Goal: Task Accomplishment & Management: Use online tool/utility

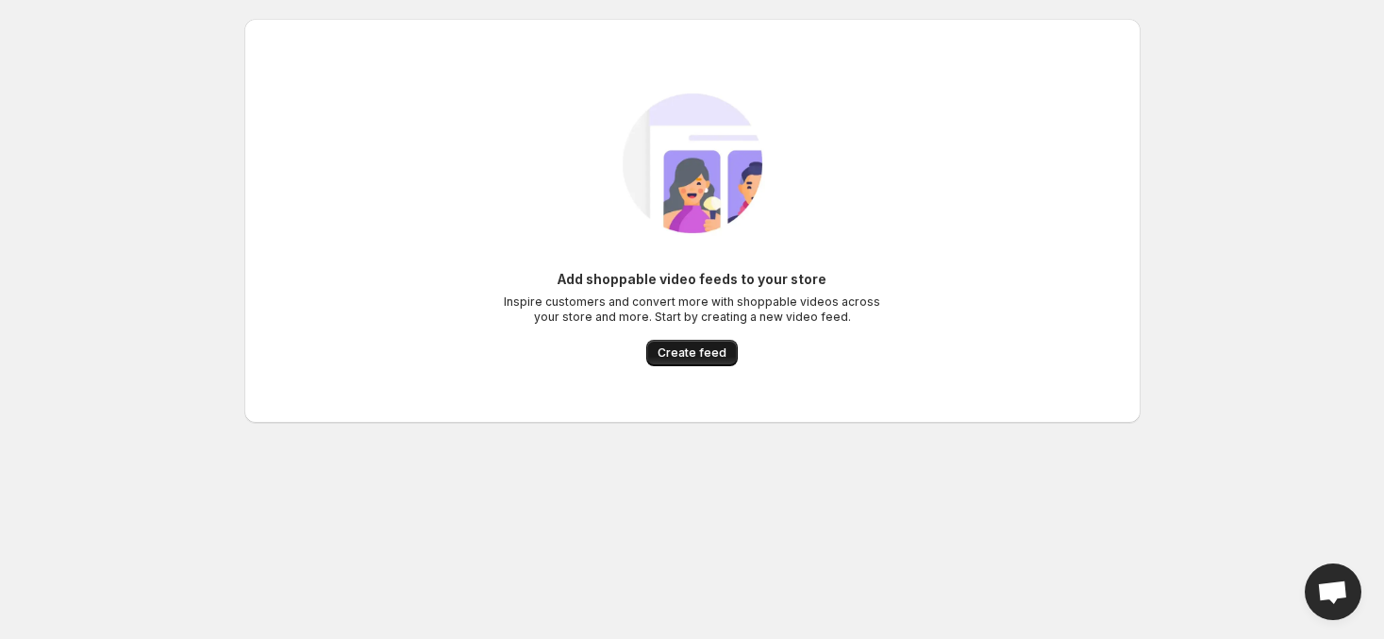
click at [670, 344] on button "Create feed" at bounding box center [692, 353] width 92 height 26
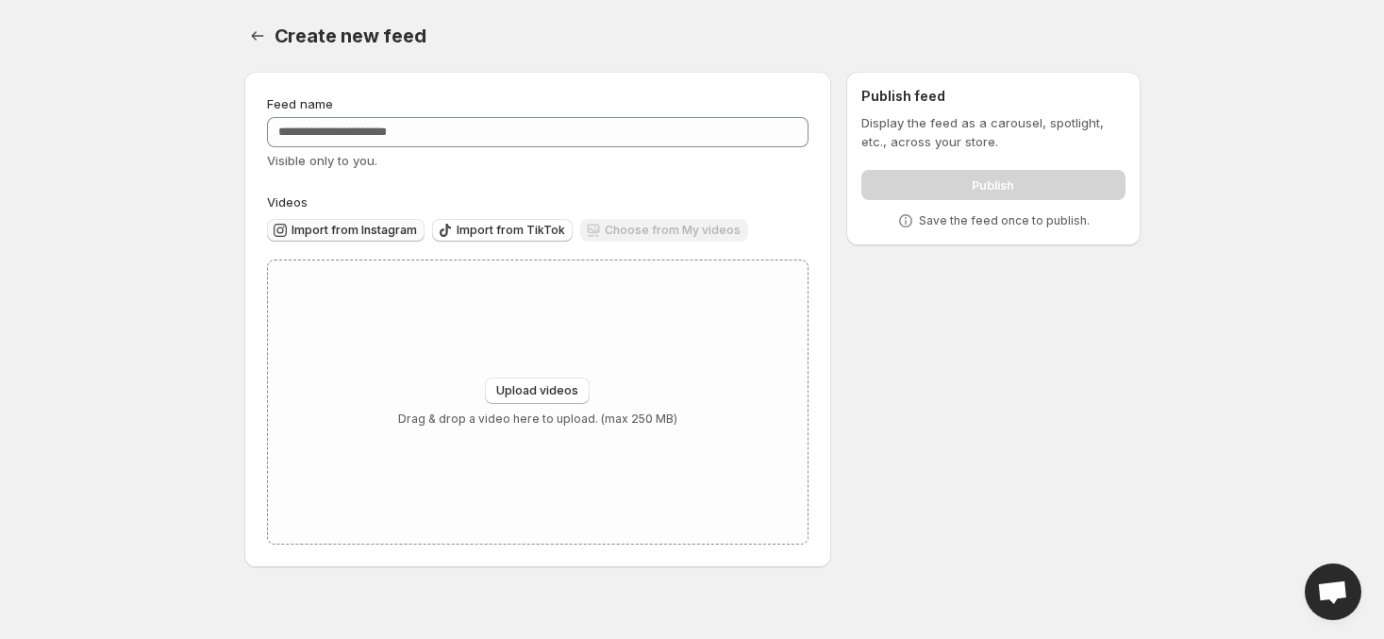
click at [396, 241] on button "Import from Instagram" at bounding box center [346, 230] width 158 height 23
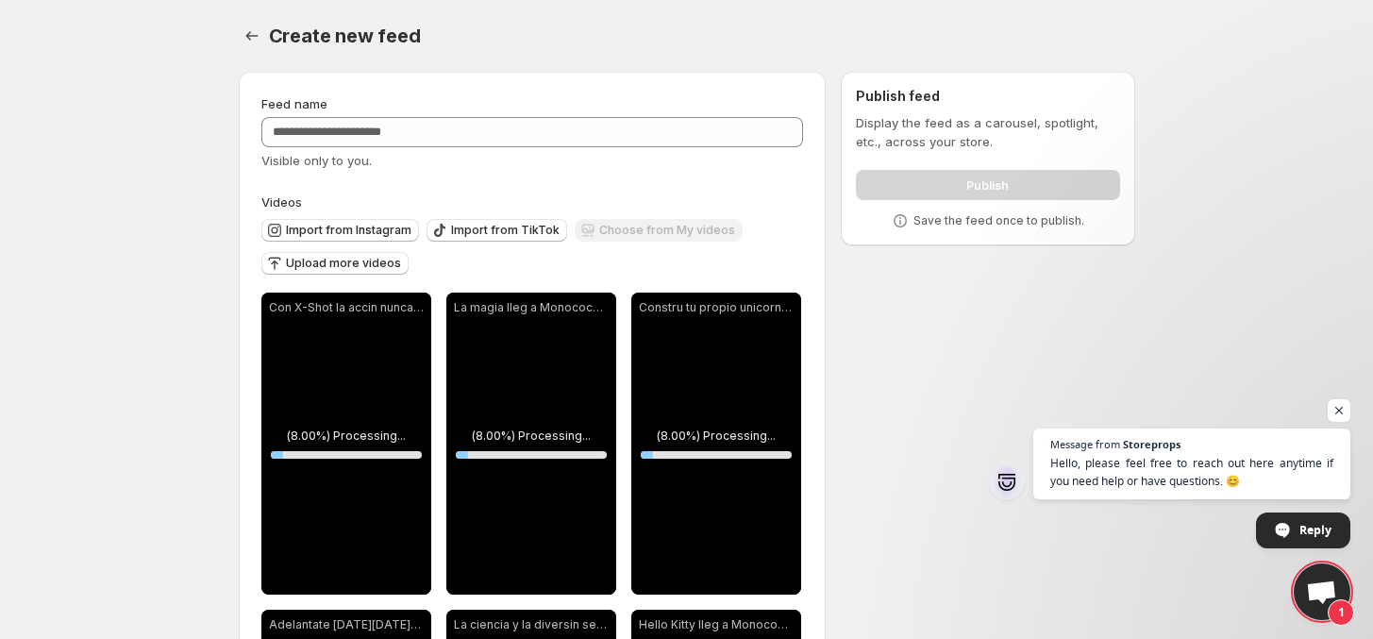
click at [398, 111] on div "Feed name Visible only to you." at bounding box center [532, 131] width 543 height 75
click at [519, 159] on div "Visible only to you." at bounding box center [532, 160] width 543 height 19
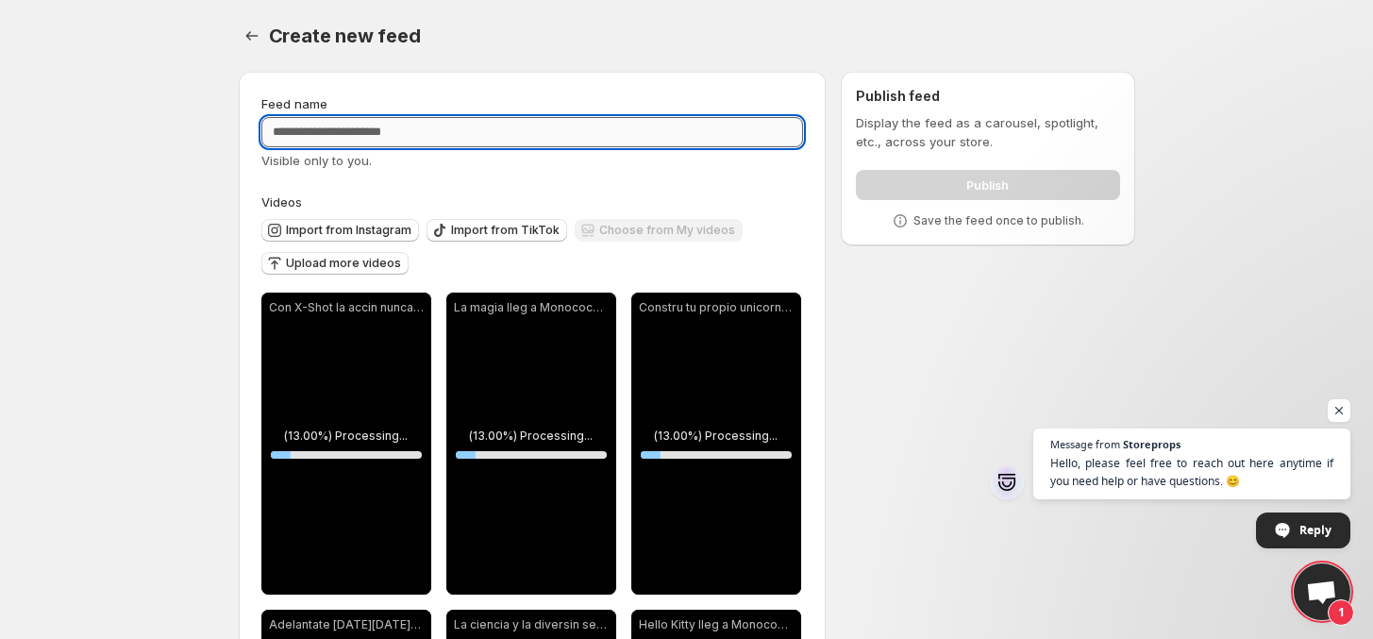
click at [531, 125] on input "Feed name" at bounding box center [532, 132] width 543 height 30
type input "**********"
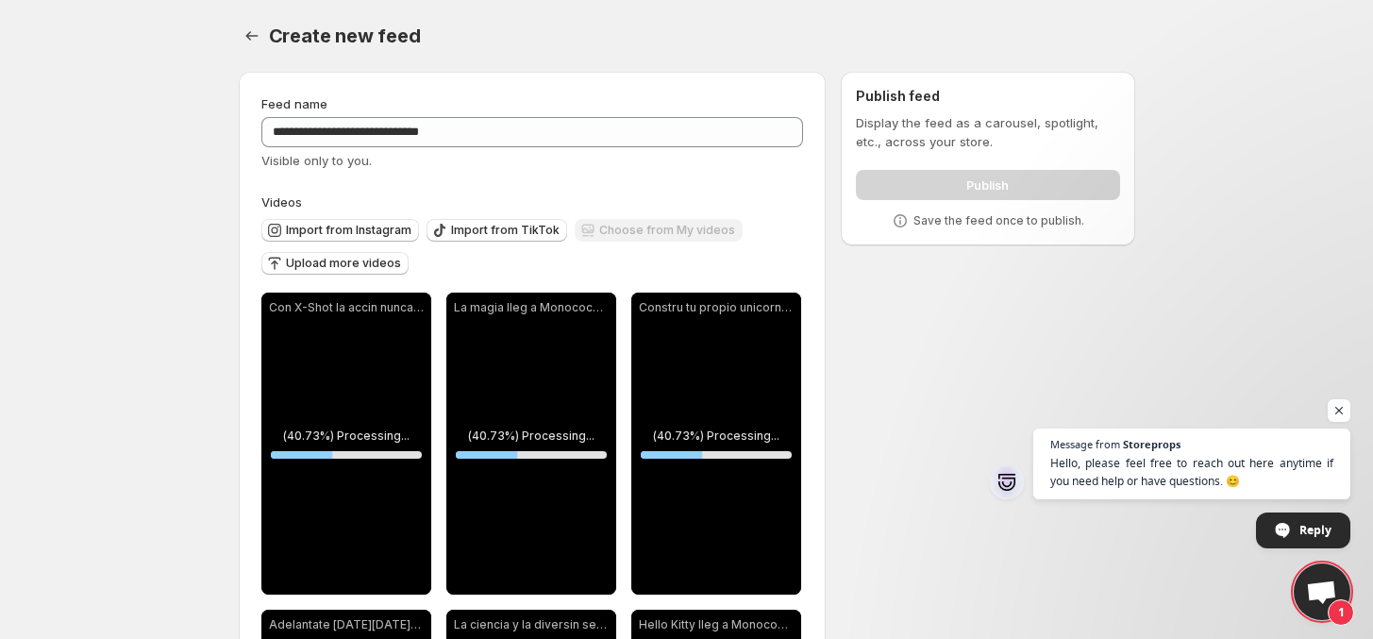
click at [932, 179] on div "Publish" at bounding box center [987, 181] width 263 height 38
click at [987, 213] on p "Save the feed once to publish." at bounding box center [998, 220] width 171 height 15
click at [670, 151] on div "Visible only to you." at bounding box center [532, 160] width 543 height 19
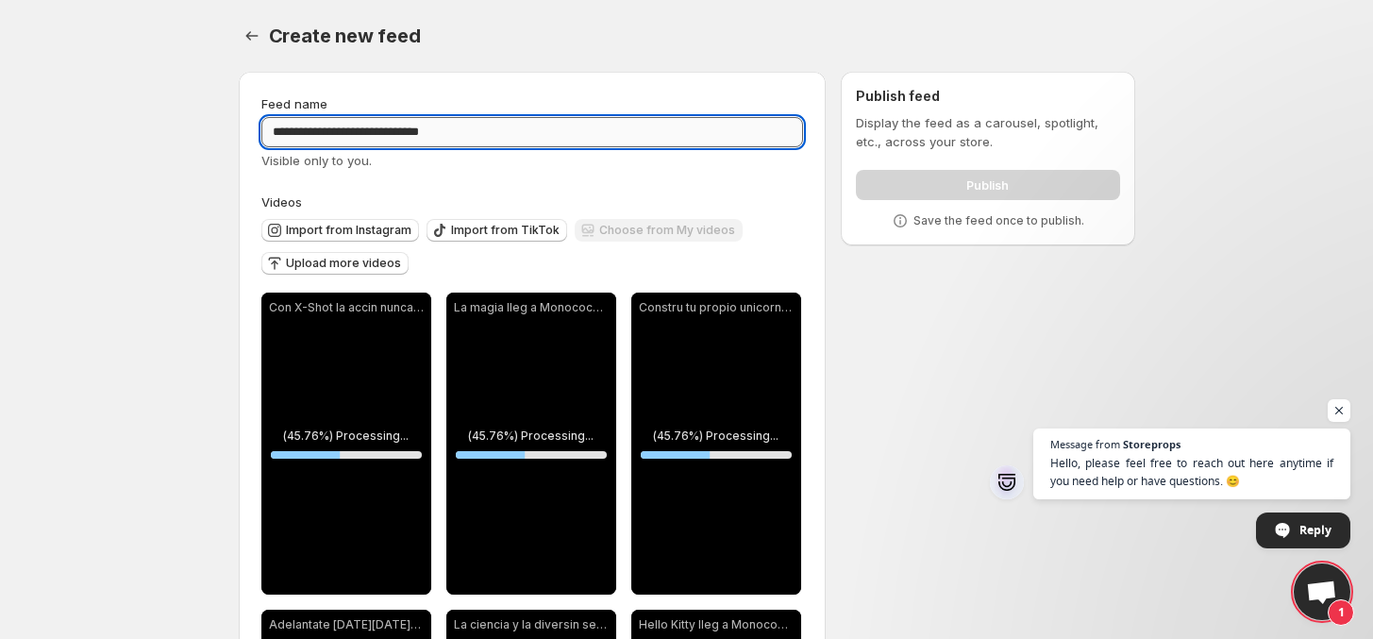
click at [656, 123] on input "**********" at bounding box center [532, 132] width 543 height 30
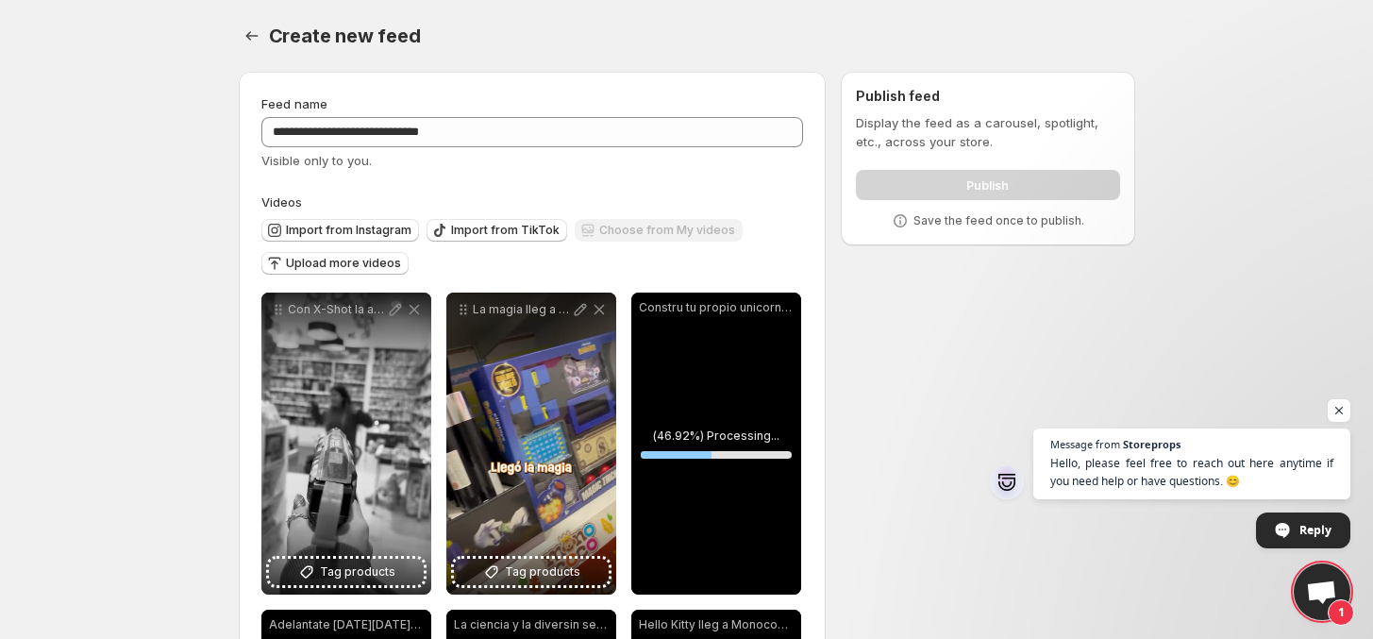
click at [630, 1] on div "Create new feed. This page is ready Create new feed" at bounding box center [687, 36] width 896 height 72
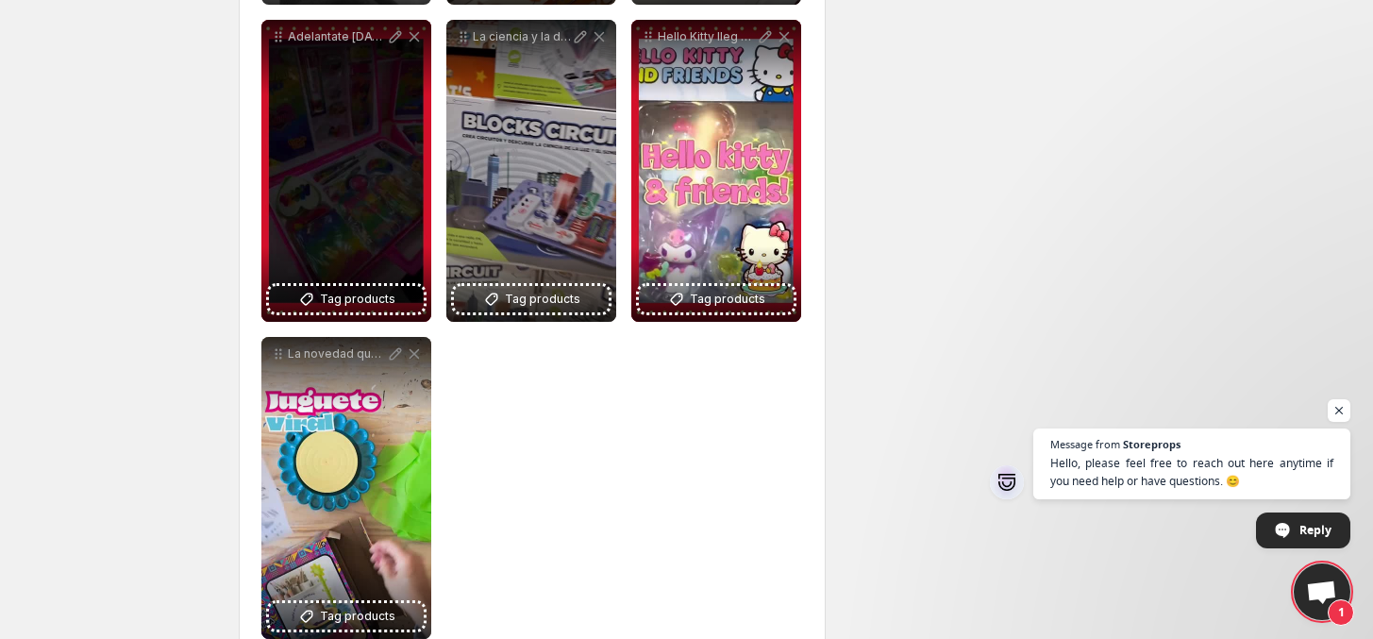
scroll to position [637, 0]
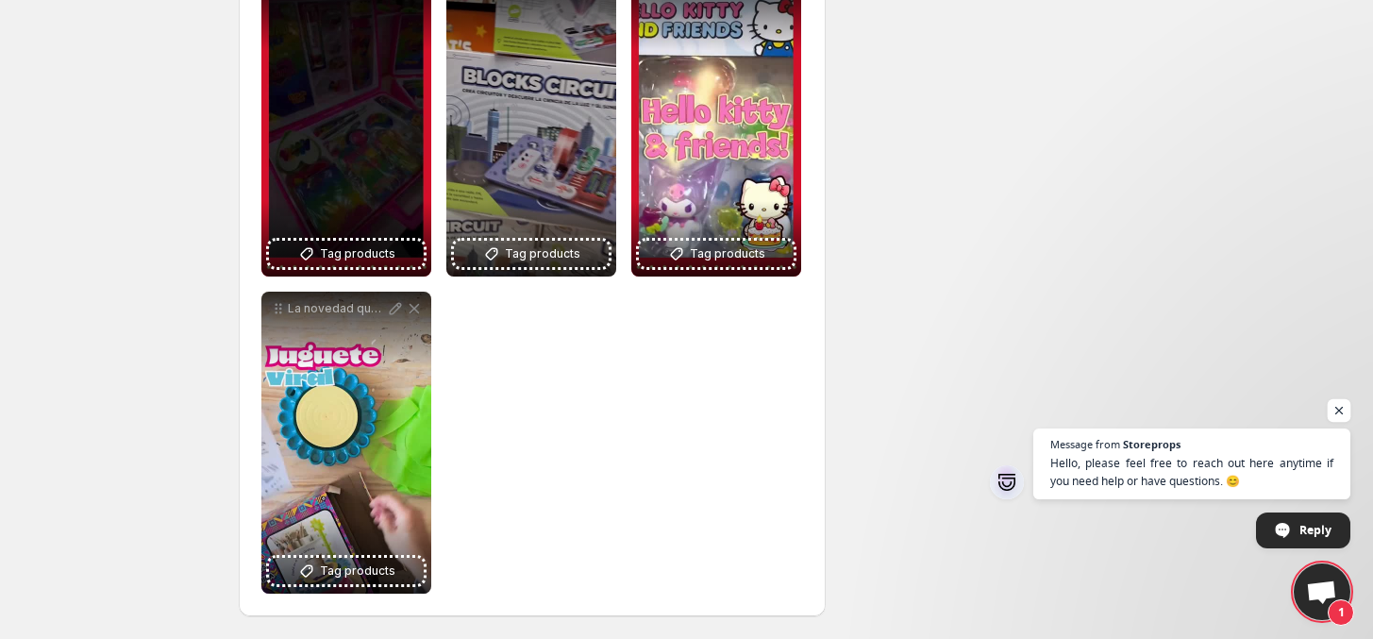
click at [1345, 400] on span "Open chat" at bounding box center [1340, 411] width 24 height 24
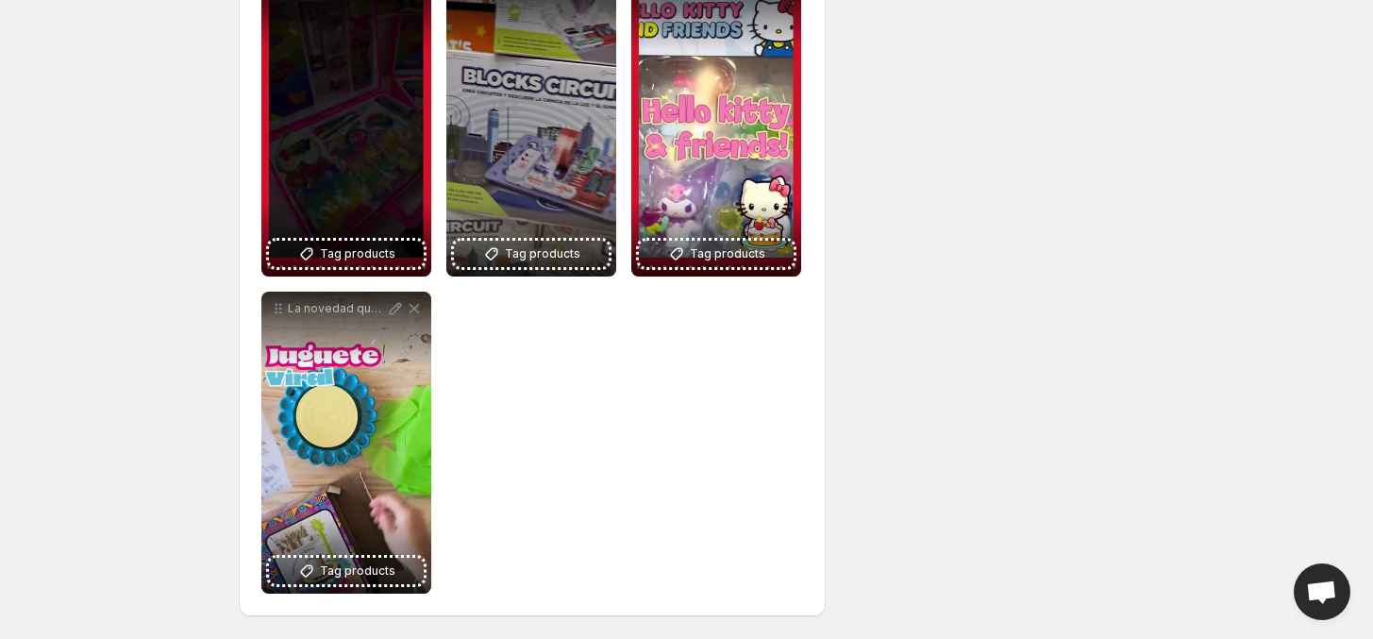
scroll to position [0, 0]
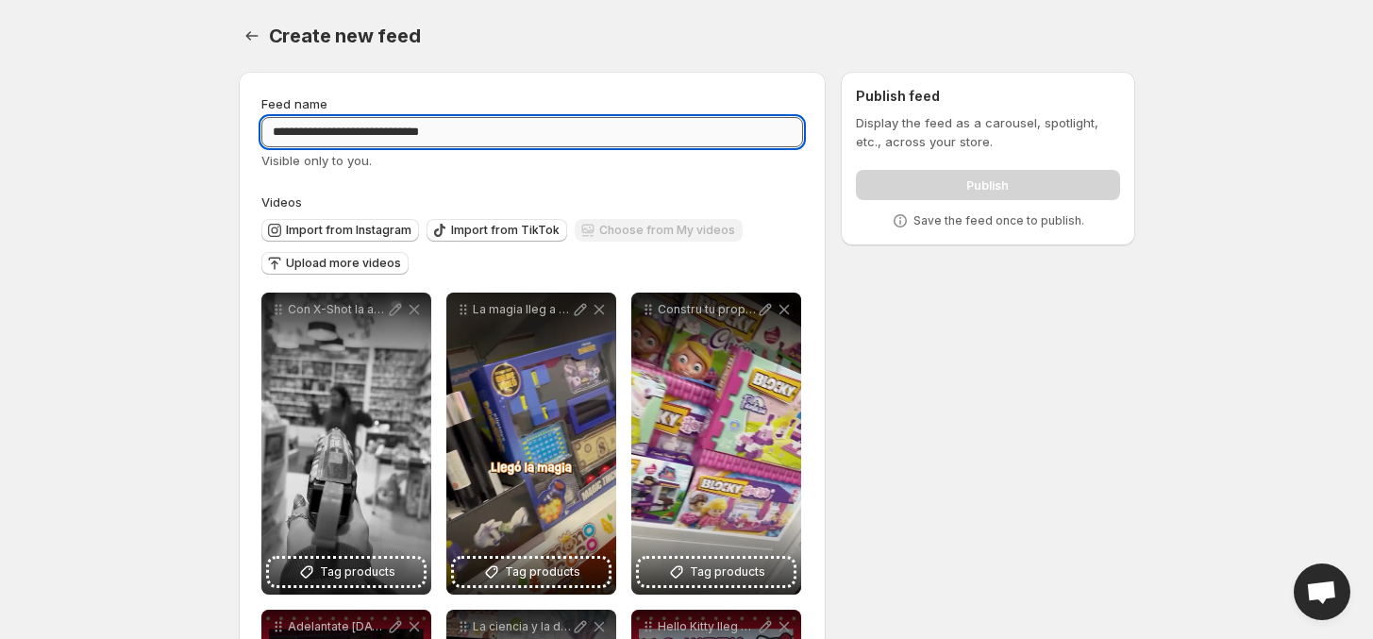
click at [517, 126] on input "**********" at bounding box center [532, 132] width 543 height 30
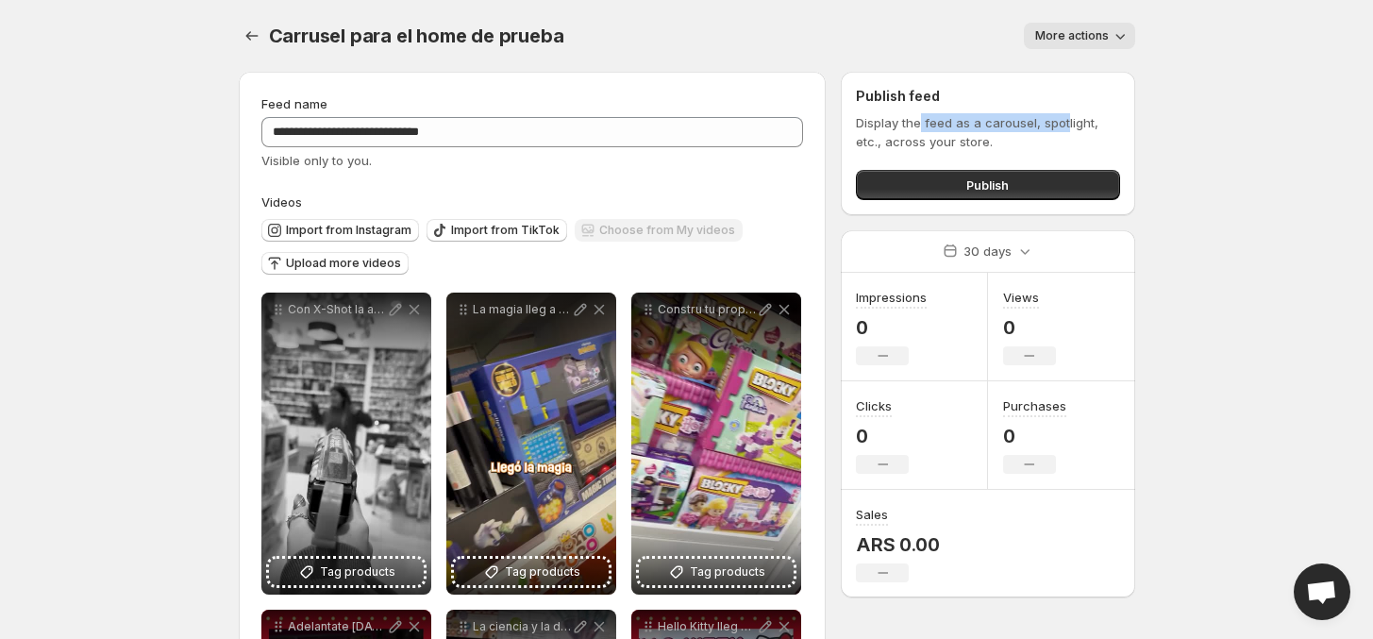
drag, startPoint x: 921, startPoint y: 123, endPoint x: 1063, endPoint y: 113, distance: 142.8
click at [1063, 113] on p "Display the feed as a carousel, spotlight, etc., across your store." at bounding box center [987, 132] width 263 height 38
click at [1072, 38] on span "More actions" at bounding box center [1072, 35] width 74 height 15
click at [1246, 88] on body "**********" at bounding box center [686, 319] width 1373 height 639
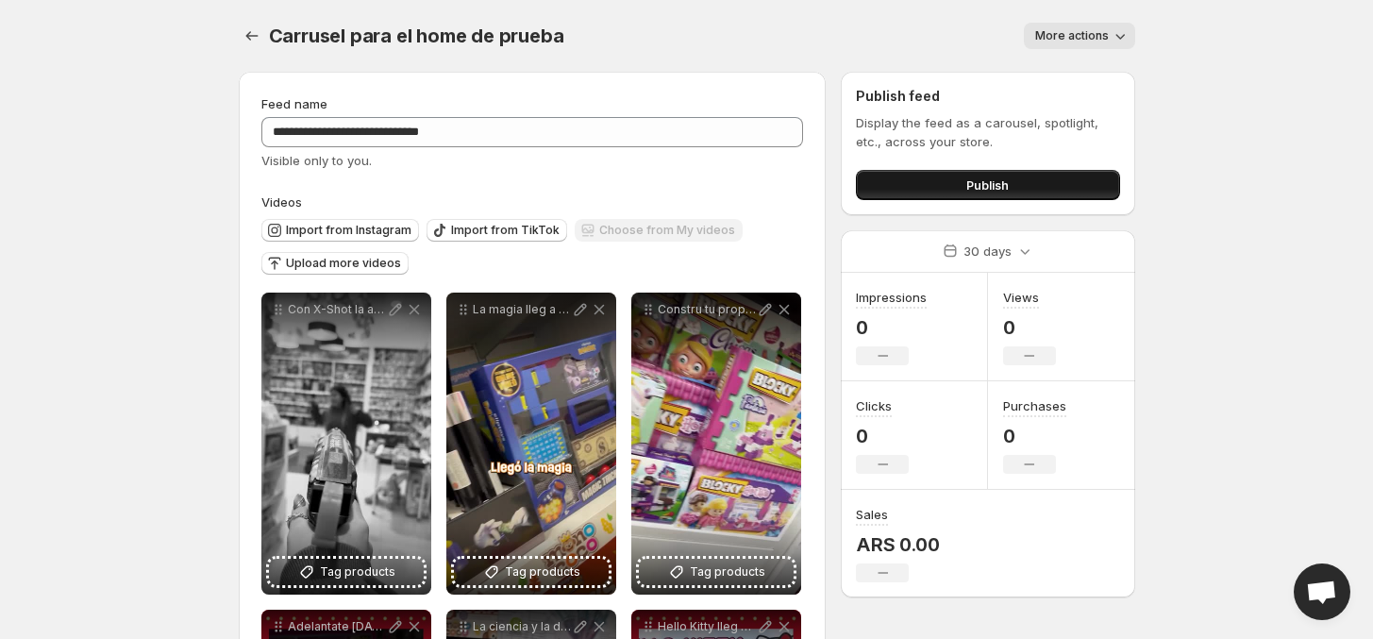
click at [1078, 175] on button "Publish" at bounding box center [987, 185] width 263 height 30
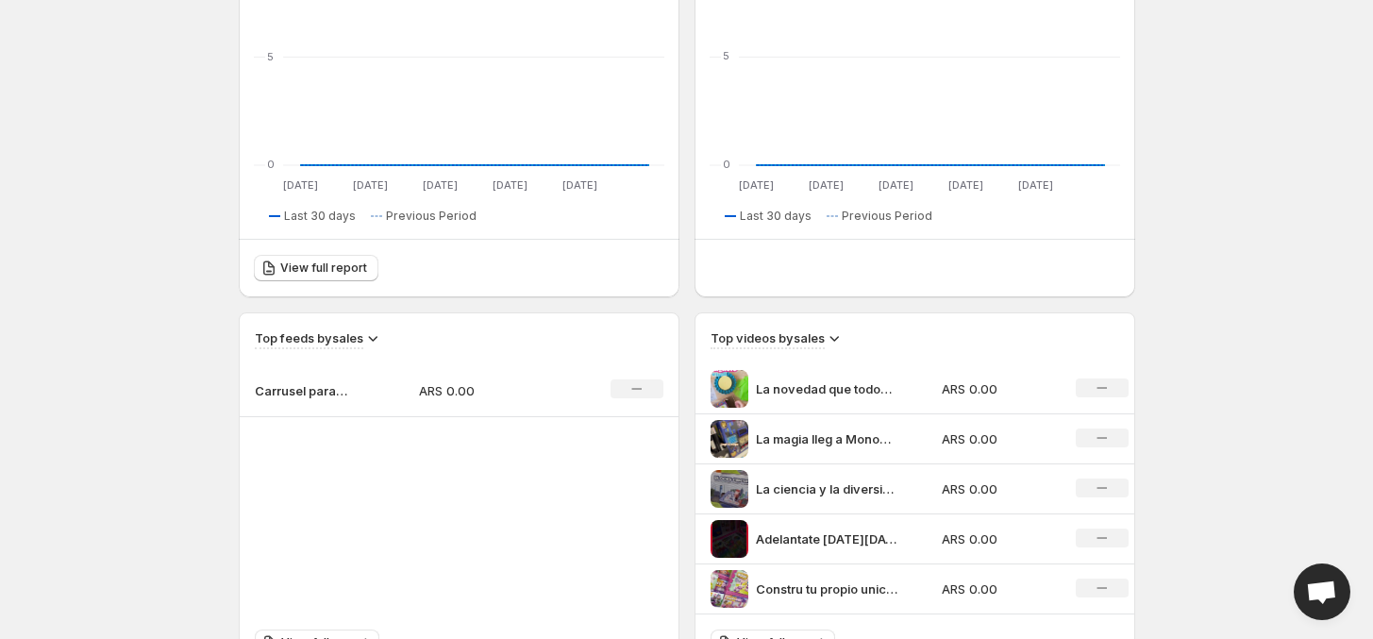
scroll to position [472, 0]
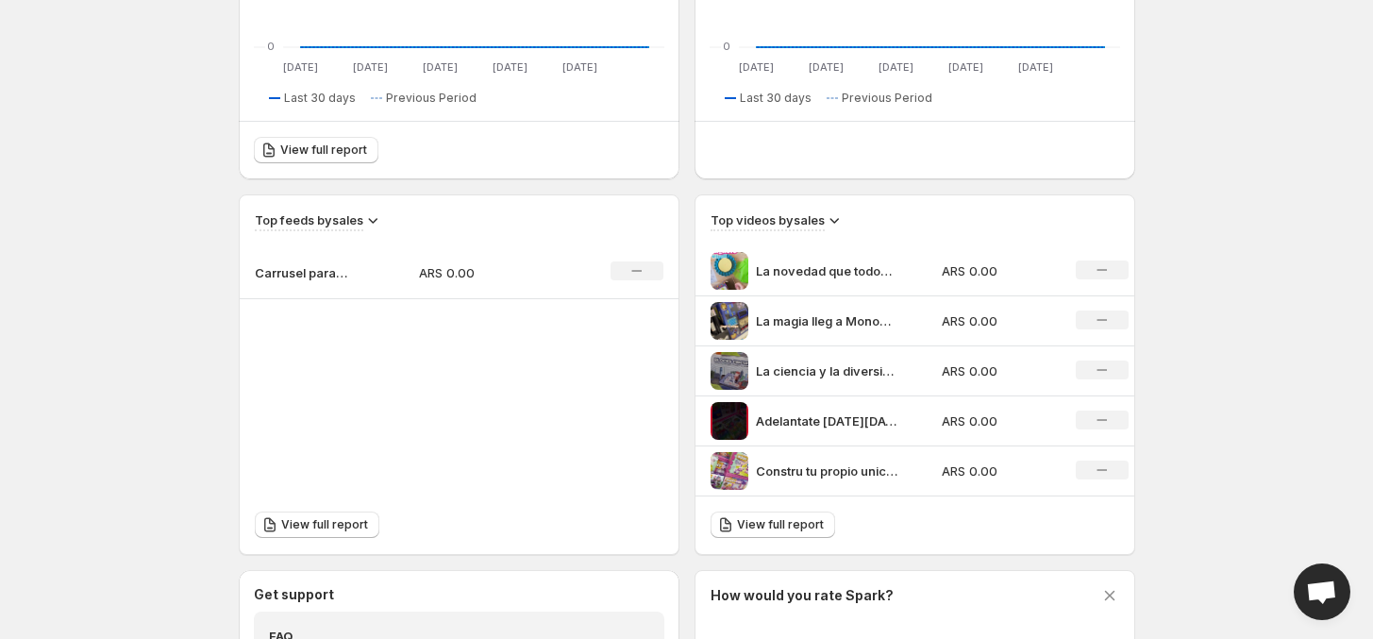
click at [795, 272] on p "La novedad que todos quieren conocer La Fbrica de Cermica de elmundodejuliana_o…" at bounding box center [827, 270] width 142 height 19
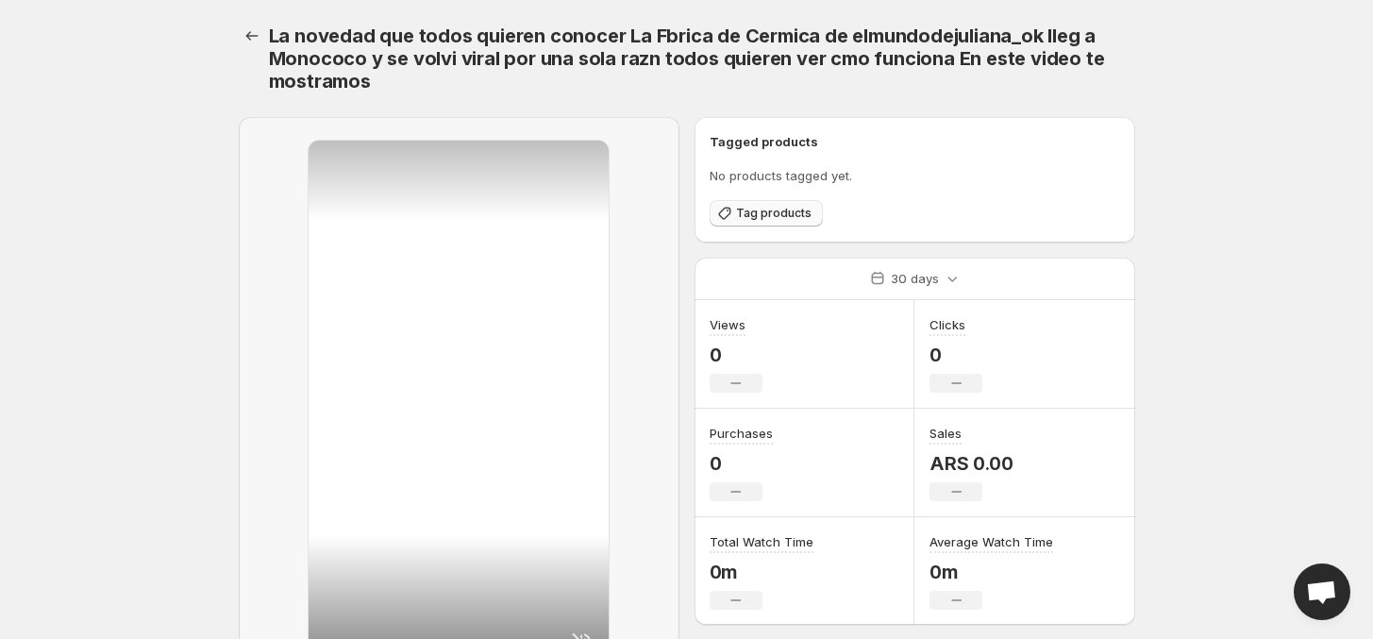
click at [785, 208] on span "Tag products" at bounding box center [773, 213] width 75 height 15
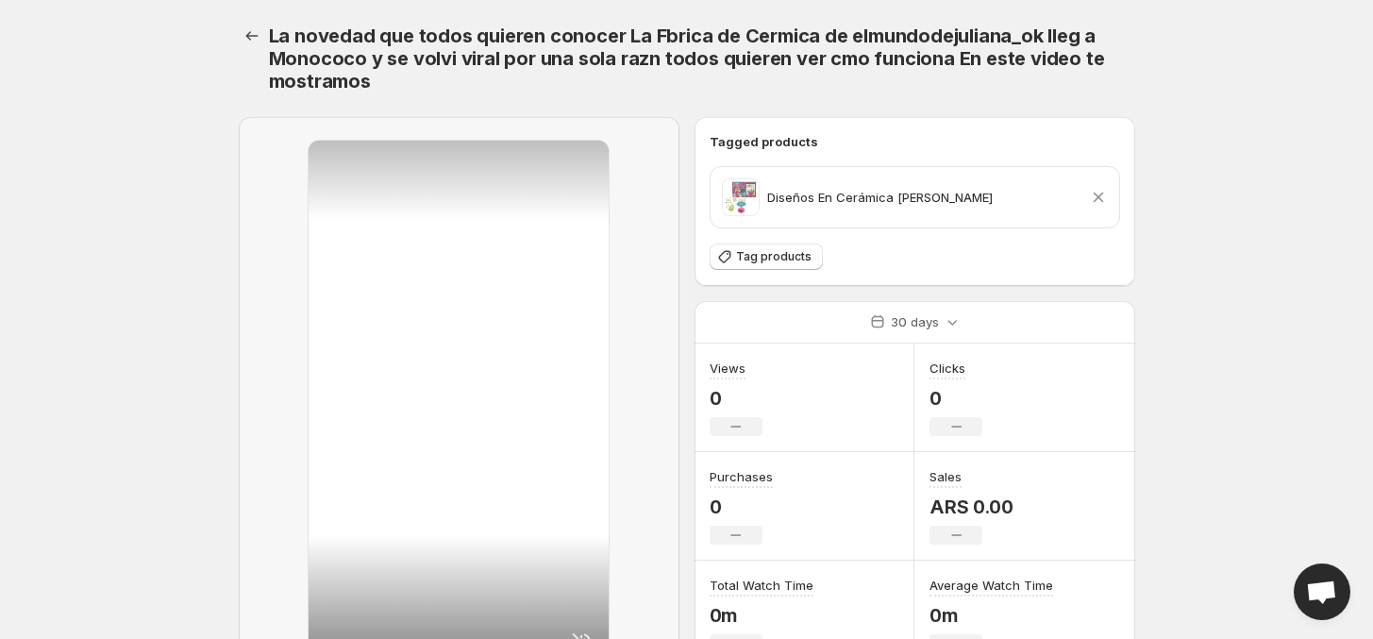
click at [234, 28] on div "La novedad que todos quieren conocer La Fbrica de Cermica de elmundodejuliana_o…" at bounding box center [687, 404] width 942 height 808
click at [253, 34] on icon "Settings" at bounding box center [251, 35] width 19 height 19
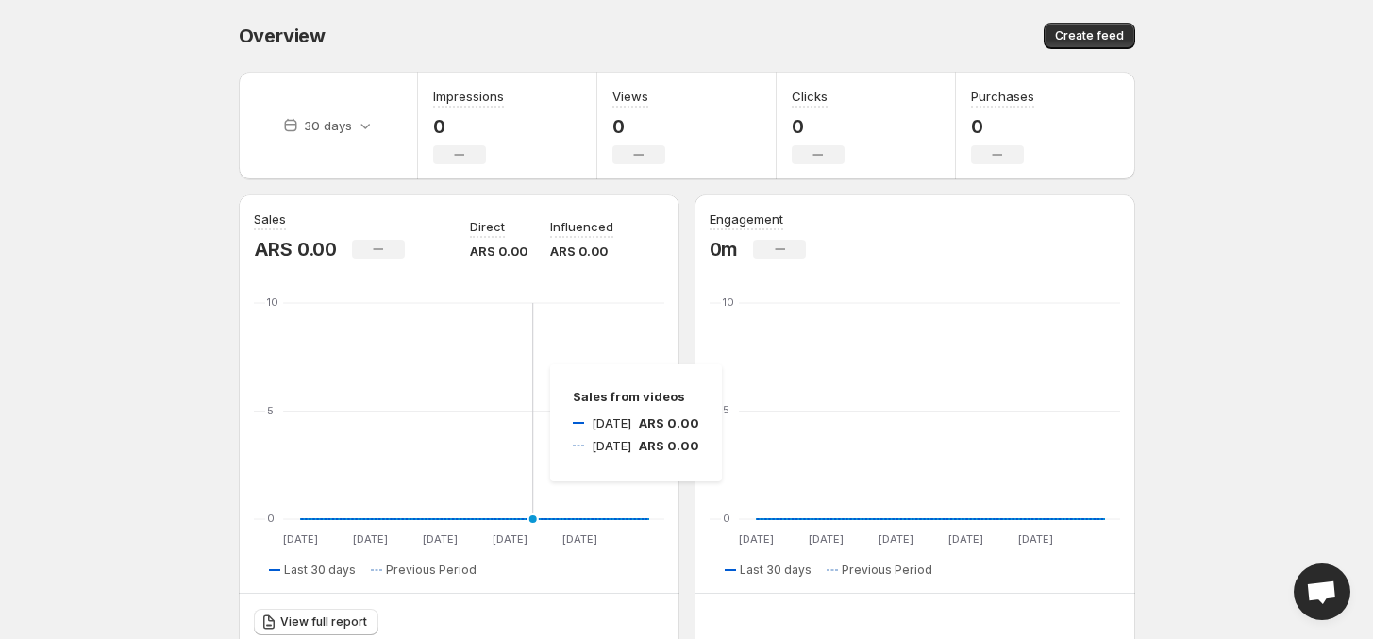
scroll to position [354, 0]
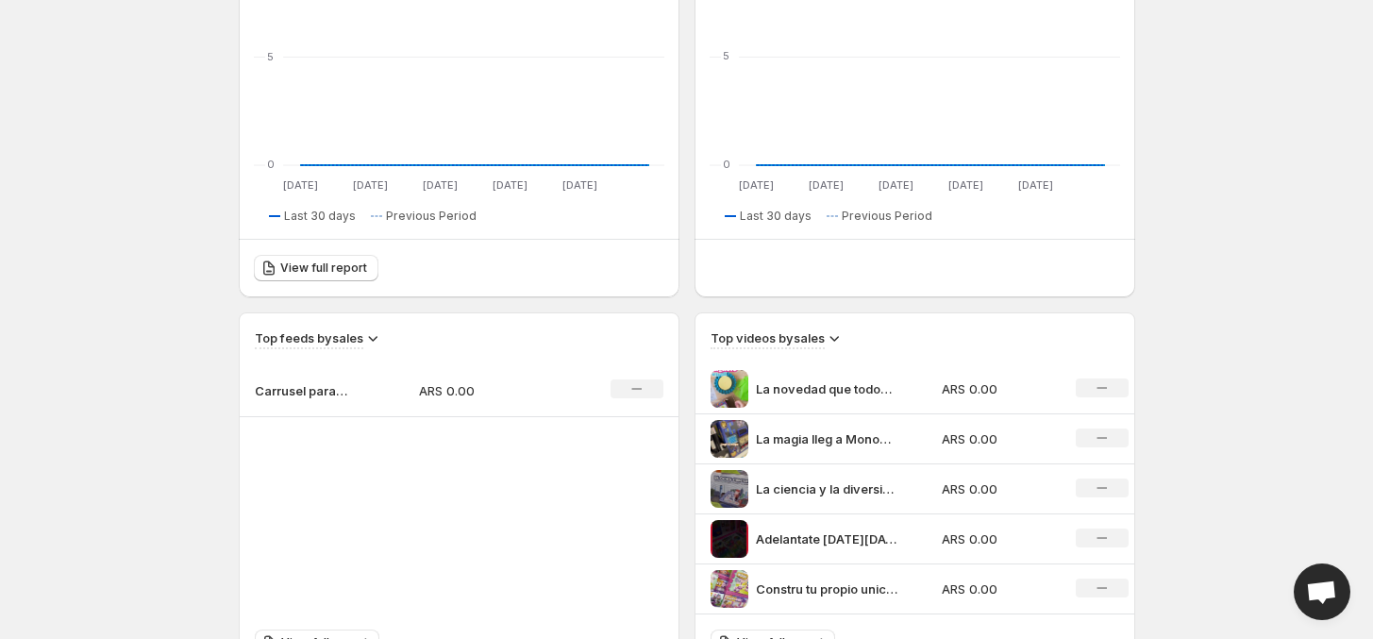
click at [827, 437] on p "La magia lleg a Monococo Varitas que encienden la emocin trucos que dejan a tod…" at bounding box center [827, 438] width 142 height 19
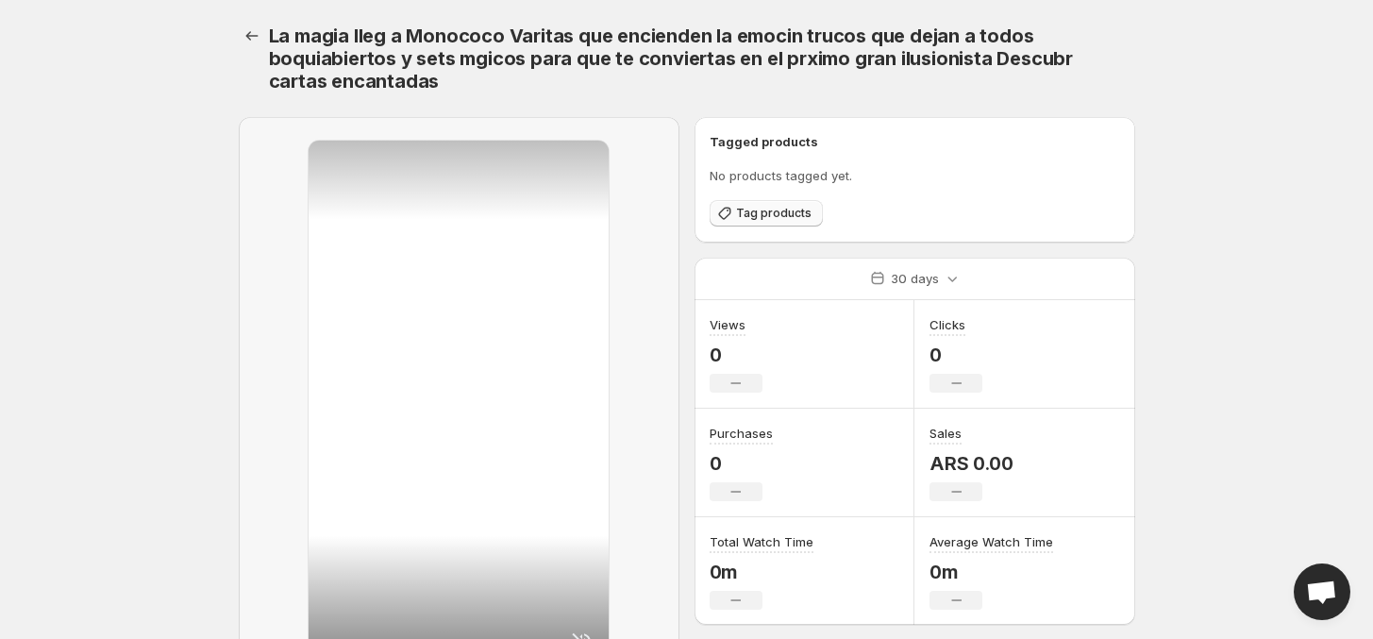
click at [802, 203] on button "Tag products" at bounding box center [766, 213] width 113 height 26
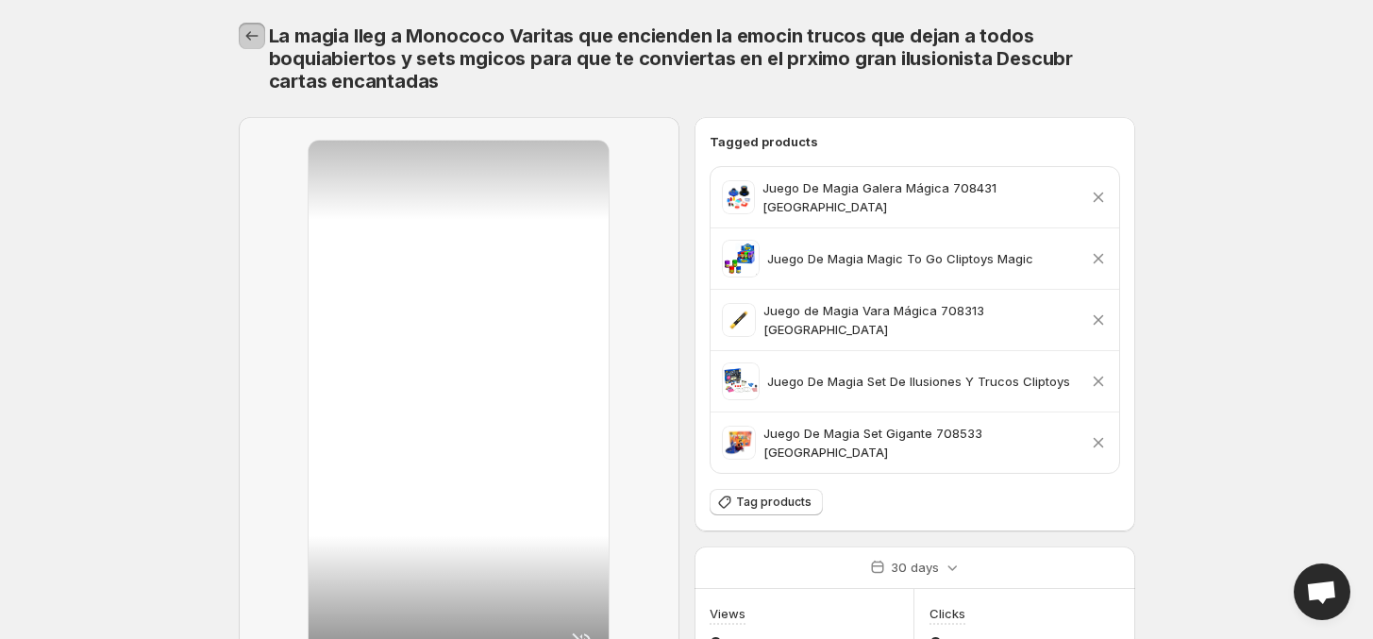
click at [255, 28] on icon "Settings" at bounding box center [251, 35] width 19 height 19
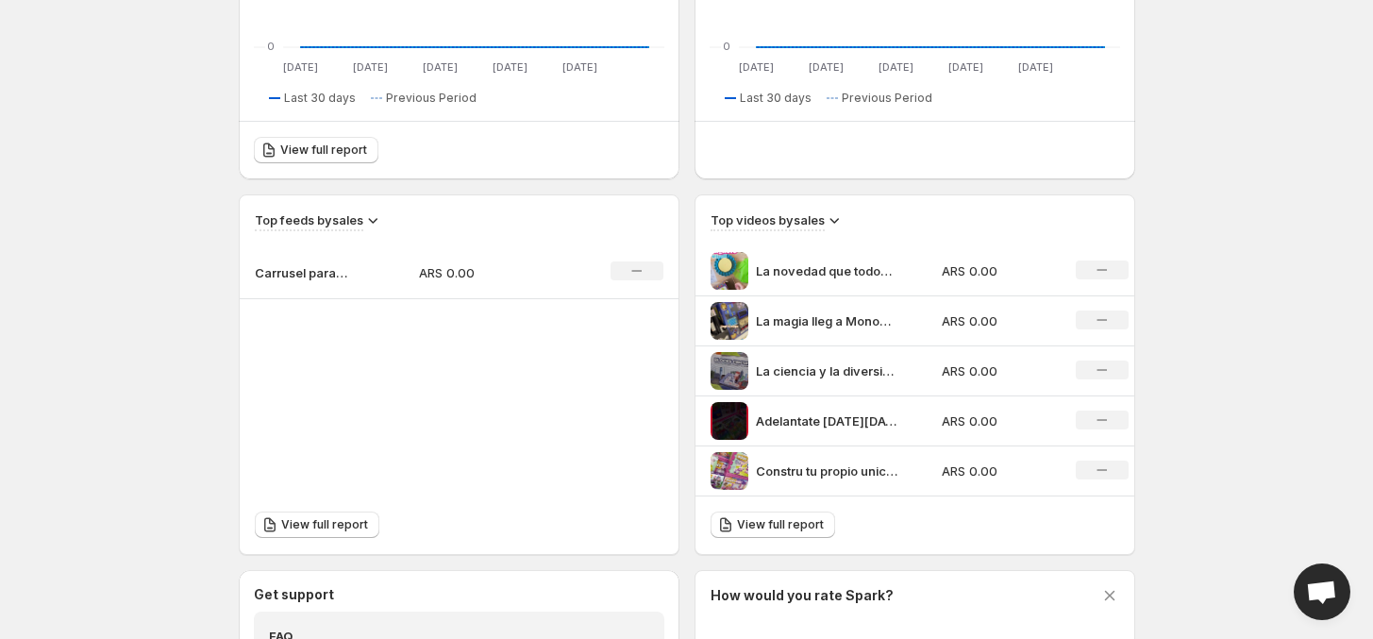
scroll to position [590, 0]
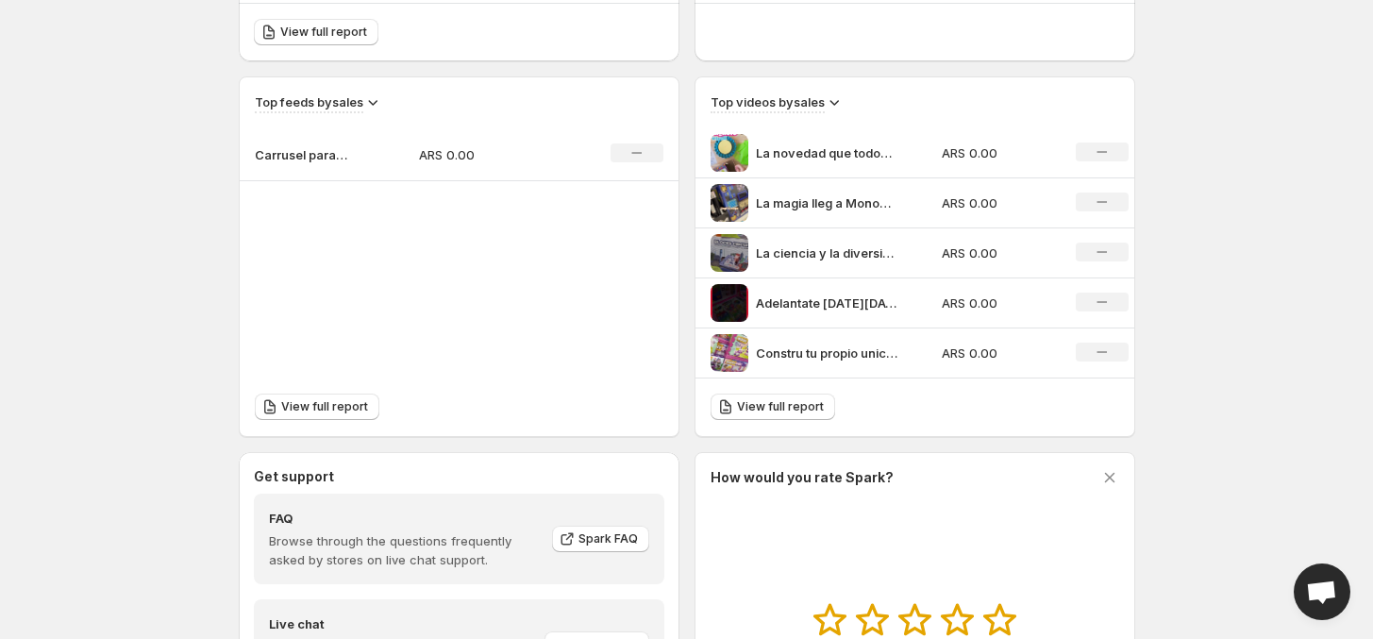
click at [850, 245] on p "La ciencia y la diversin se encienden con TechKids en MonoCoco Explor el mundo …" at bounding box center [827, 252] width 142 height 19
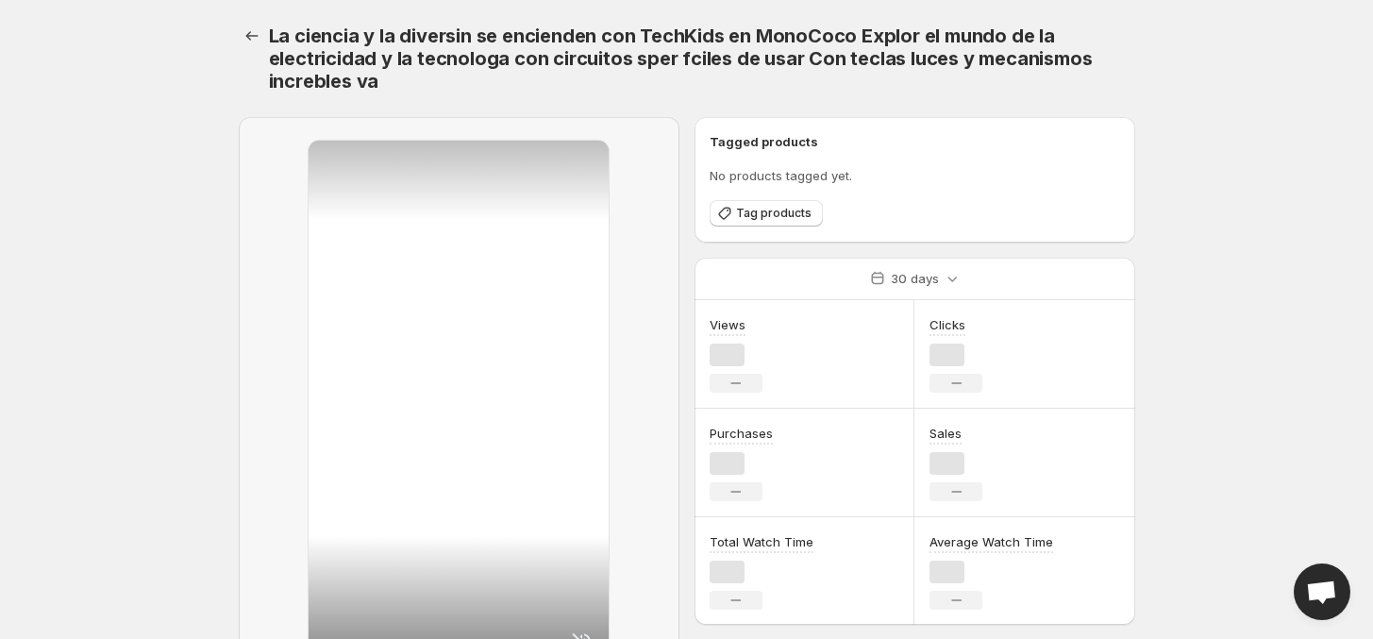
click at [850, 245] on div "Tagged products No products tagged yet. Tag products 30 days Views No change Cl…" at bounding box center [907, 363] width 456 height 523
click at [508, 262] on div at bounding box center [459, 404] width 300 height 526
click at [793, 222] on button "Tag products" at bounding box center [766, 213] width 113 height 26
click at [785, 208] on span "Tag products" at bounding box center [773, 213] width 75 height 15
click at [247, 34] on icon "Settings" at bounding box center [251, 35] width 12 height 9
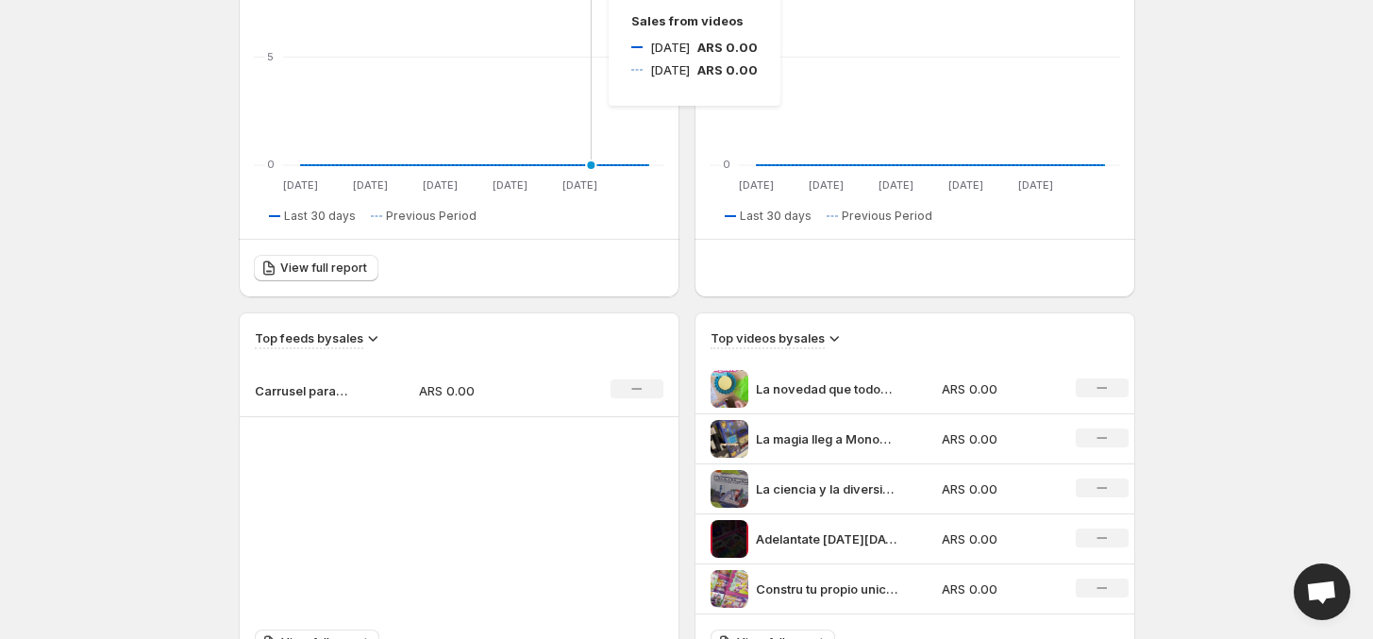
scroll to position [590, 0]
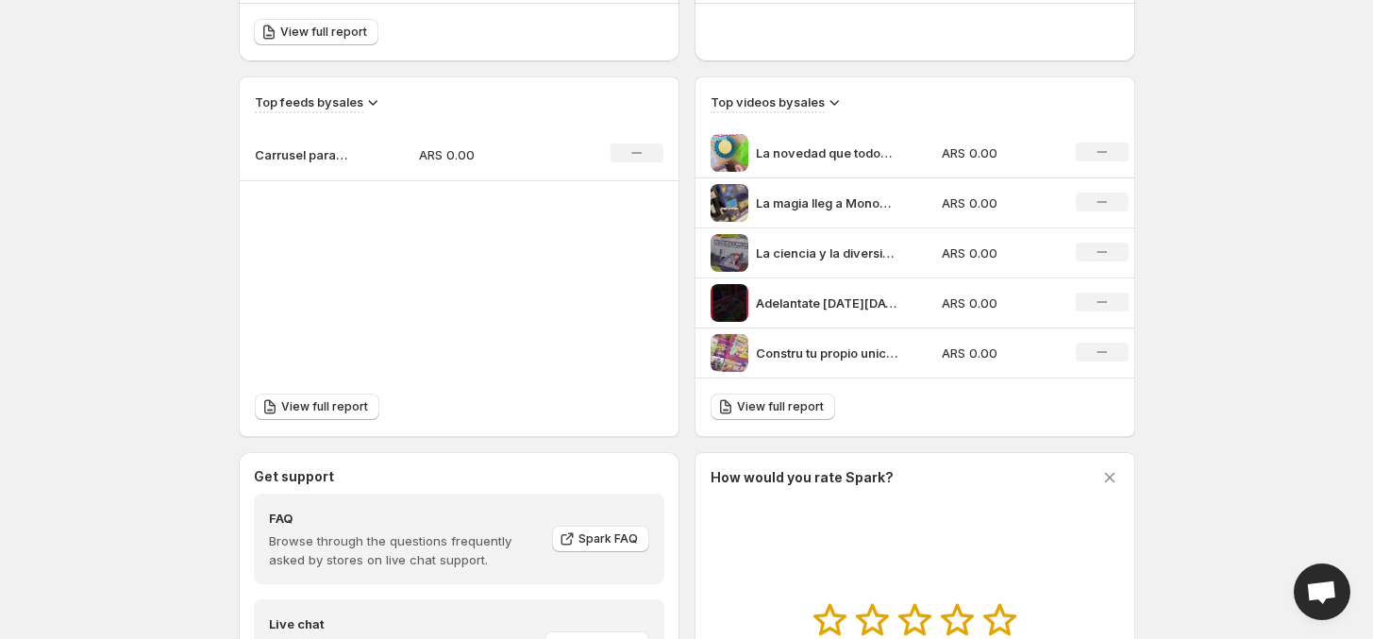
click at [812, 297] on p "Adelantate [DATE][DATE][PERSON_NAME] y llevate todos los productos de [PERSON_N…" at bounding box center [827, 302] width 142 height 19
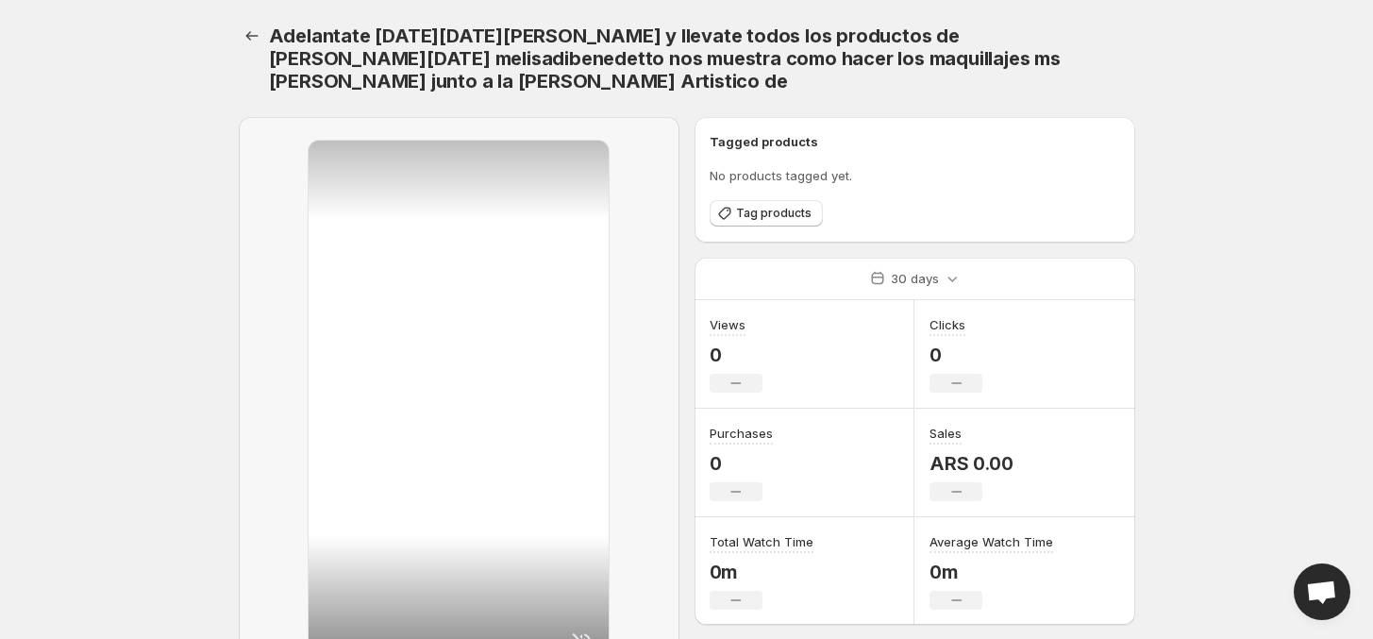
scroll to position [118, 0]
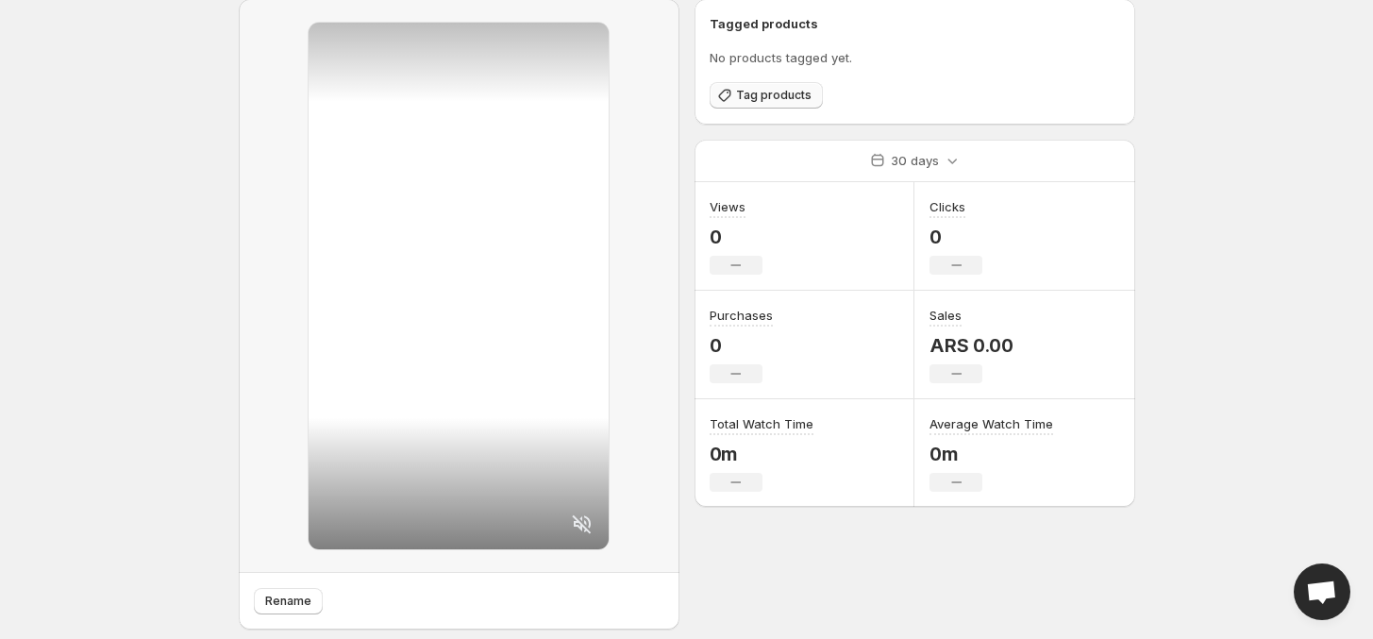
click at [780, 104] on button "Tag products" at bounding box center [766, 95] width 113 height 26
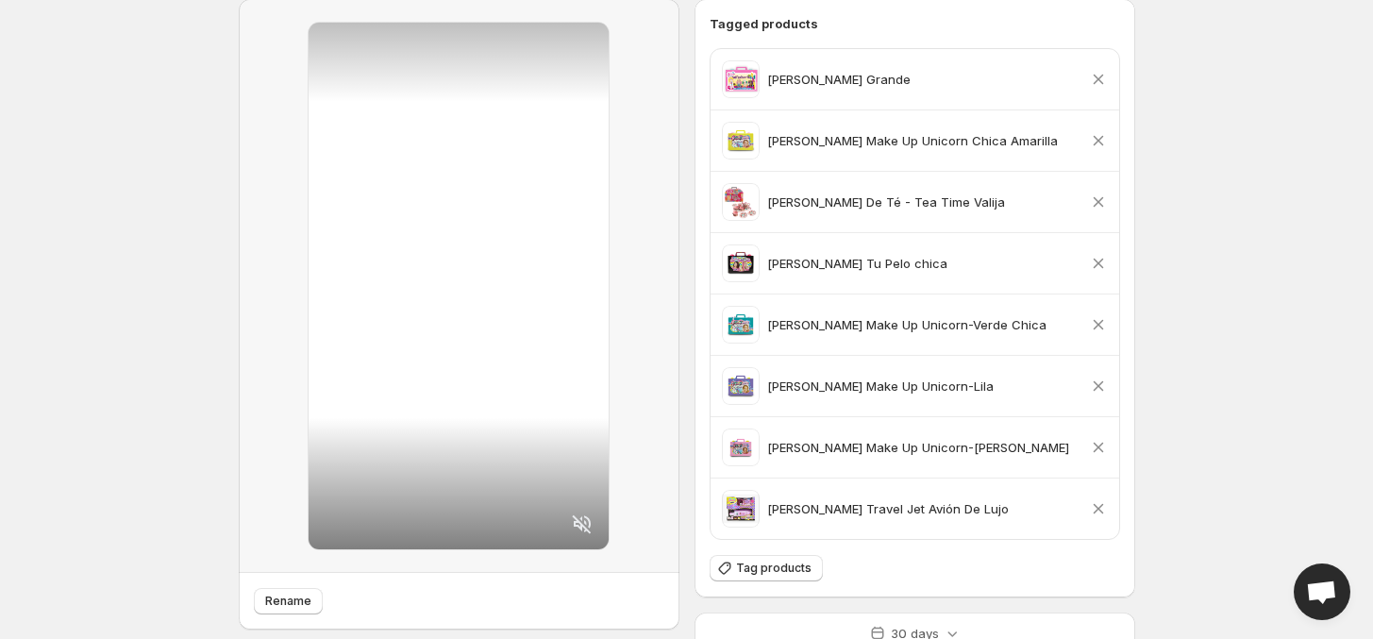
scroll to position [0, 0]
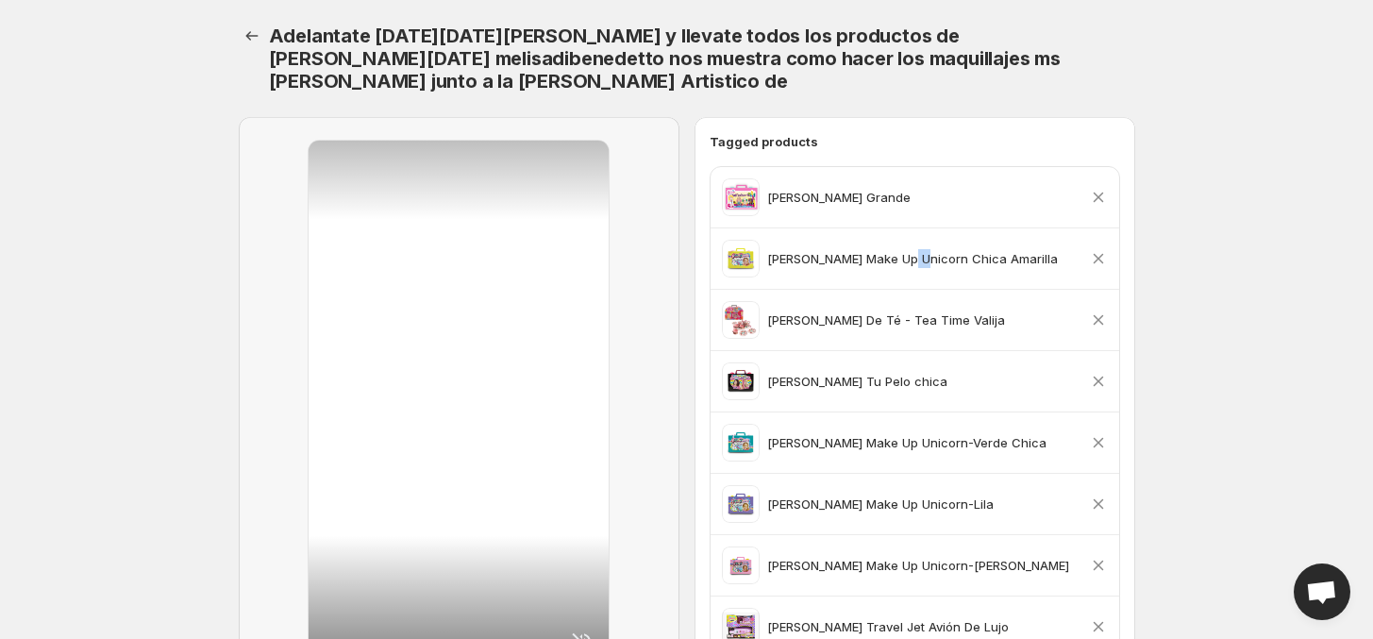
drag, startPoint x: 888, startPoint y: 259, endPoint x: 902, endPoint y: 232, distance: 30.8
click at [902, 232] on div "Juliana Valija Make Up Unicorn Chica Amarilla Remove product" at bounding box center [914, 258] width 409 height 60
click at [903, 262] on p "Juliana Valija Make Up Unicorn Chica Amarilla" at bounding box center [912, 258] width 291 height 19
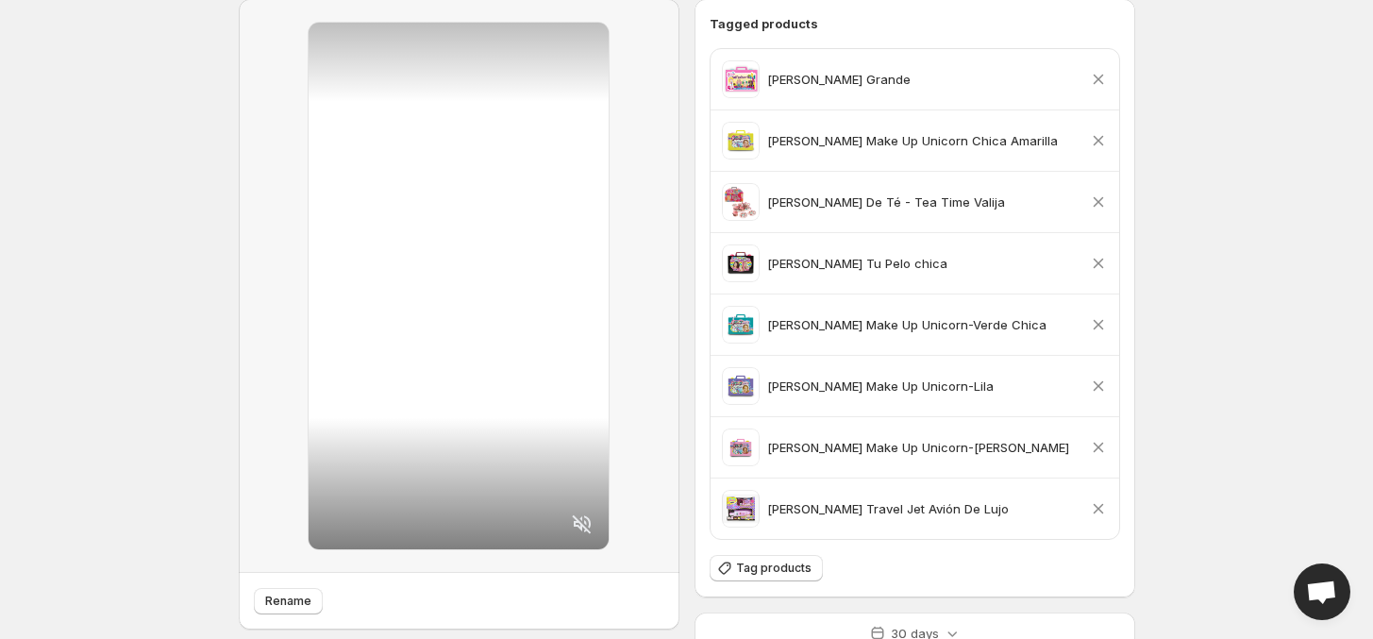
click at [1093, 75] on icon at bounding box center [1098, 80] width 10 height 10
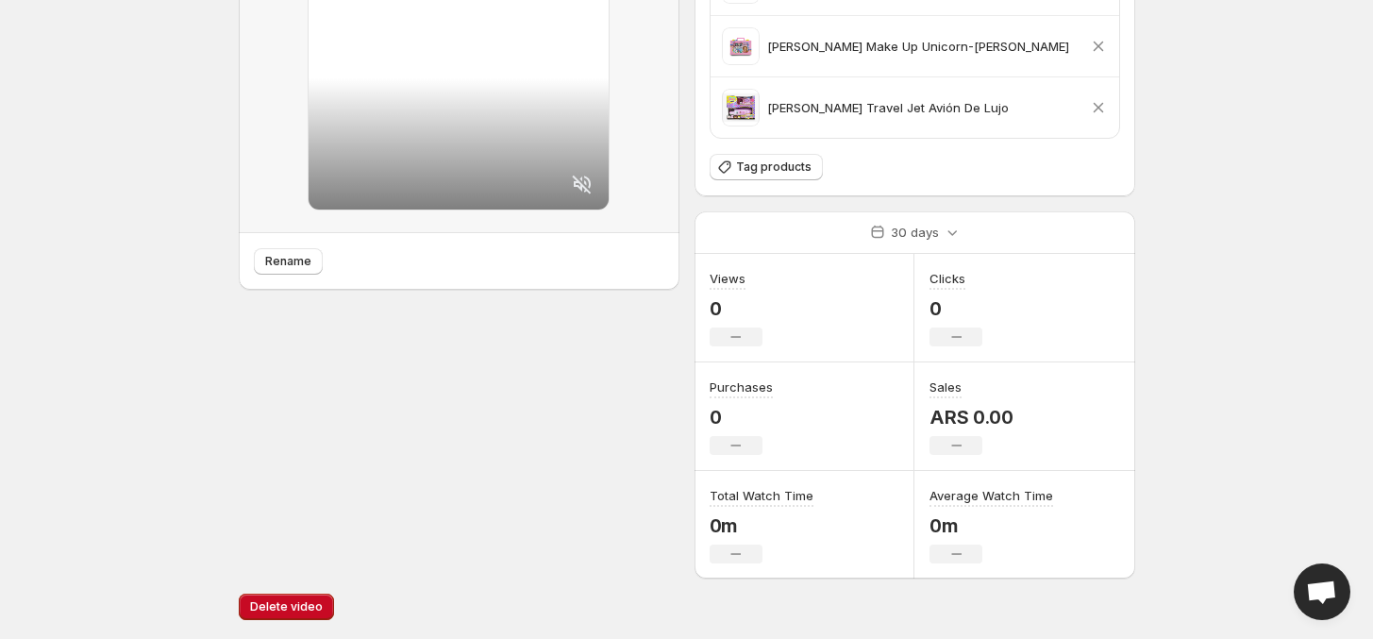
scroll to position [0, 0]
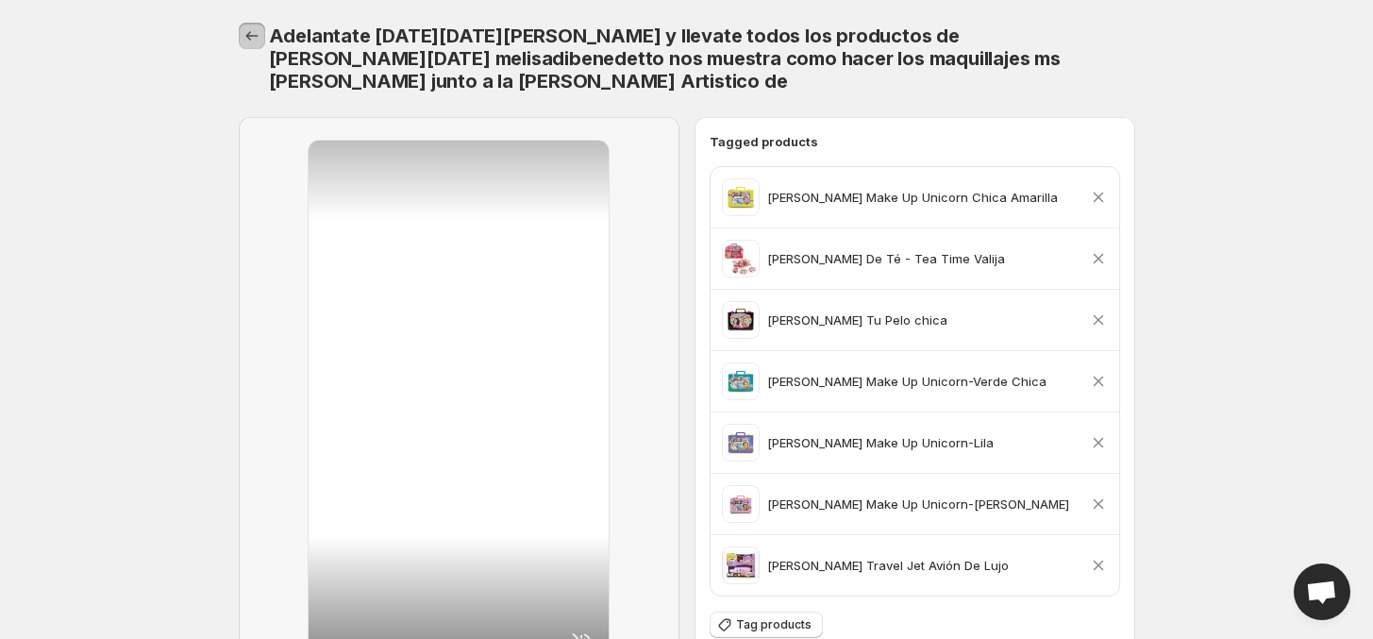
click at [256, 27] on icon "Settings" at bounding box center [251, 35] width 19 height 19
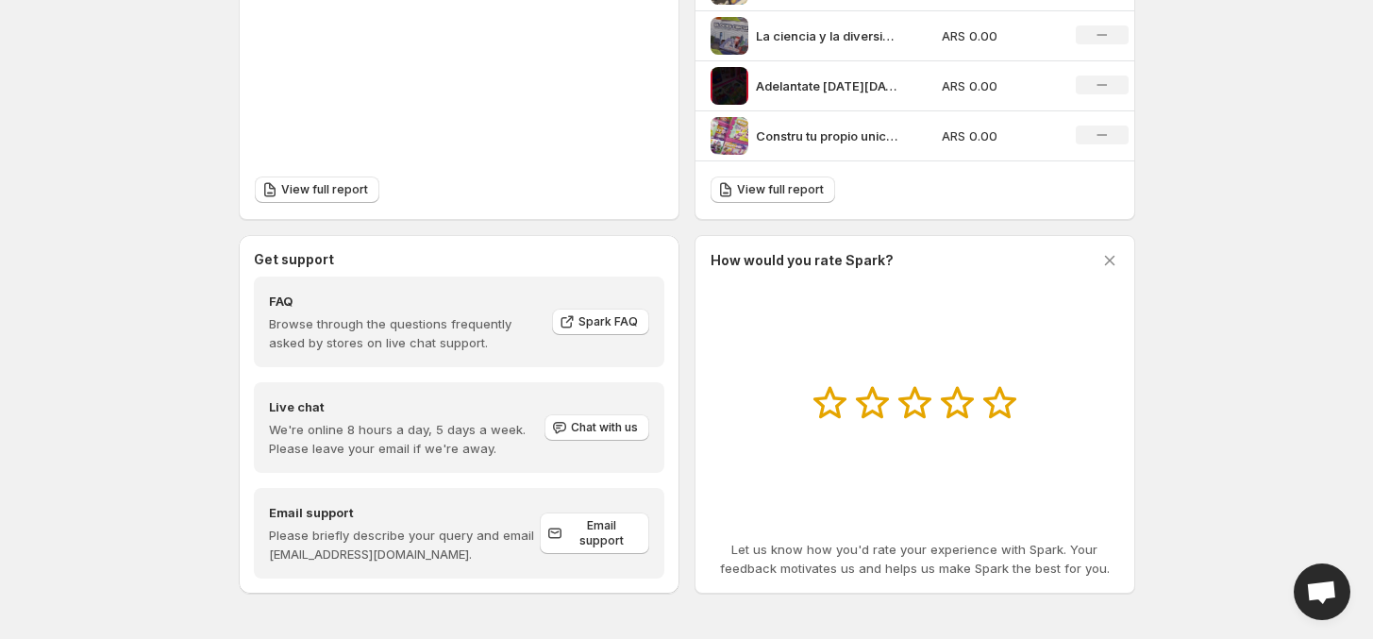
scroll to position [572, 0]
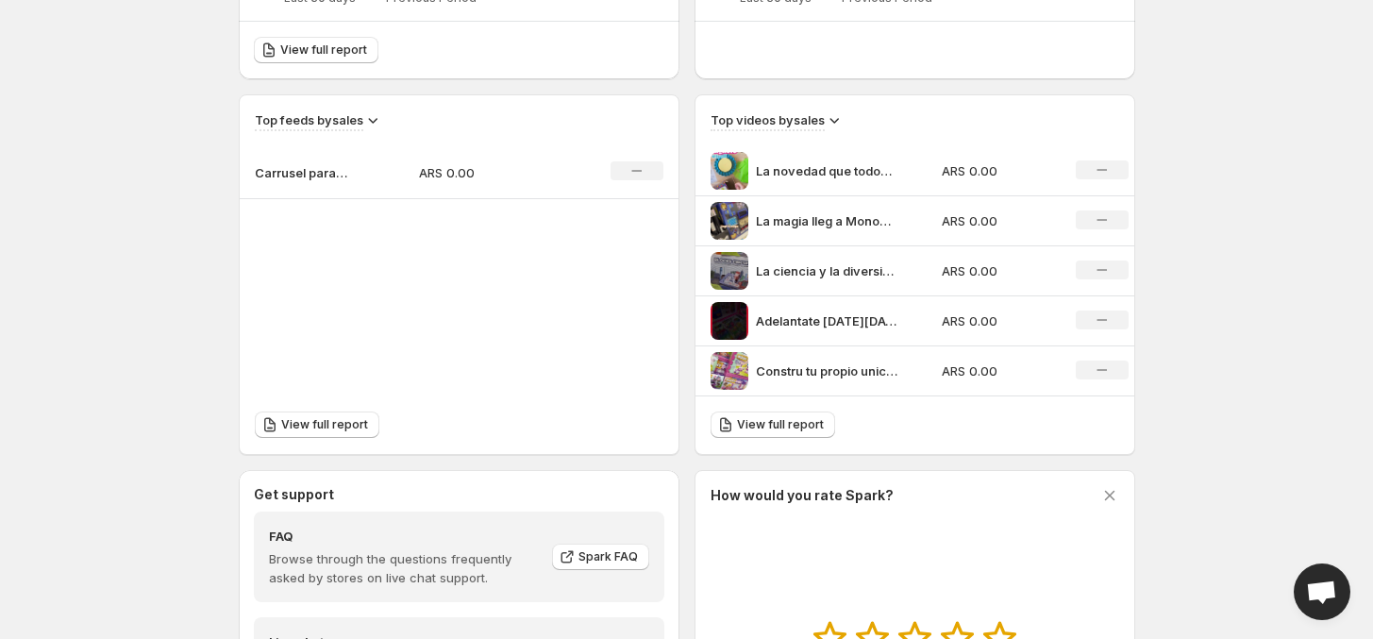
click at [854, 371] on p "Constru tu propio unicornio de colores y viv una aventura de pura fantasa Con B…" at bounding box center [827, 370] width 142 height 19
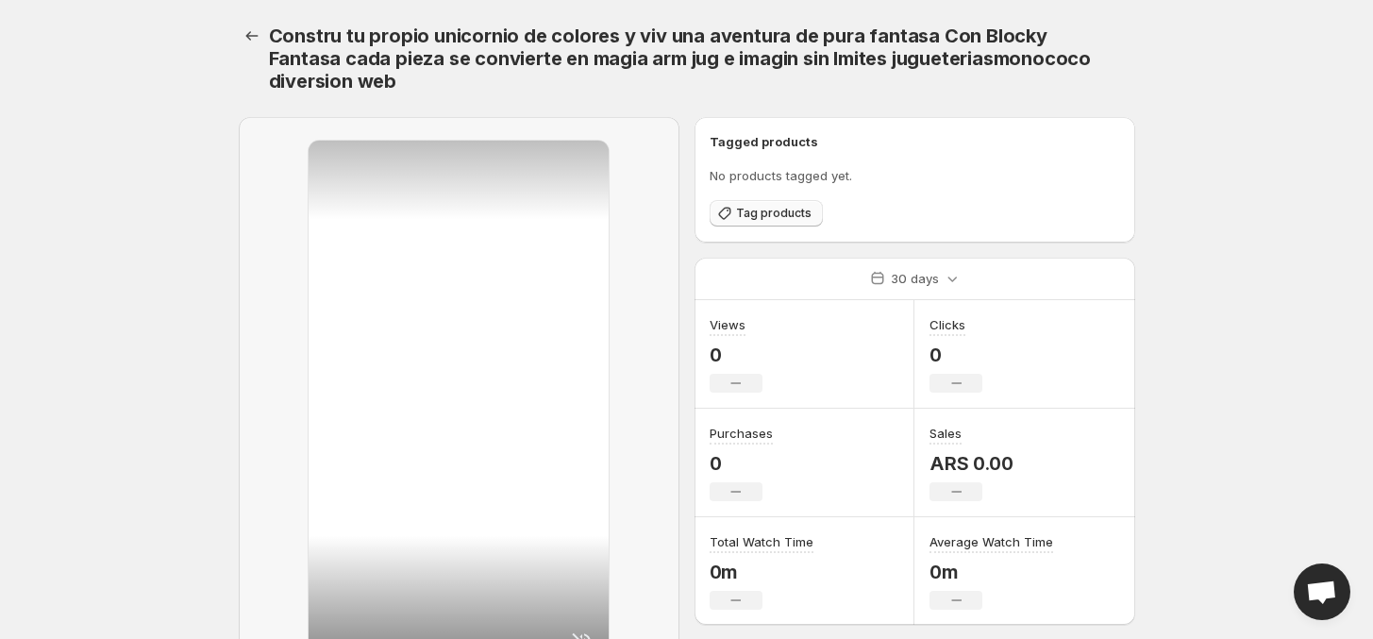
click at [793, 218] on span "Tag products" at bounding box center [773, 213] width 75 height 15
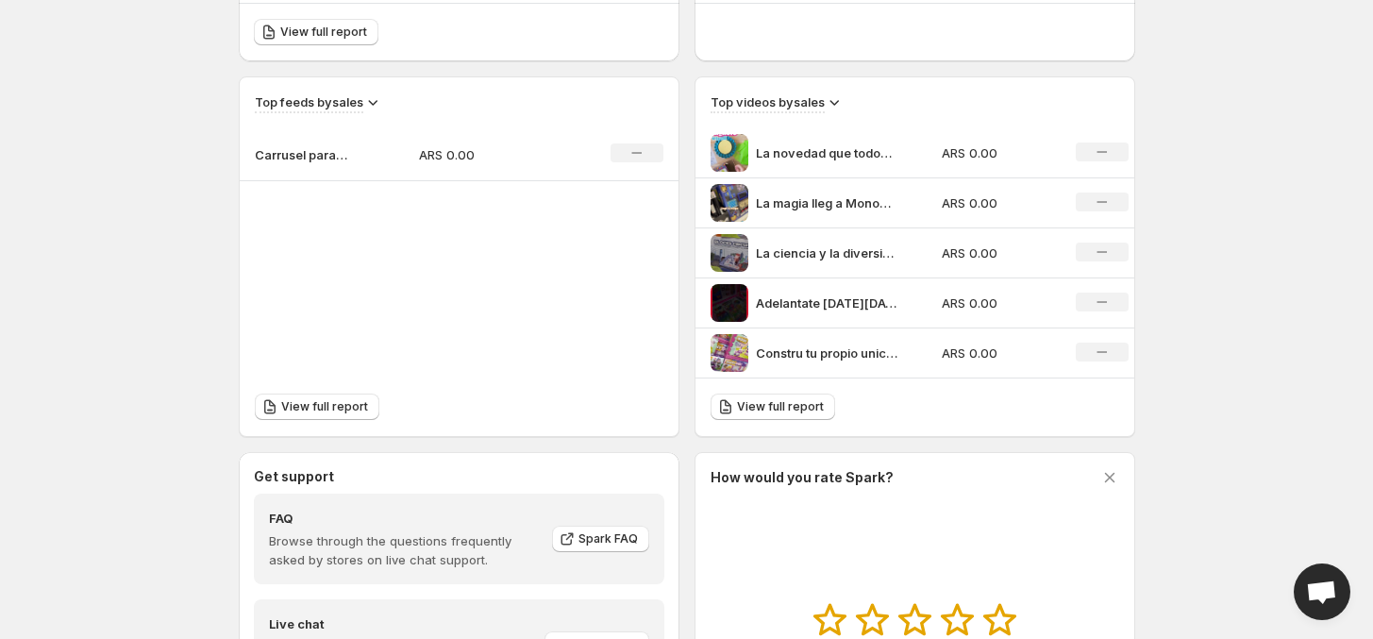
scroll to position [708, 0]
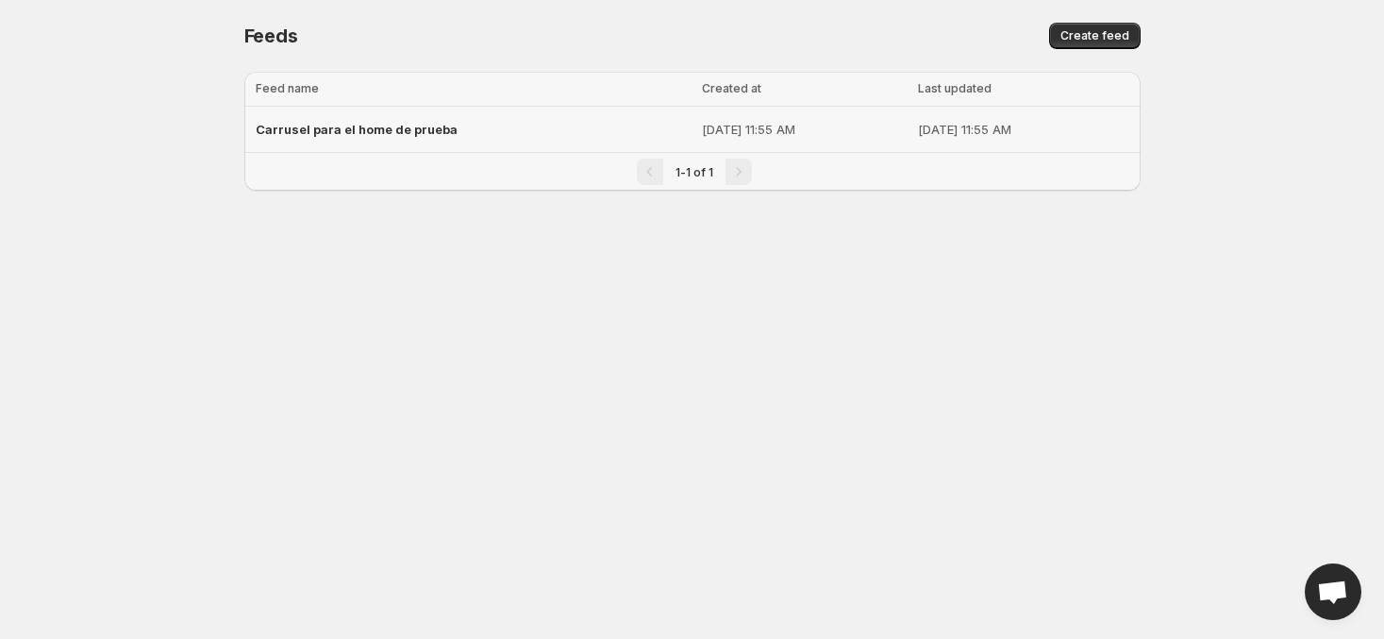
click at [312, 131] on span "Carrusel para el home de prueba" at bounding box center [357, 129] width 202 height 15
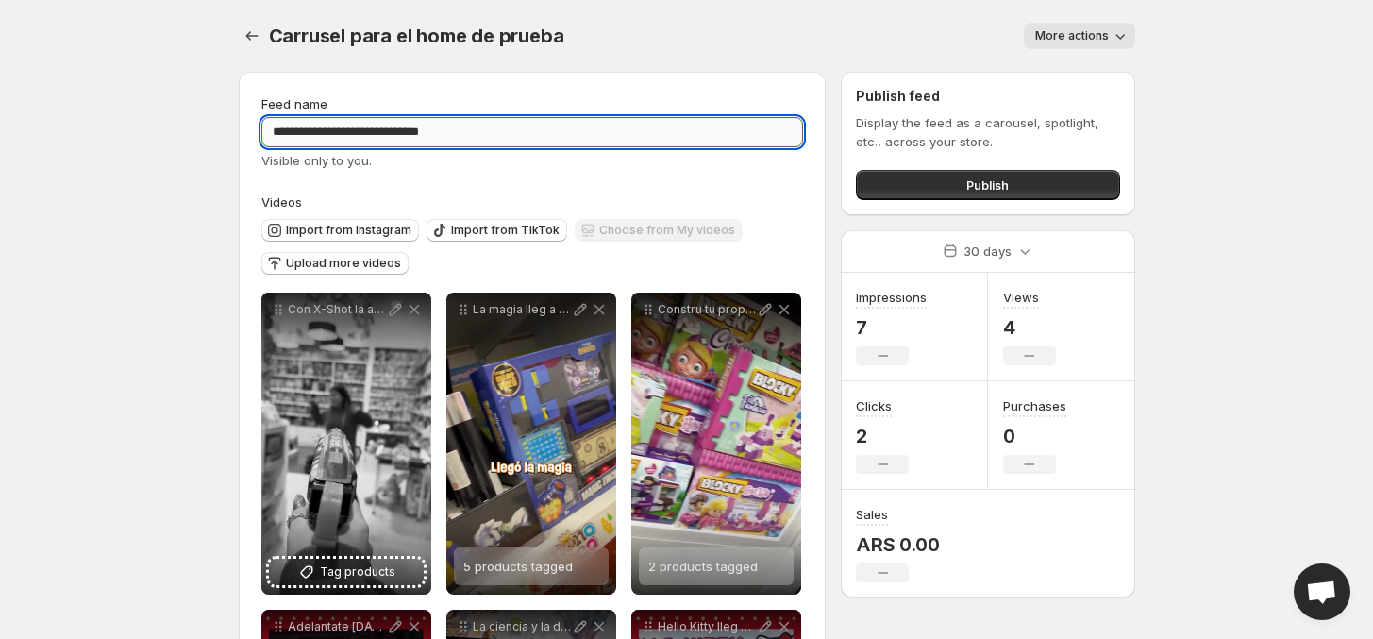
click at [514, 136] on input "**********" at bounding box center [532, 132] width 543 height 30
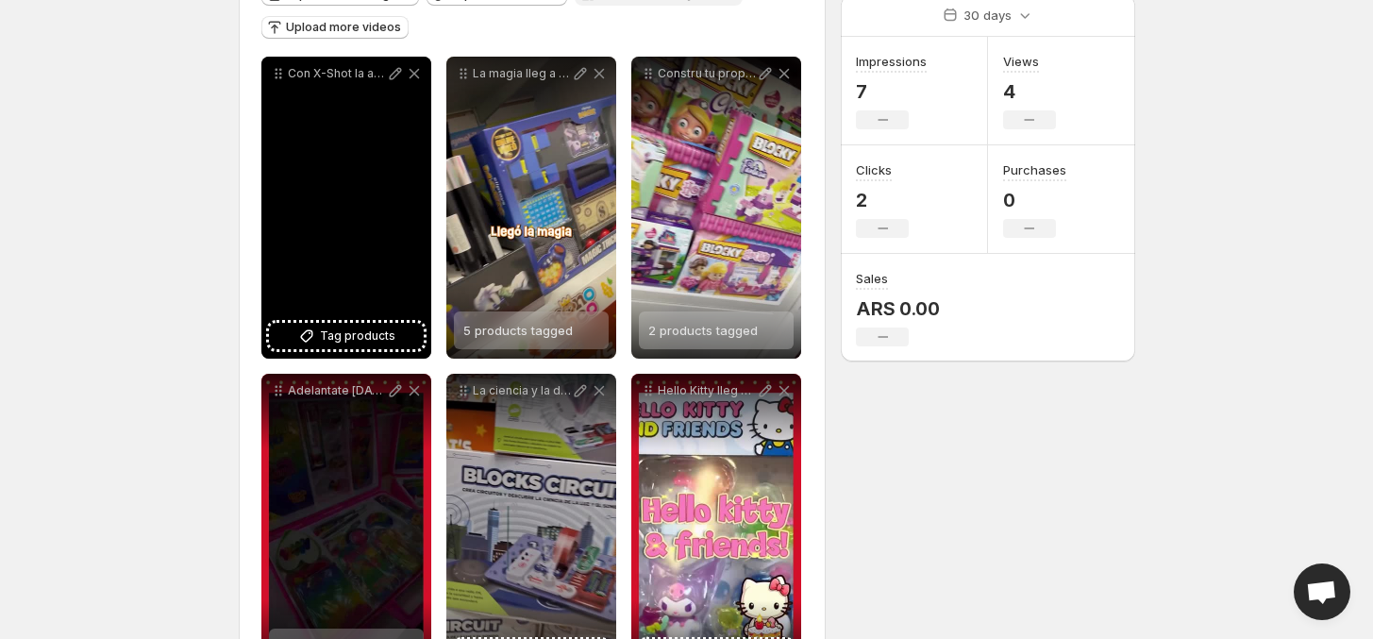
scroll to position [118, 0]
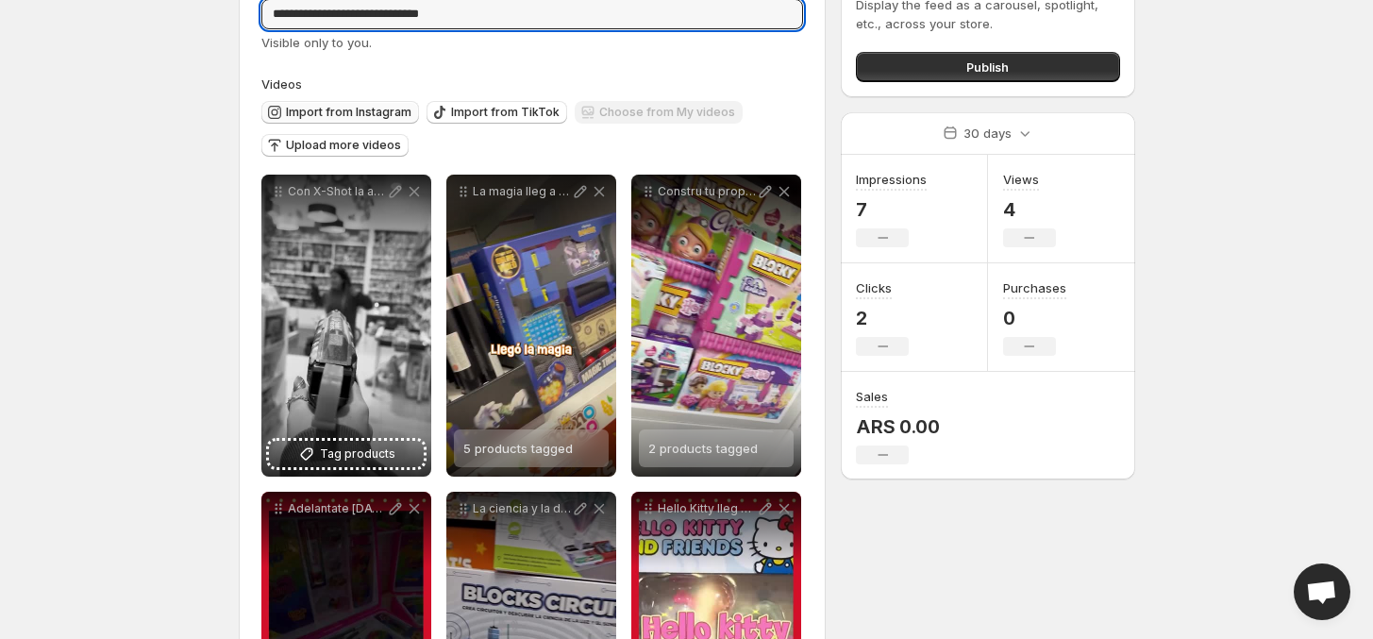
click at [369, 114] on span "Import from Instagram" at bounding box center [348, 112] width 125 height 15
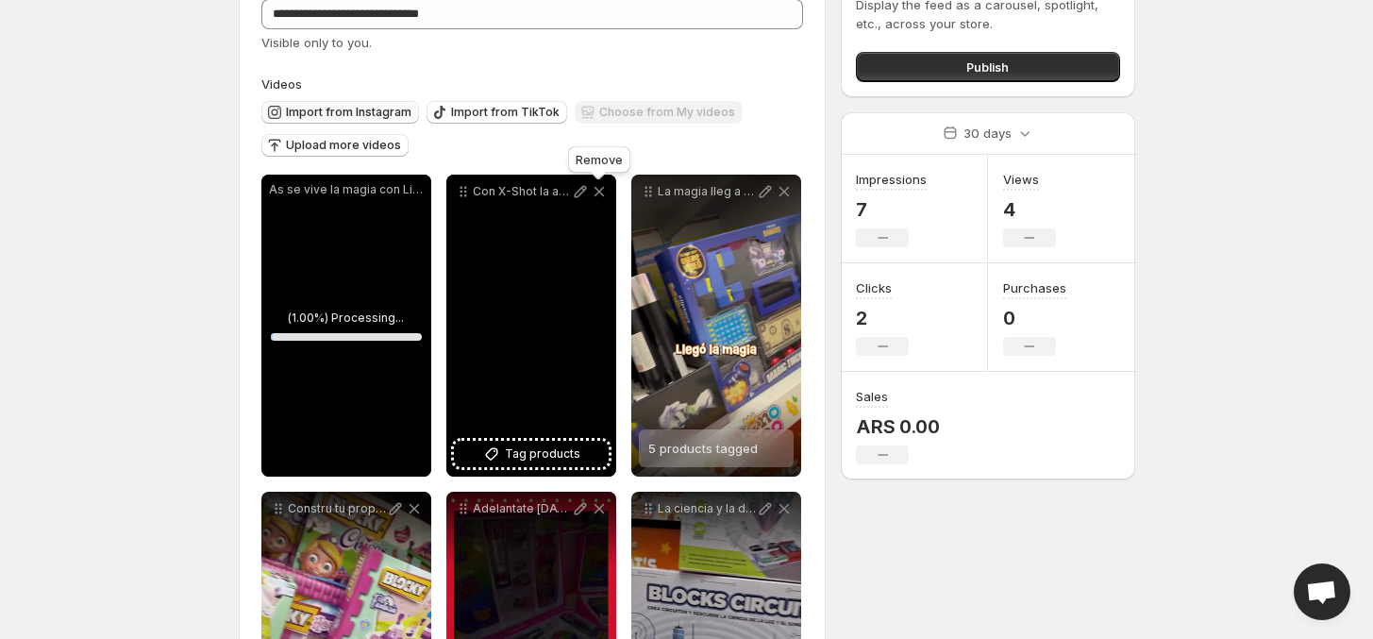
click at [349, 114] on span "Import from Instagram" at bounding box center [348, 112] width 125 height 15
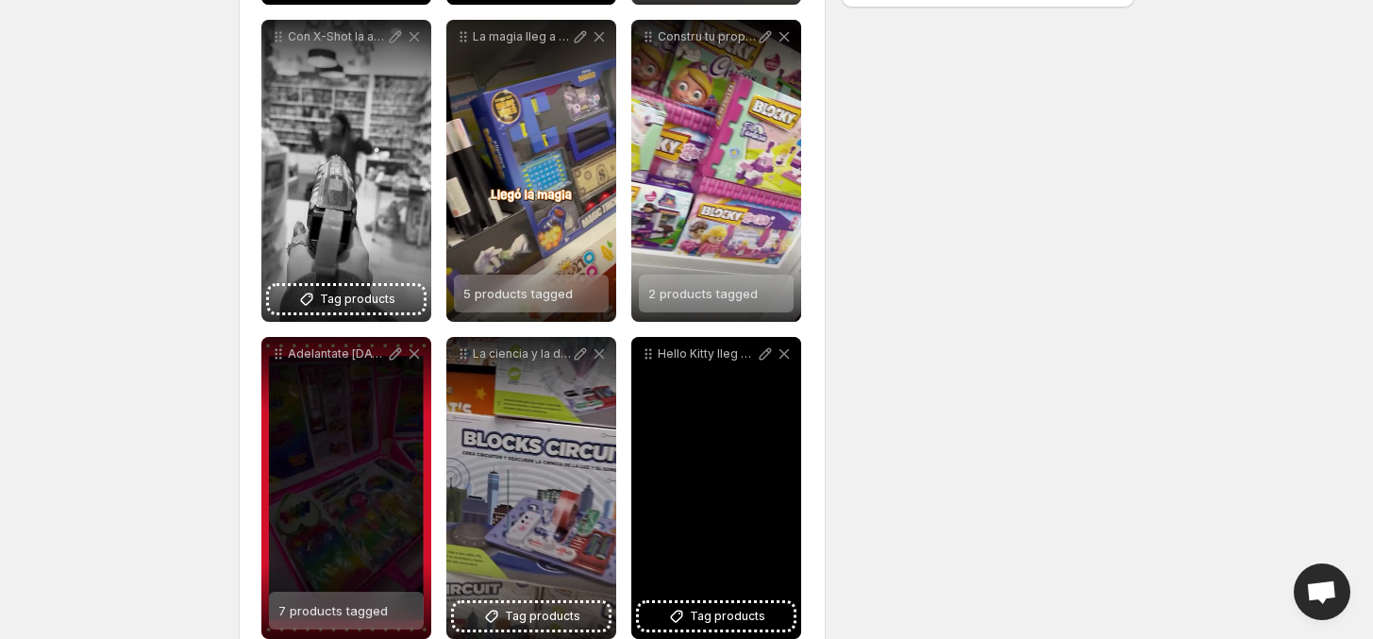
scroll to position [708, 0]
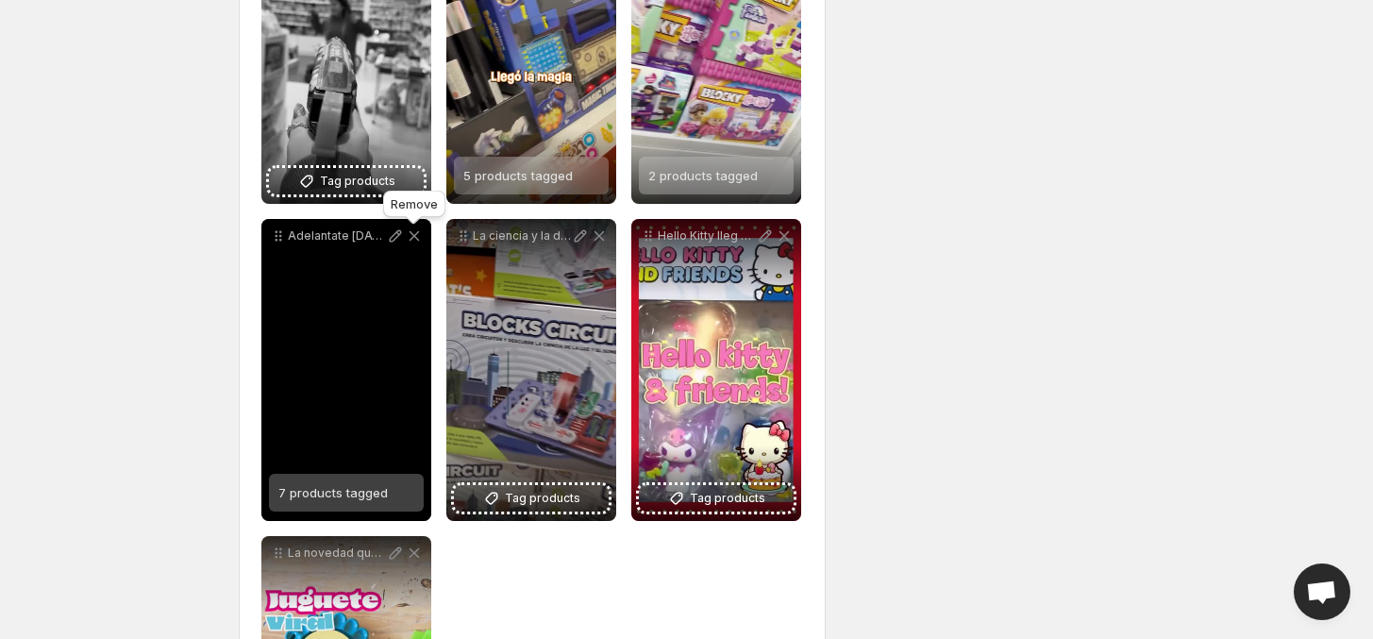
click at [415, 243] on icon at bounding box center [414, 235] width 19 height 19
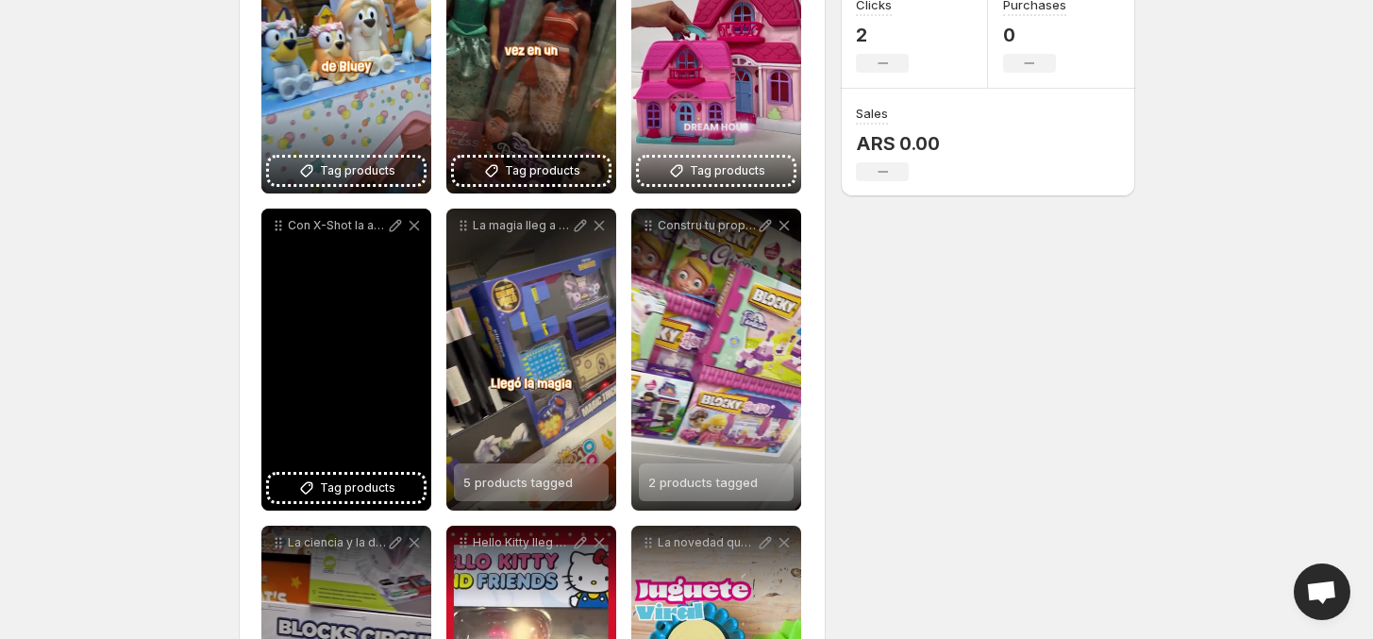
scroll to position [165, 0]
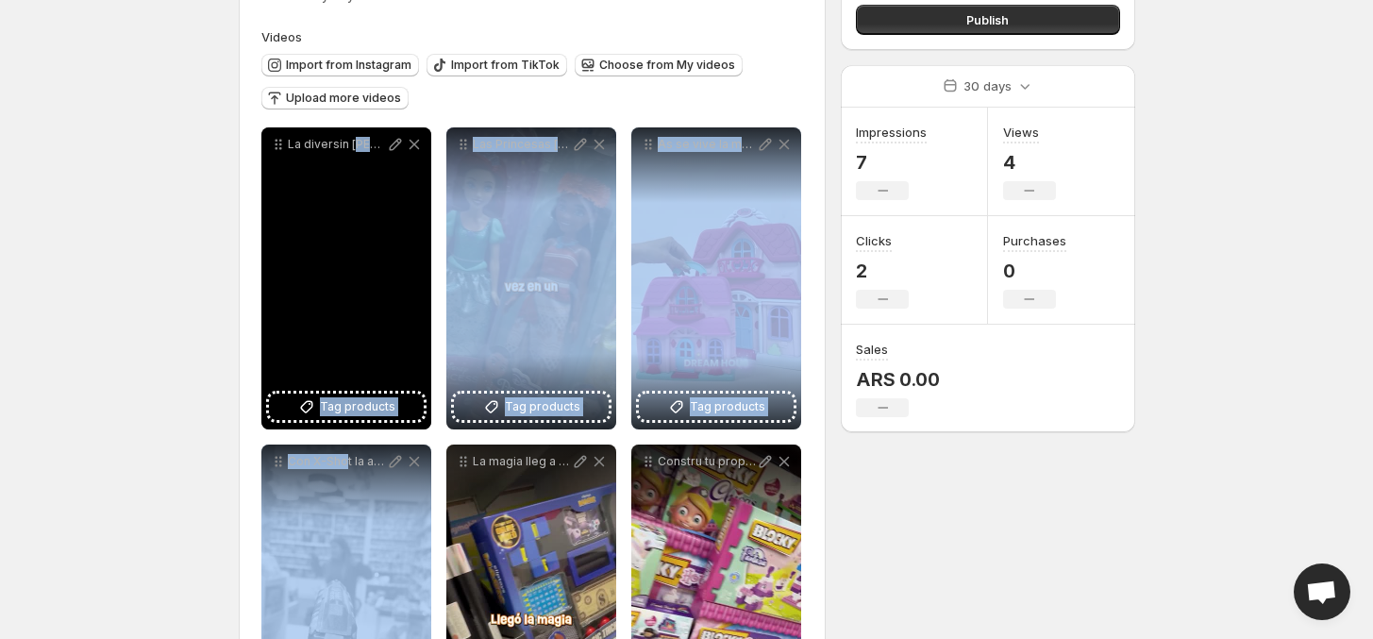
drag, startPoint x: 346, startPoint y: 508, endPoint x: 354, endPoint y: 284, distance: 223.7
click at [355, 258] on div "**********" at bounding box center [532, 595] width 543 height 936
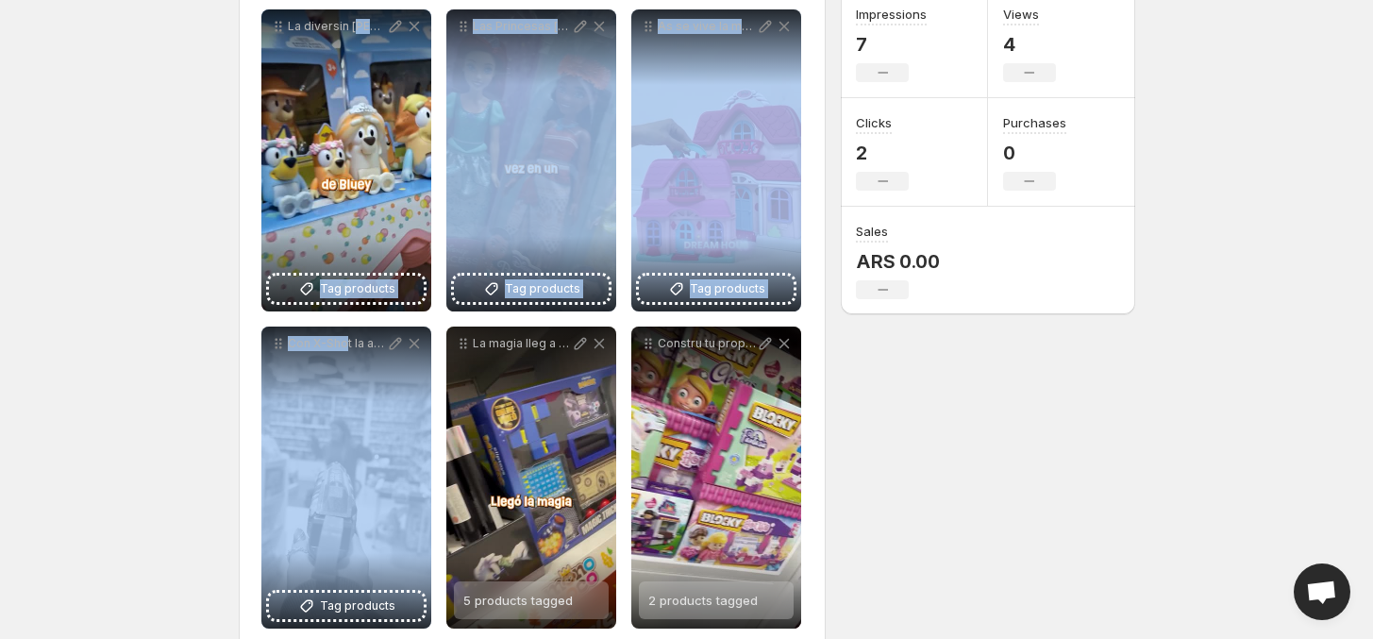
click at [39, 350] on body "**********" at bounding box center [686, 36] width 1373 height 639
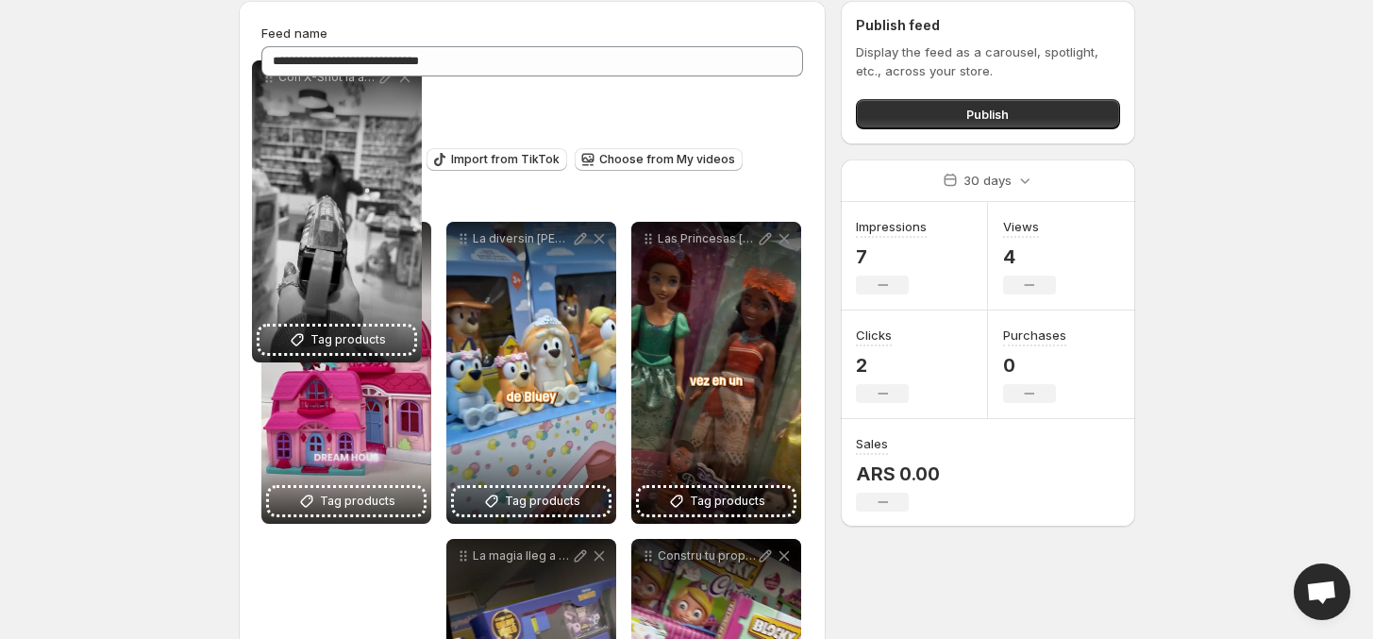
scroll to position [9, 0]
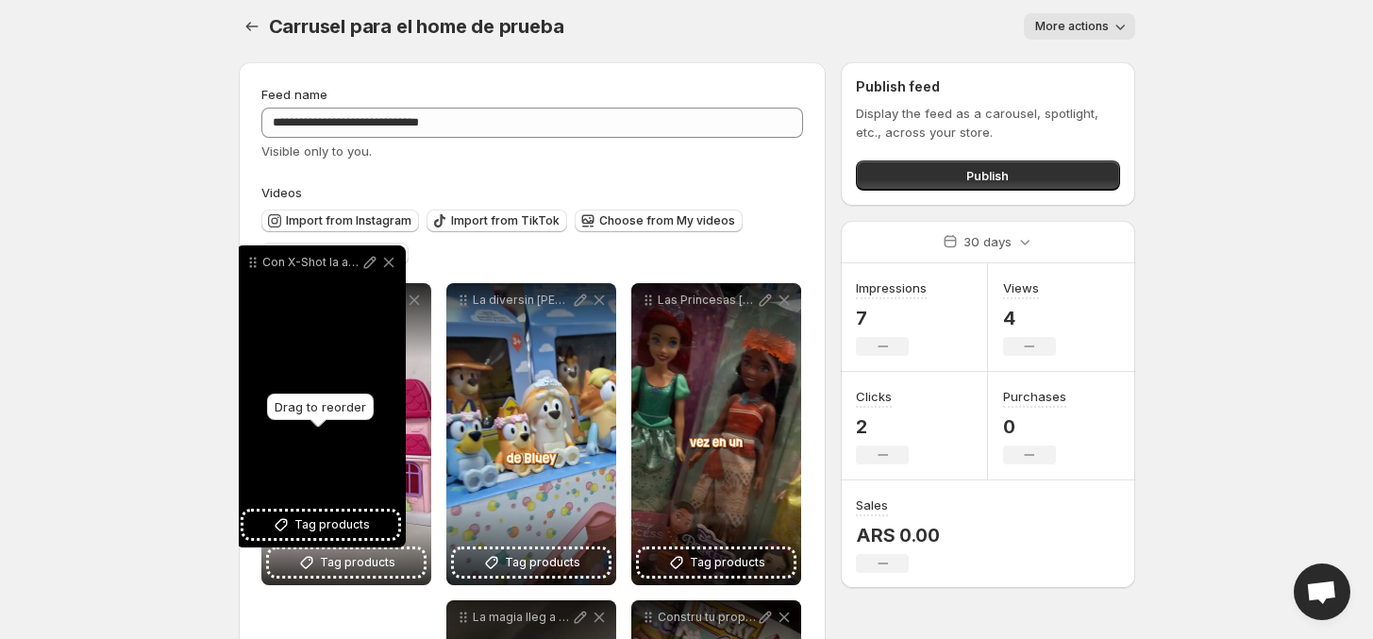
drag, startPoint x: 279, startPoint y: 229, endPoint x: 257, endPoint y: 279, distance: 54.9
click at [253, 272] on icon at bounding box center [252, 262] width 19 height 19
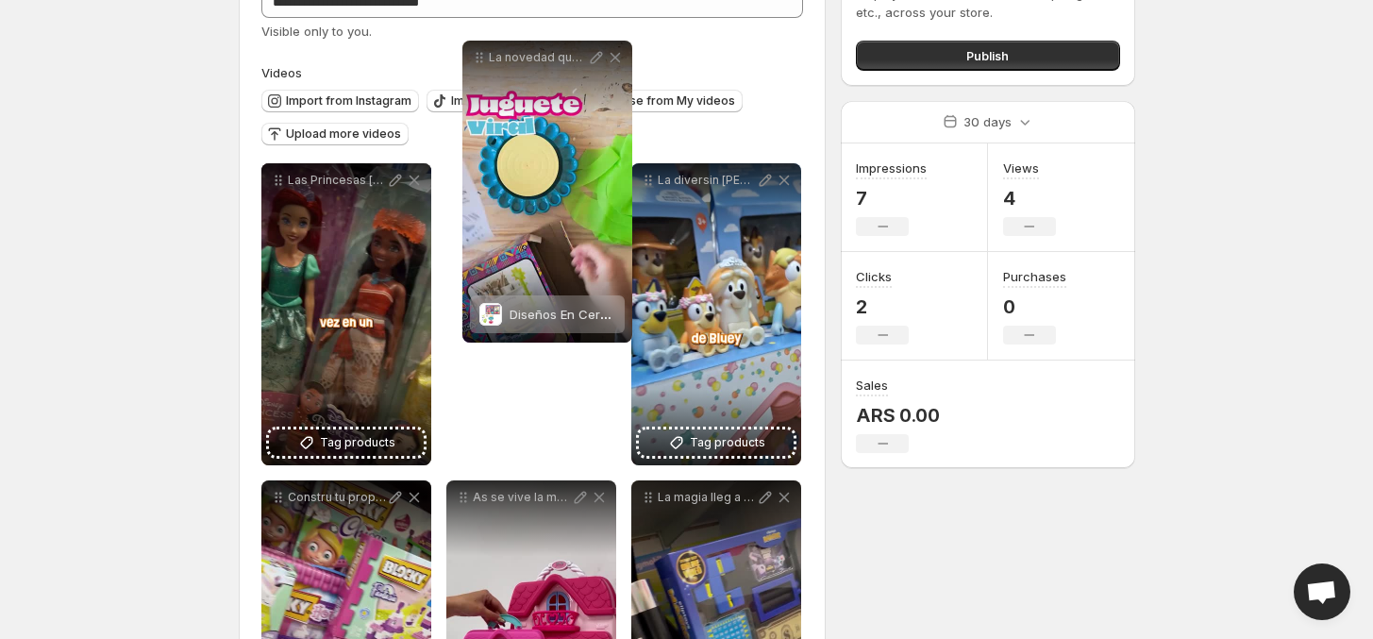
scroll to position [0, 0]
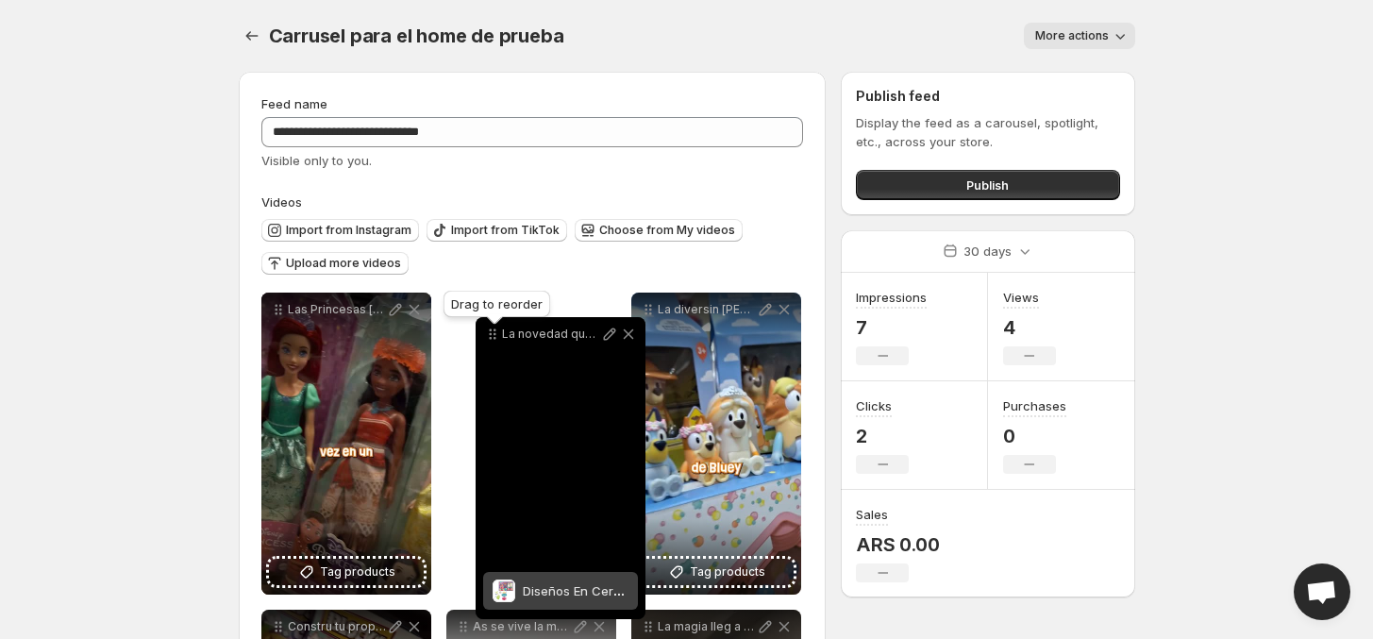
drag, startPoint x: 648, startPoint y: 433, endPoint x: 479, endPoint y: 323, distance: 201.8
click at [479, 323] on body "**********" at bounding box center [686, 319] width 1373 height 639
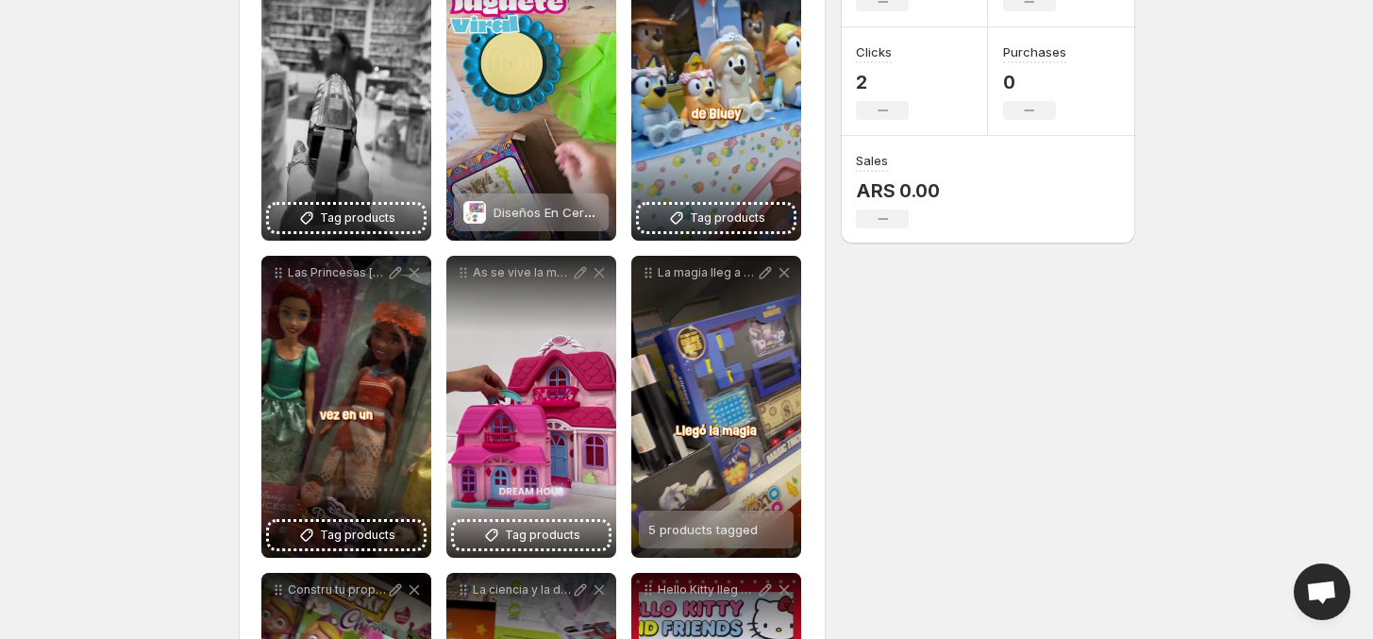
scroll to position [236, 0]
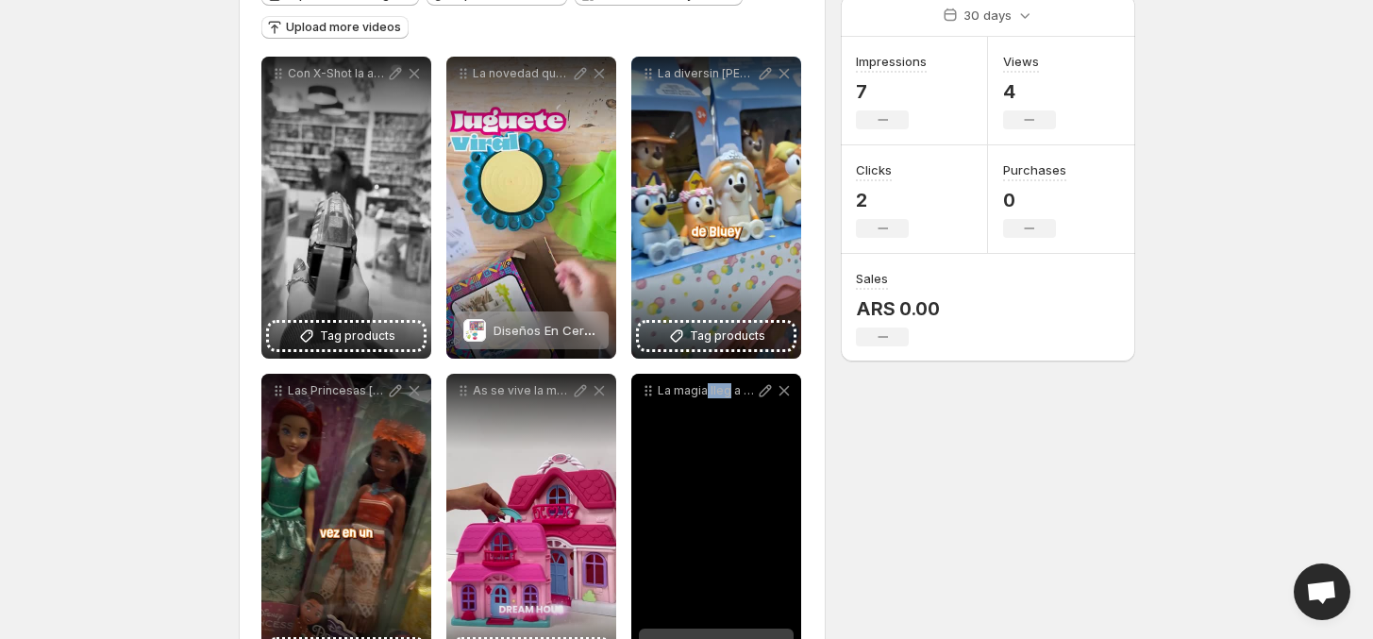
drag, startPoint x: 712, startPoint y: 497, endPoint x: 708, endPoint y: 433, distance: 64.3
click at [708, 432] on div "La magia lleg a Monococo Varitas que encienden la emocin trucos que dejan a tod…" at bounding box center [716, 525] width 170 height 302
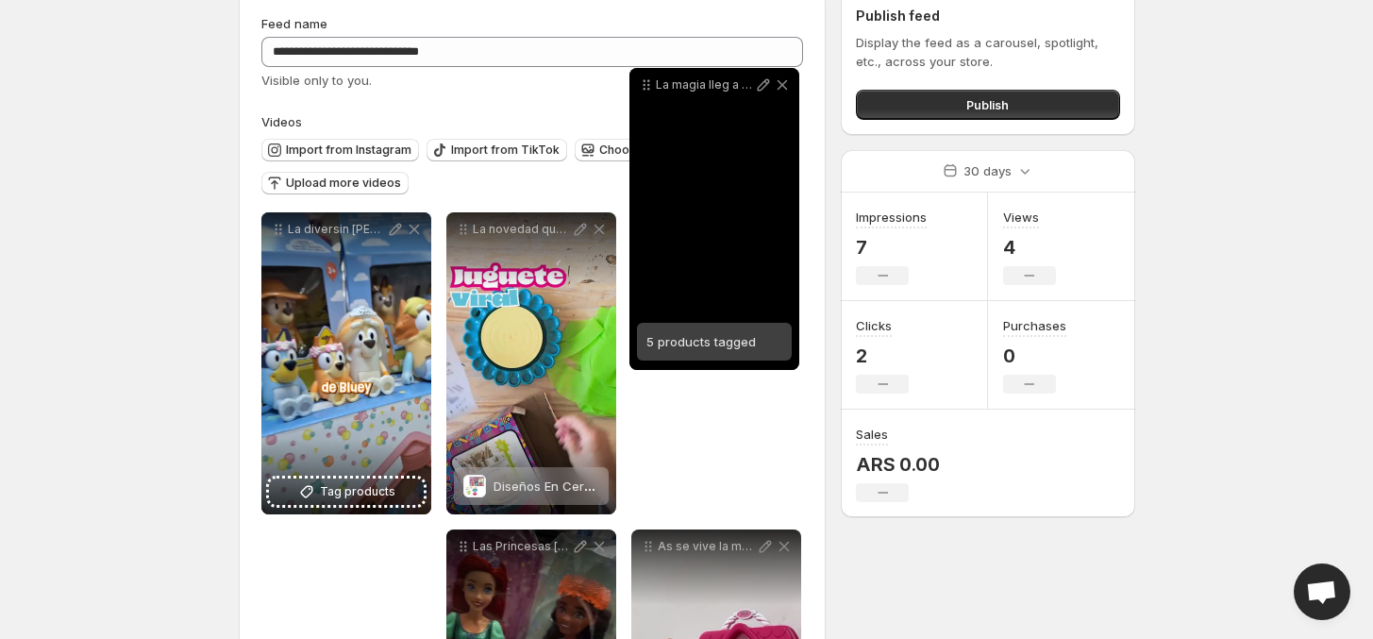
scroll to position [68, 0]
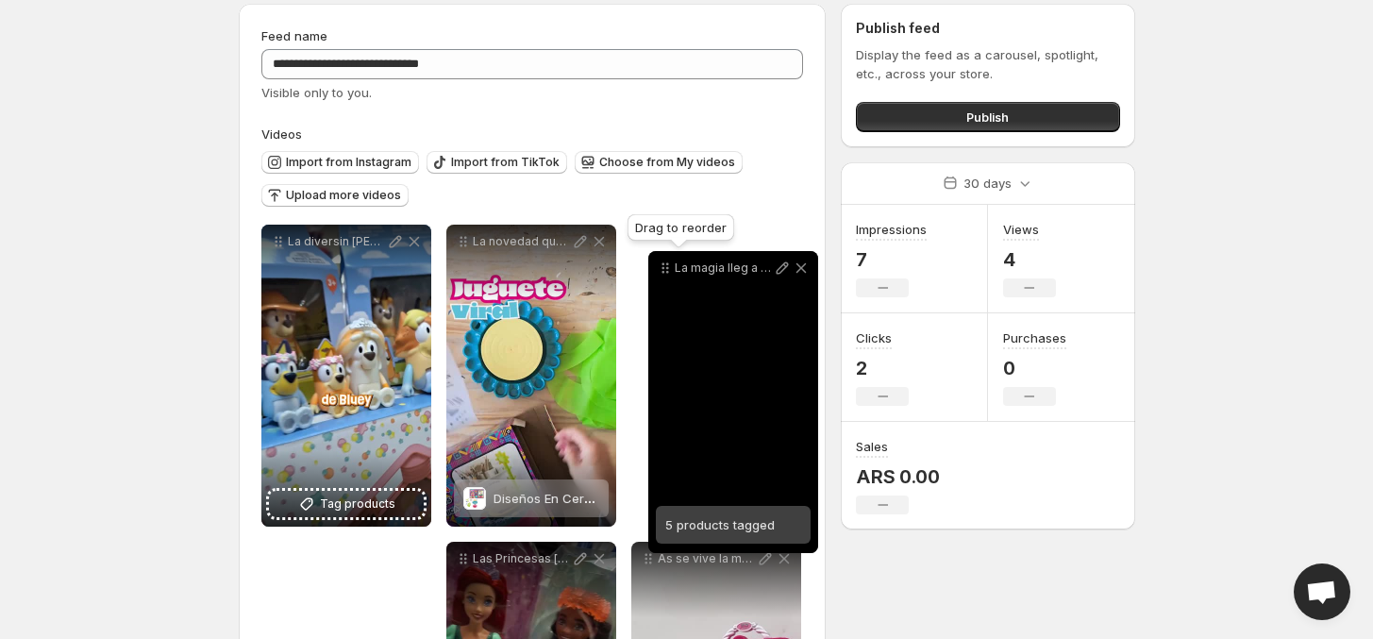
drag, startPoint x: 649, startPoint y: 391, endPoint x: 658, endPoint y: 254, distance: 137.1
click at [659, 259] on icon at bounding box center [665, 268] width 19 height 19
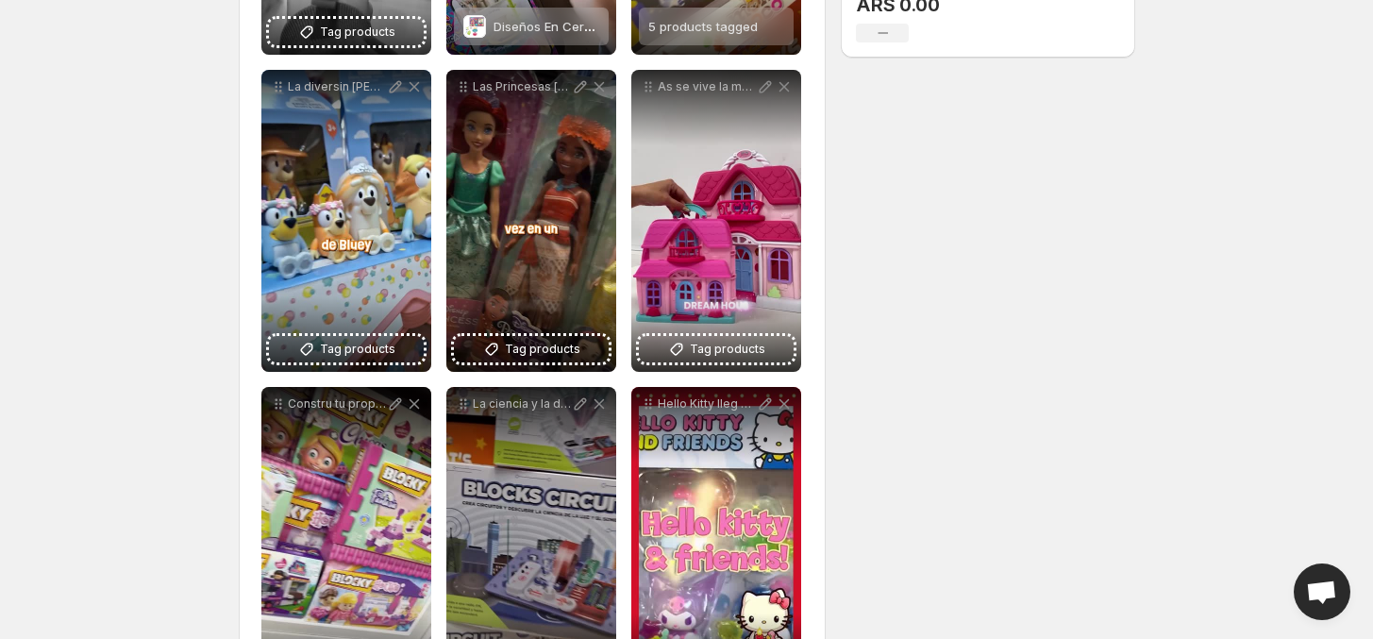
scroll to position [637, 0]
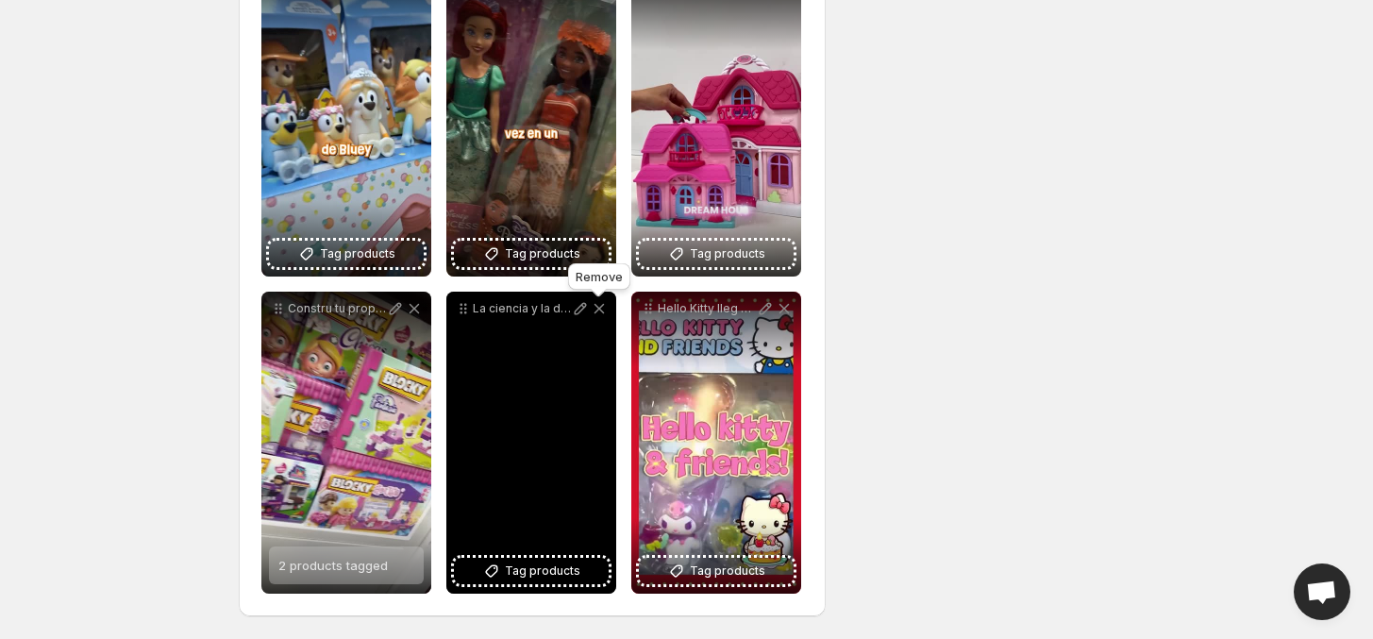
click at [593, 307] on icon at bounding box center [599, 308] width 19 height 19
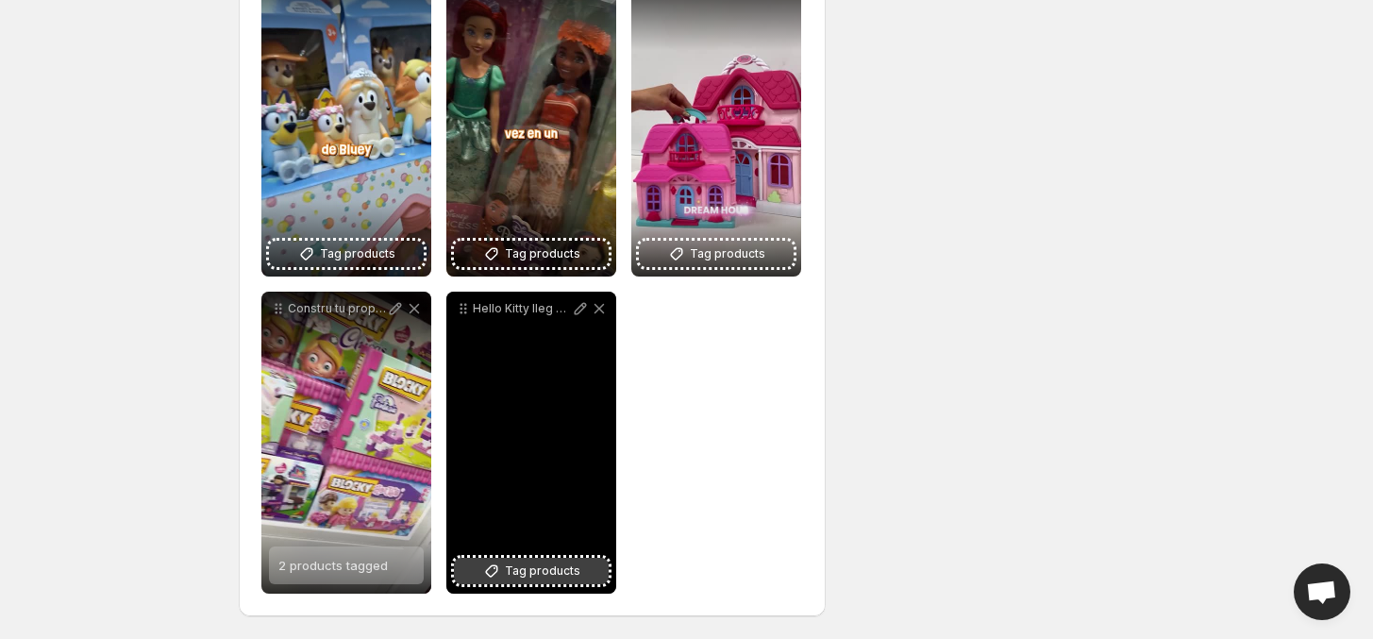
click at [501, 564] on icon at bounding box center [491, 570] width 19 height 19
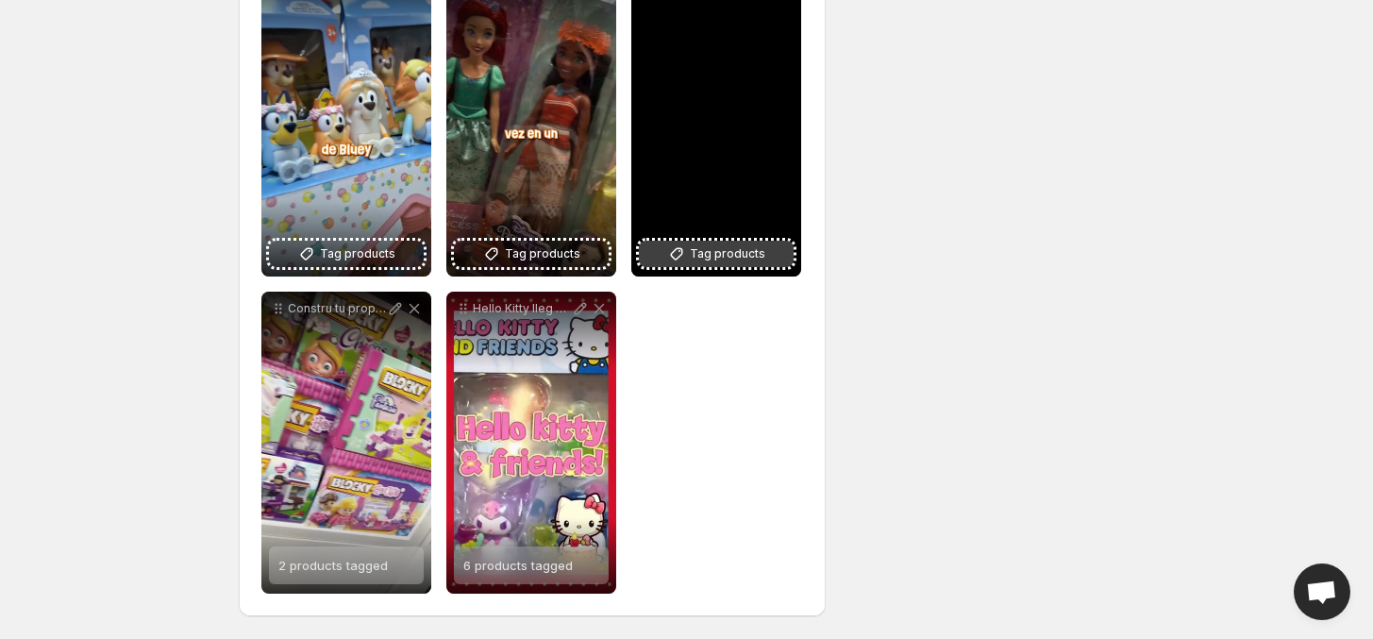
click at [718, 259] on span "Tag products" at bounding box center [727, 253] width 75 height 19
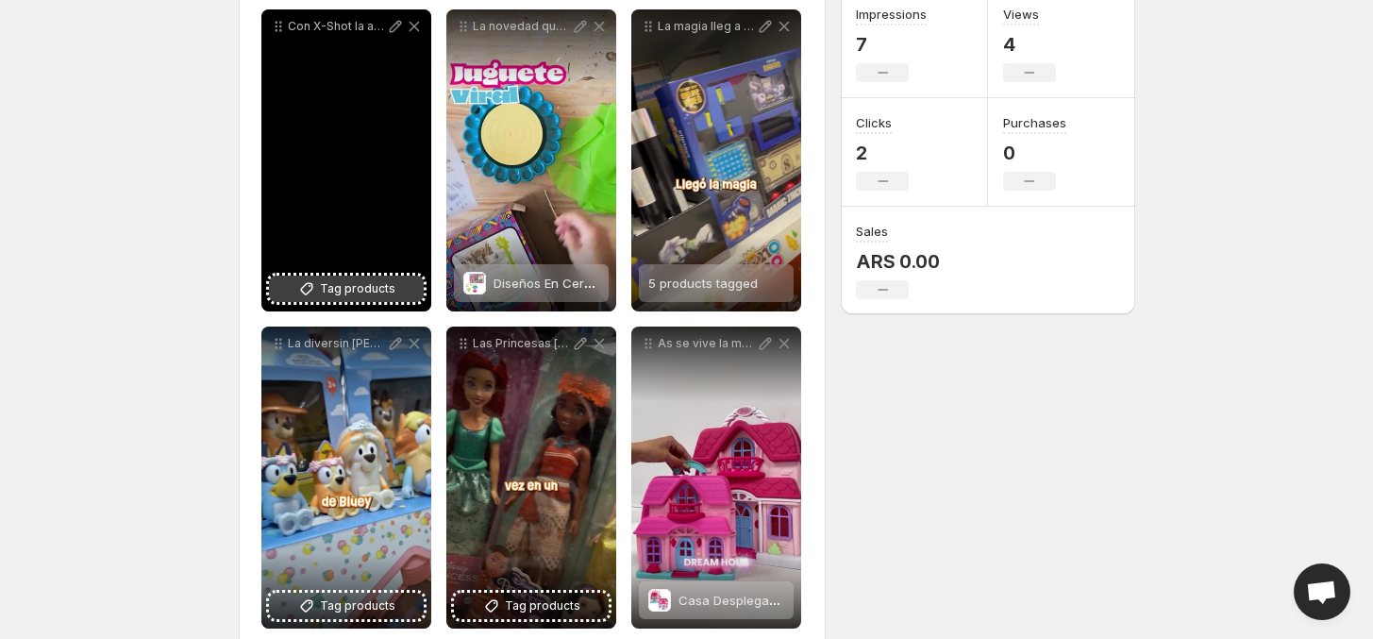
click at [375, 297] on span "Tag products" at bounding box center [357, 288] width 75 height 19
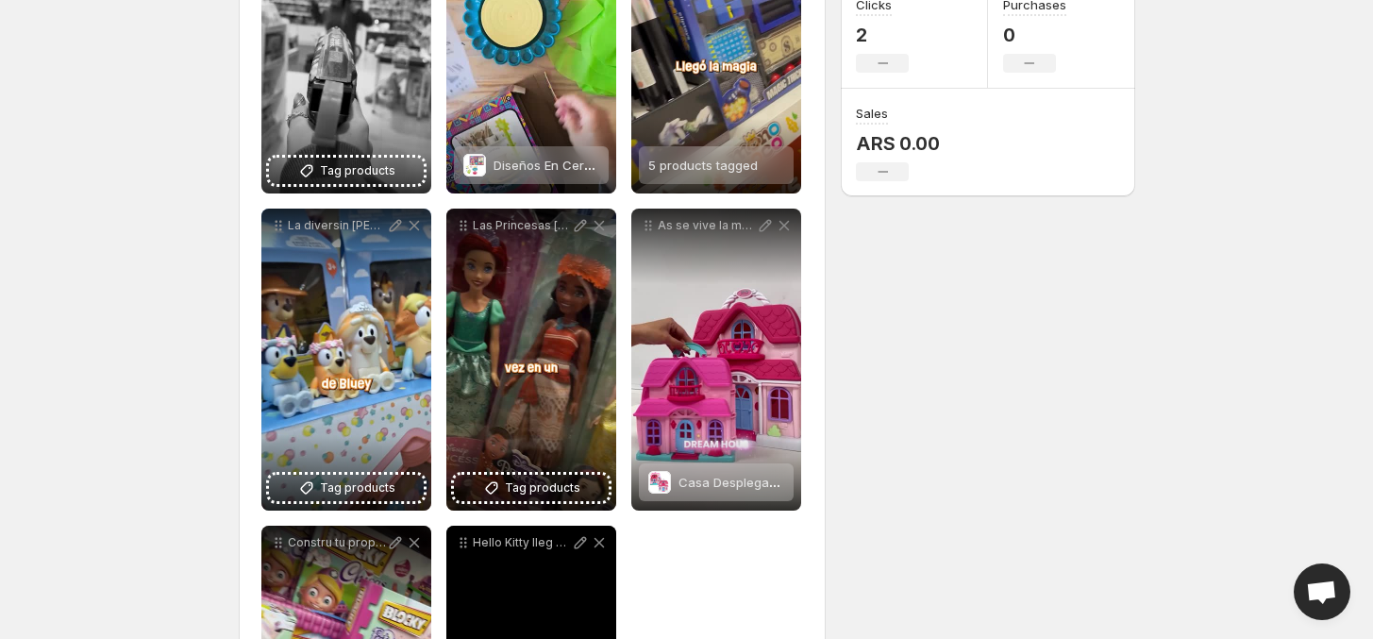
scroll to position [519, 0]
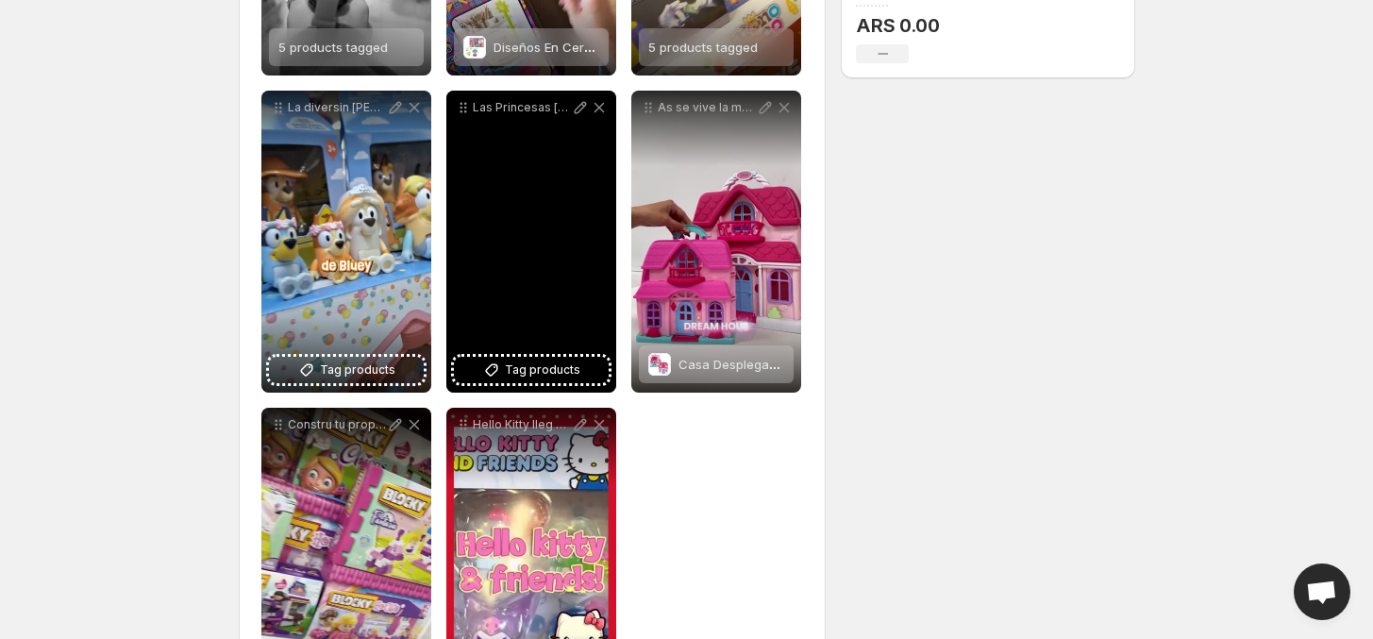
click at [530, 258] on div "Las Princesas Barbie llegaron a Monococo para llenar de magia y aventuras el Me…" at bounding box center [531, 242] width 170 height 302
click at [559, 362] on span "Tag products" at bounding box center [542, 369] width 75 height 19
click at [554, 372] on span "Tag products" at bounding box center [542, 369] width 75 height 19
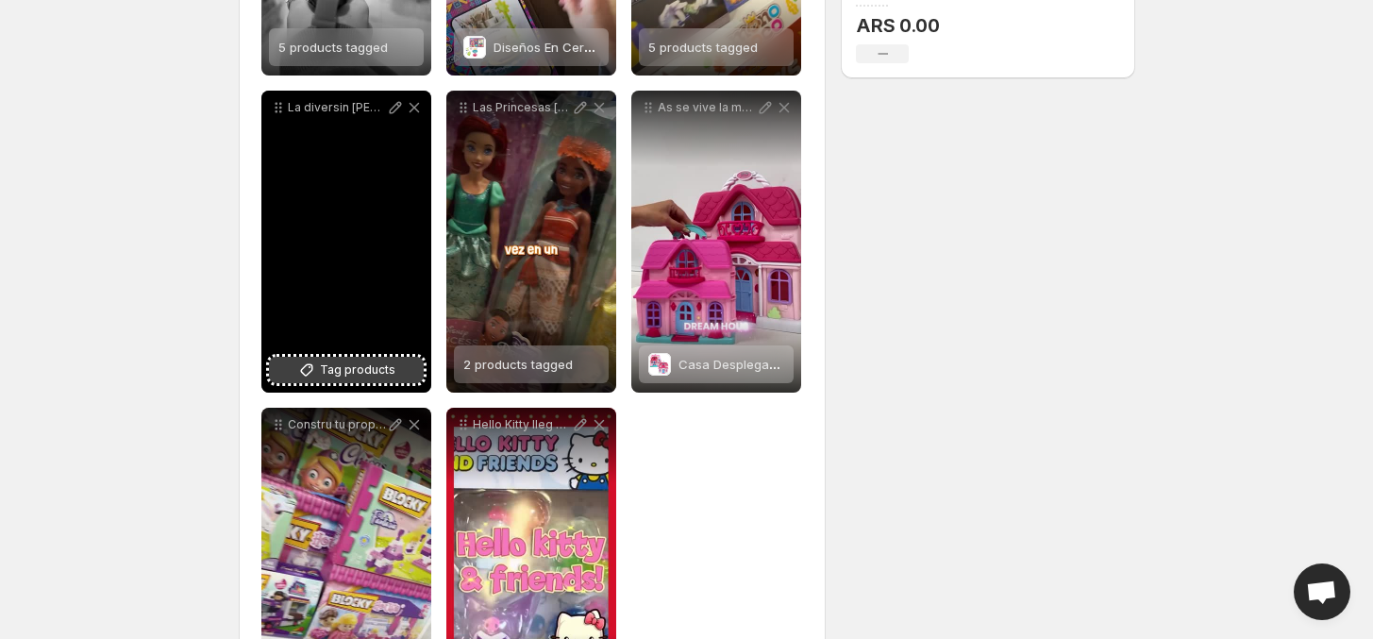
click at [379, 374] on span "Tag products" at bounding box center [357, 369] width 75 height 19
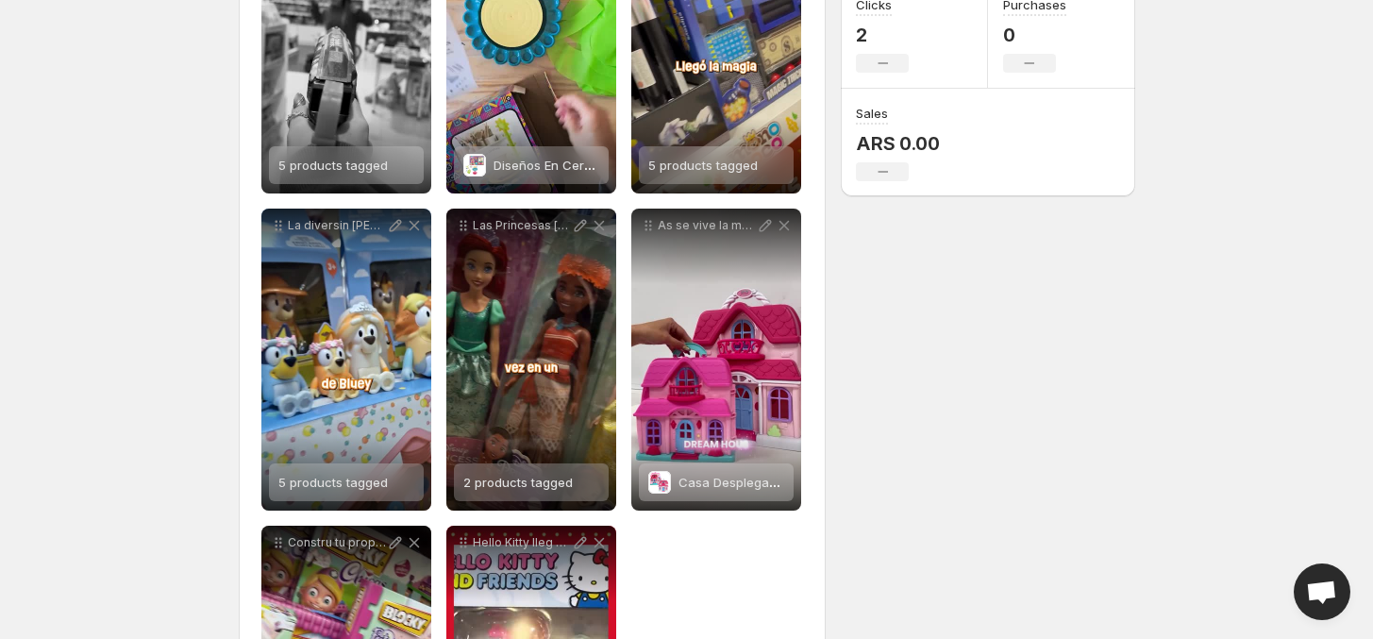
scroll to position [0, 0]
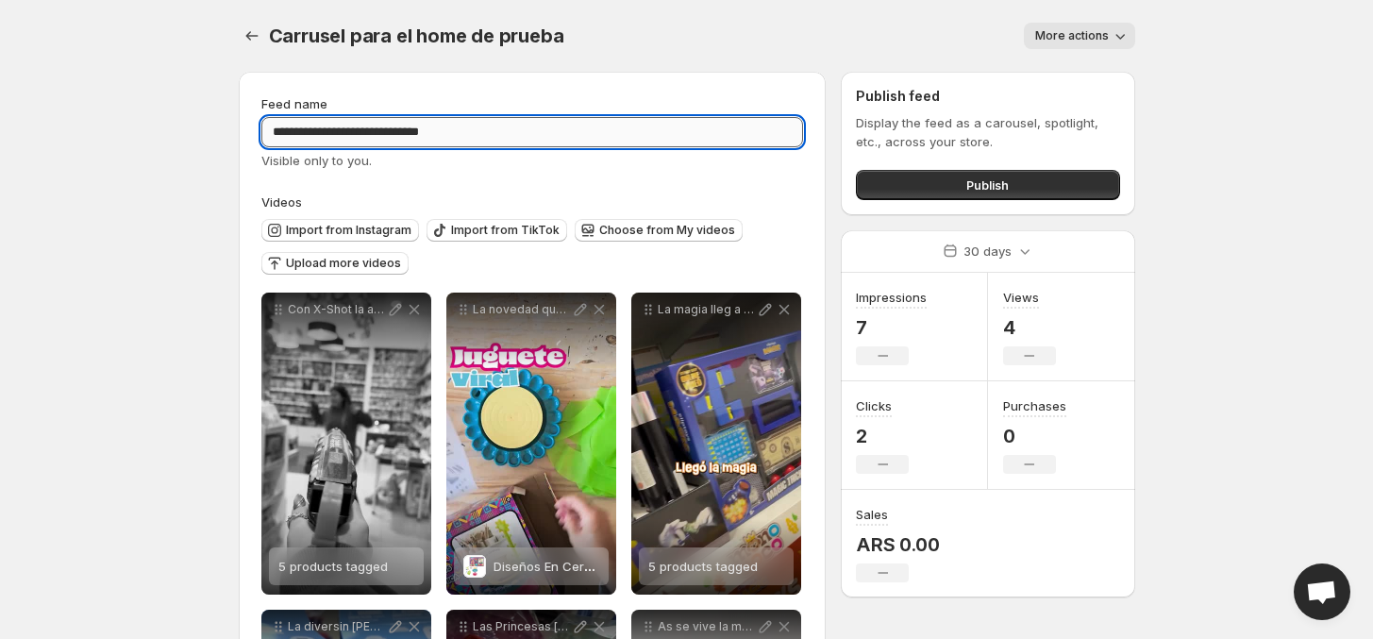
click at [496, 141] on input "**********" at bounding box center [532, 132] width 543 height 30
click at [555, 141] on input "**********" at bounding box center [532, 132] width 543 height 30
click at [1086, 41] on span "More actions" at bounding box center [1072, 35] width 74 height 15
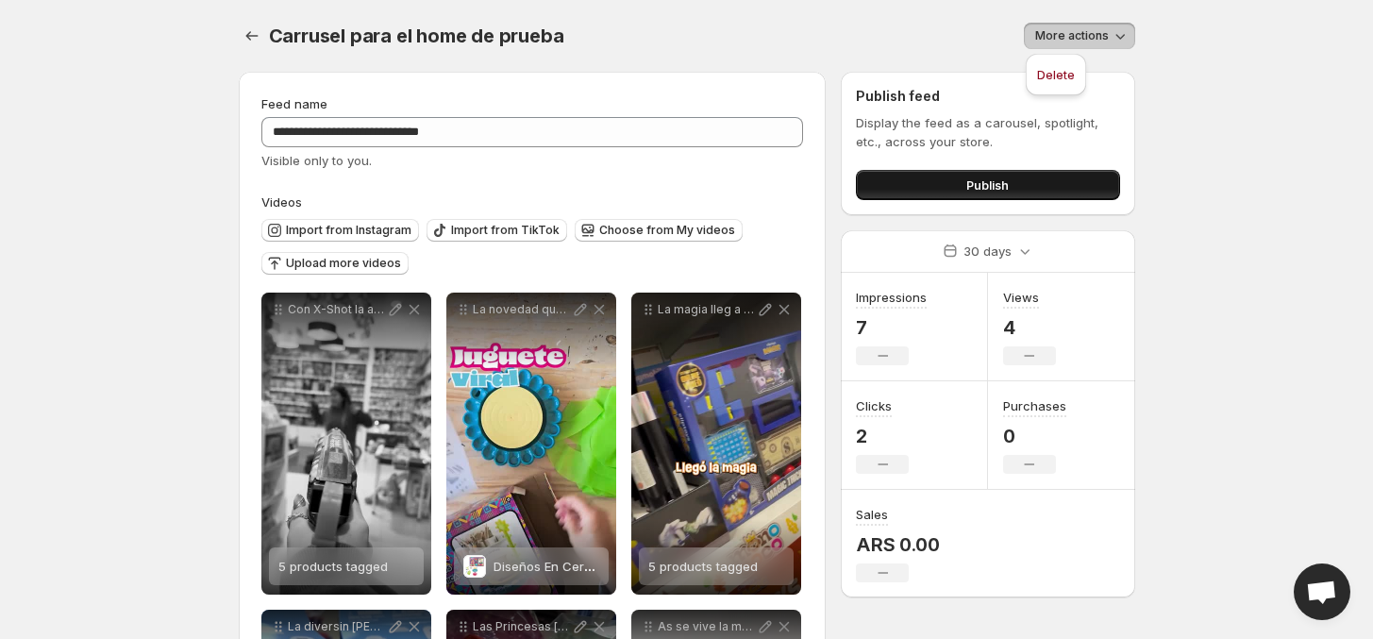
click at [1050, 203] on div "Publish feed Display the feed as a carousel, spotlight, etc., across your store…" at bounding box center [987, 143] width 293 height 143
click at [1058, 192] on button "Publish" at bounding box center [987, 185] width 263 height 30
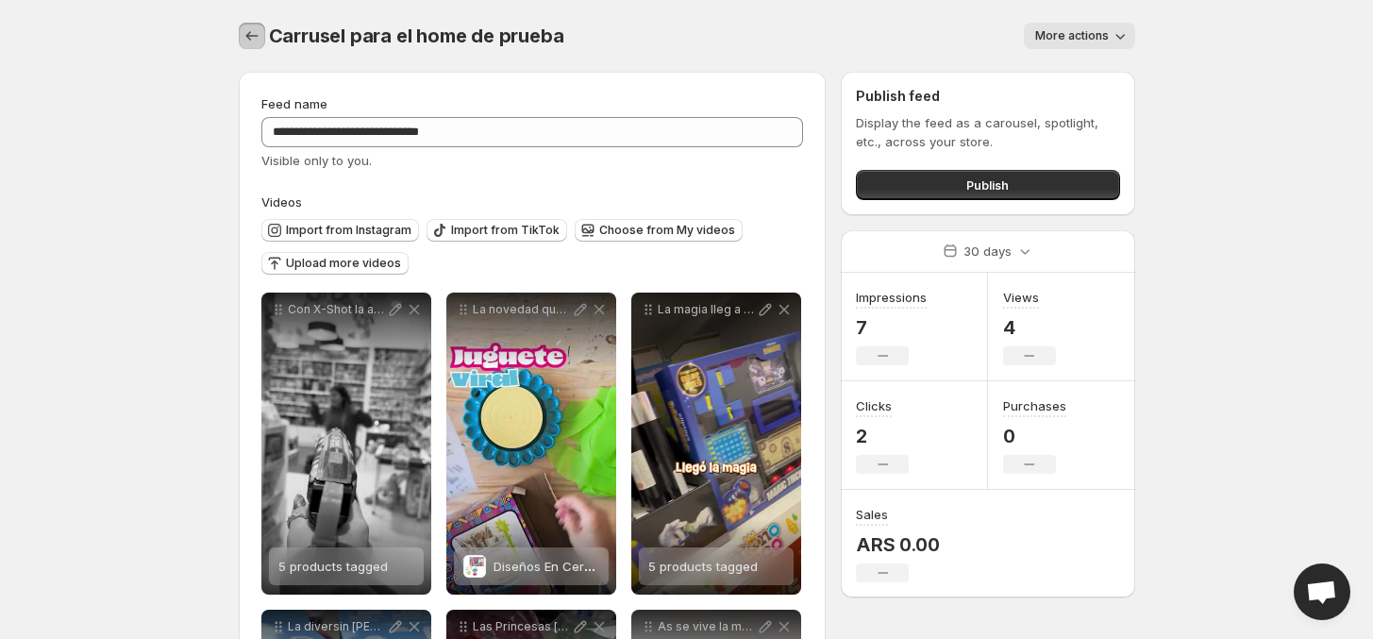
click at [251, 43] on icon "Settings" at bounding box center [251, 35] width 19 height 19
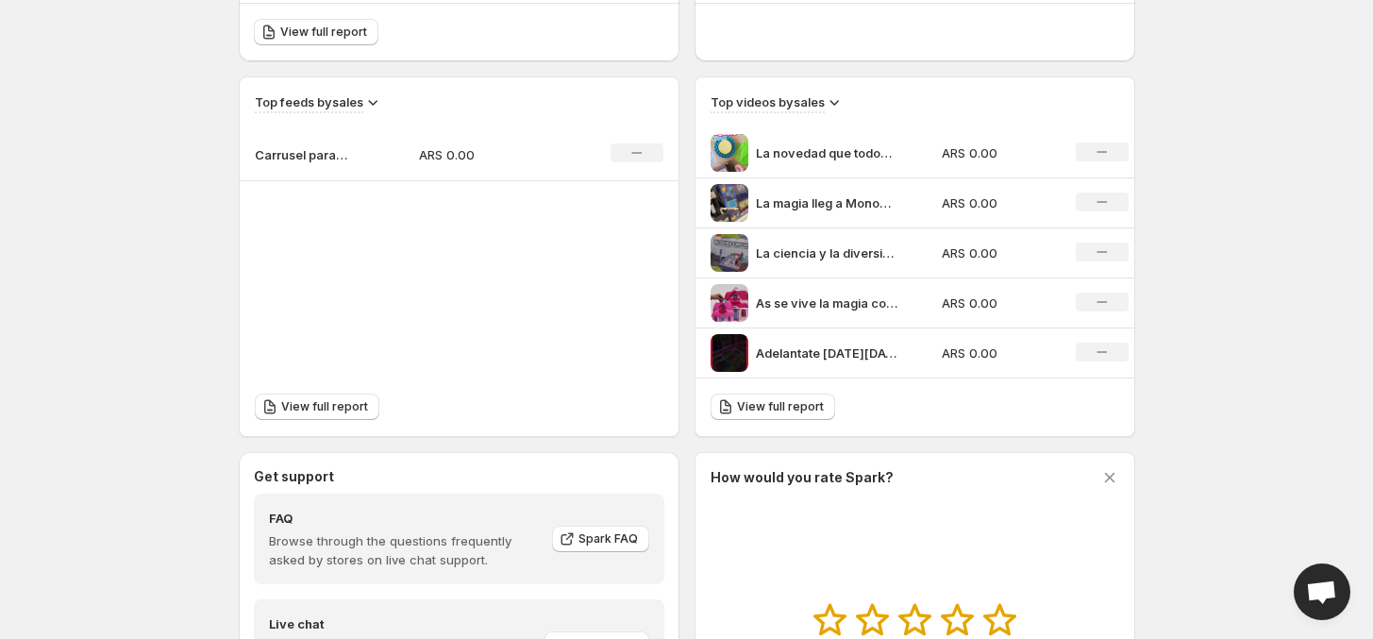
scroll to position [354, 0]
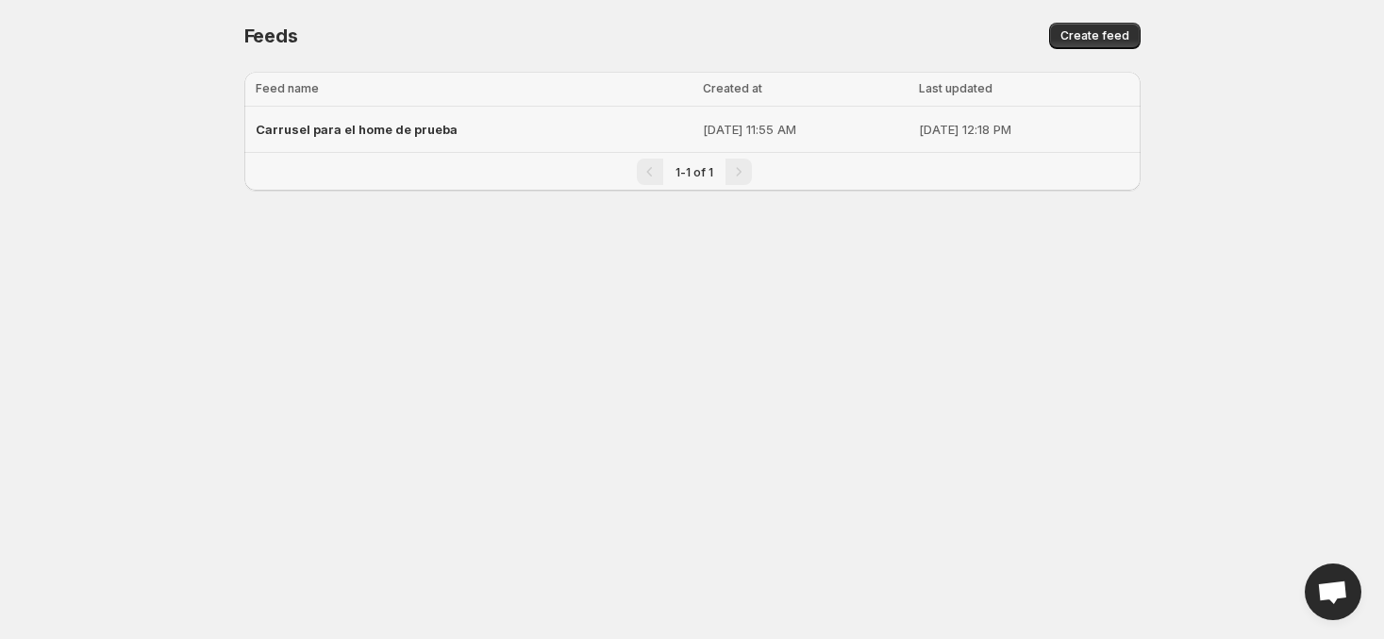
click at [393, 128] on span "Carrusel para el home de prueba" at bounding box center [357, 129] width 202 height 15
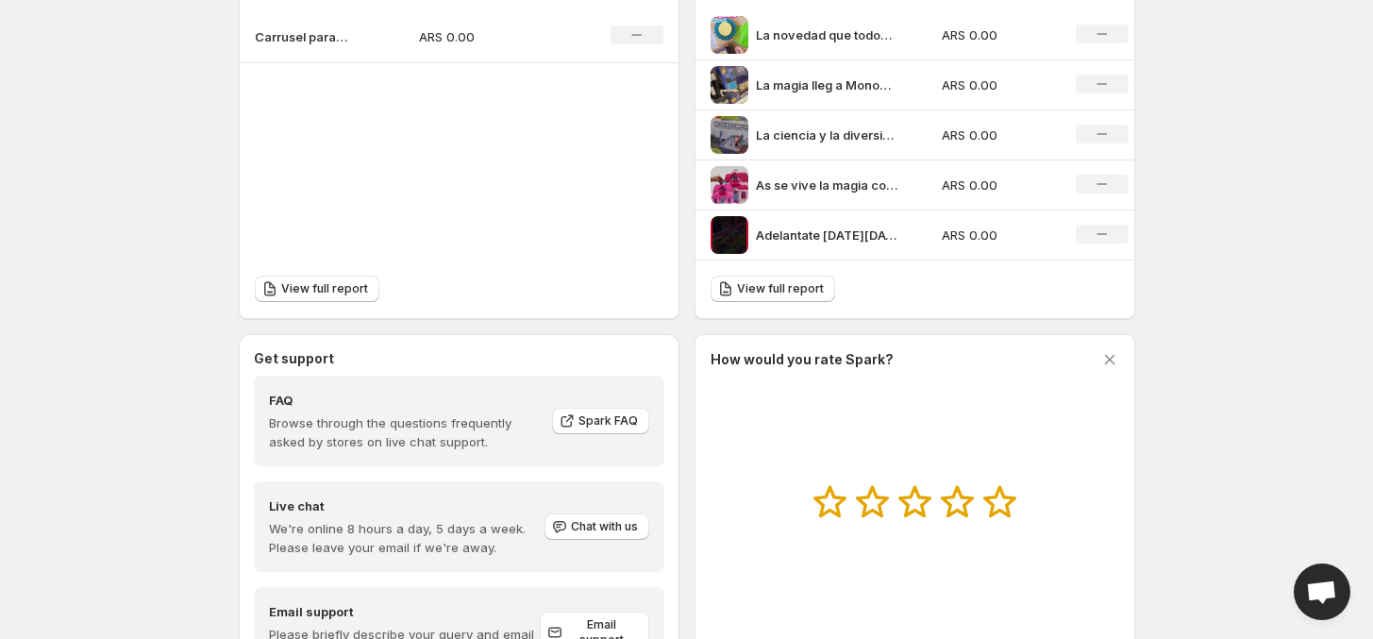
scroll to position [590, 0]
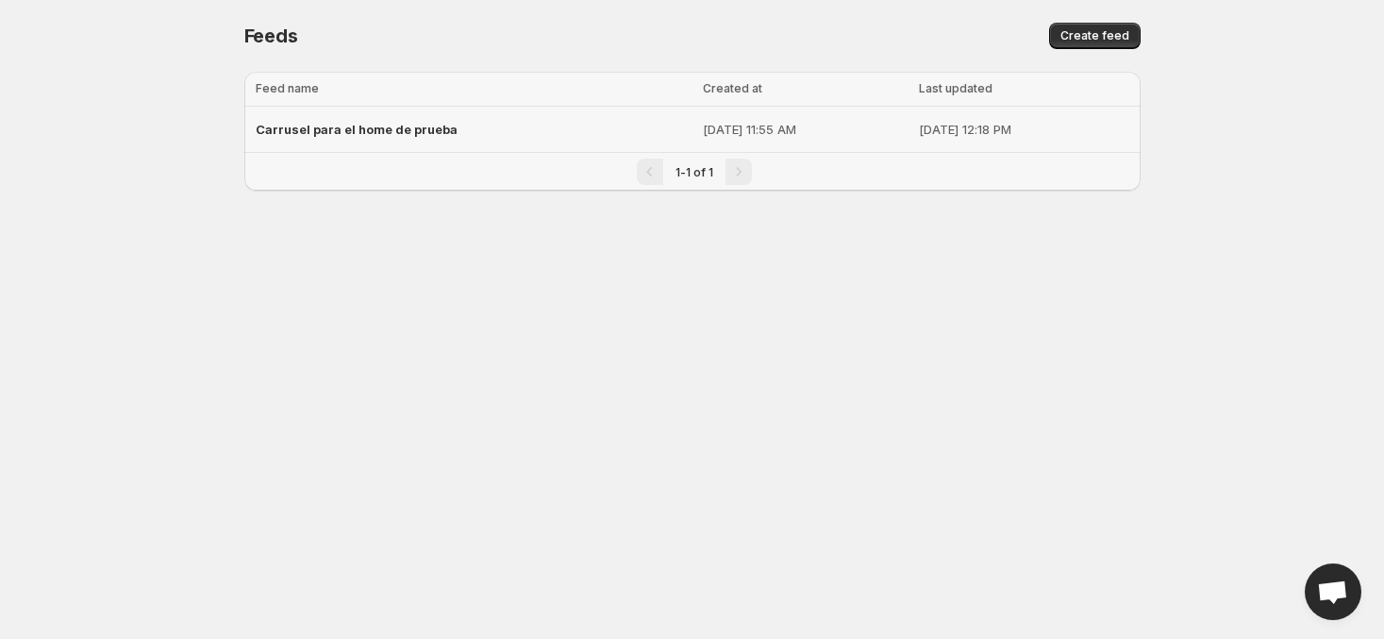
click at [415, 127] on span "Carrusel para el home de prueba" at bounding box center [357, 129] width 202 height 15
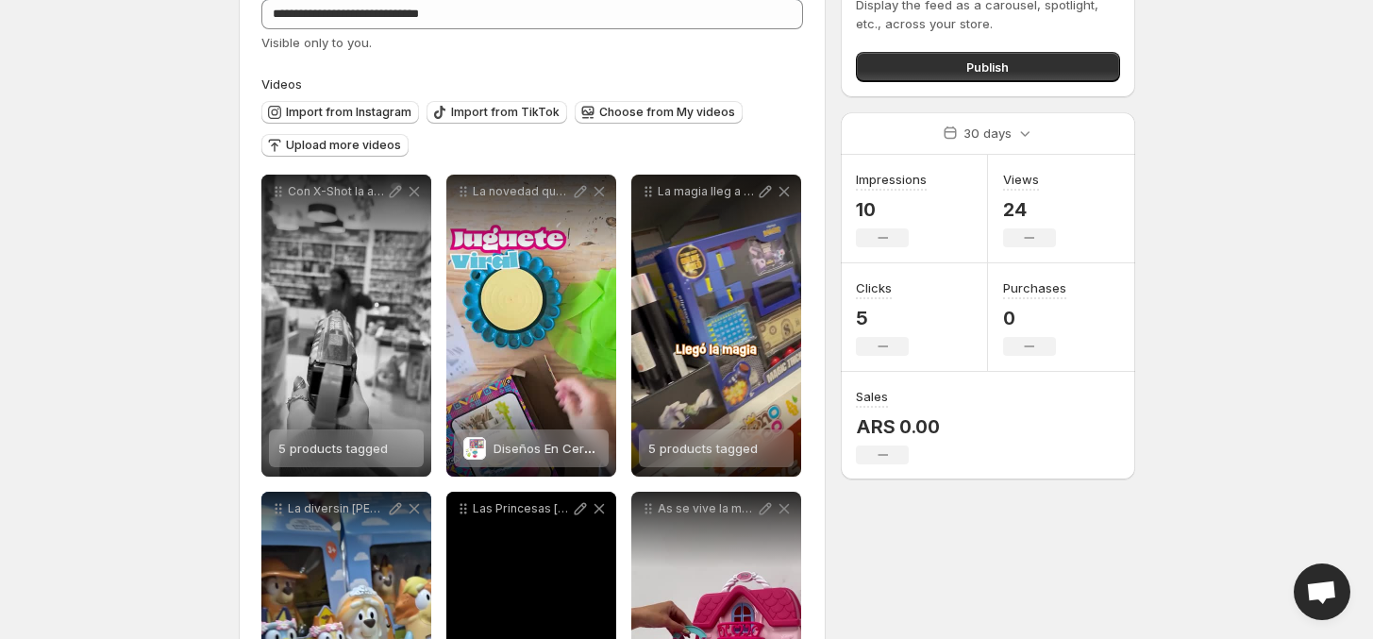
scroll to position [236, 0]
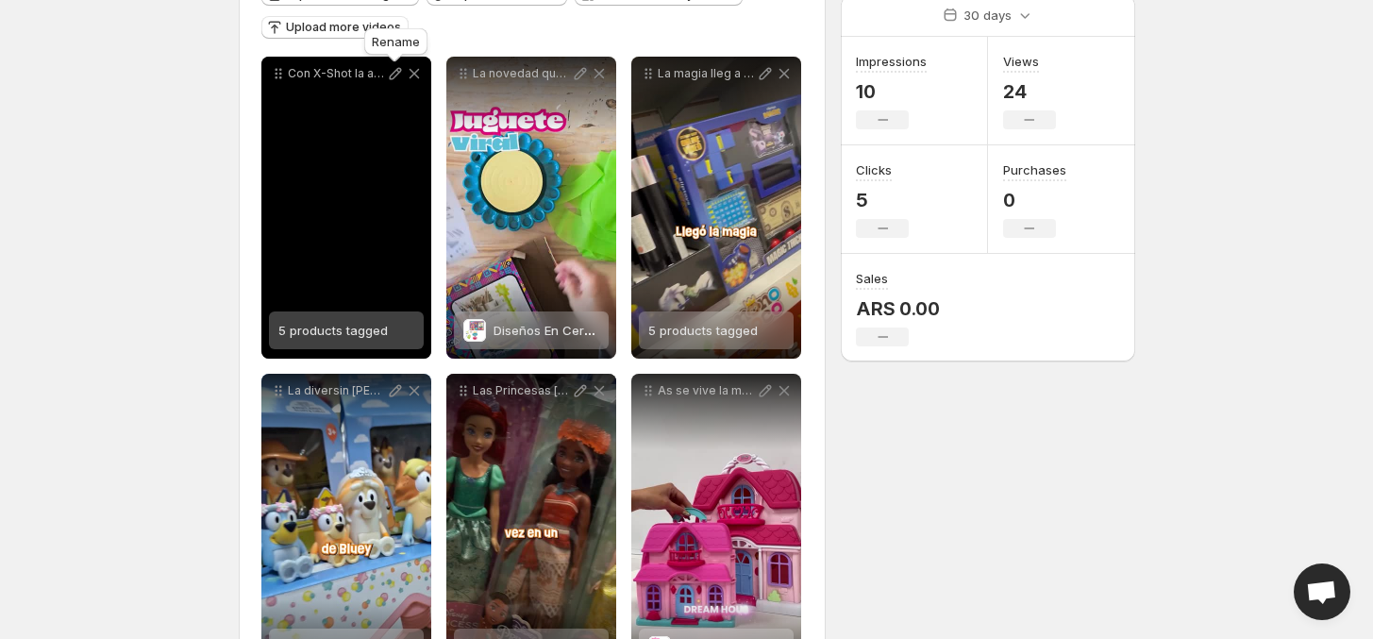
click at [389, 79] on icon at bounding box center [395, 74] width 12 height 12
type input "**********"
click at [308, 197] on div "Con X-Shot la accin nunca se detiene Carg en segundos apunt con precisin y desa…" at bounding box center [346, 208] width 170 height 302
click at [361, 236] on div "Con X-Shot la accin nunca se detiene Carg en segundos apunt con precisin y desa…" at bounding box center [346, 208] width 170 height 302
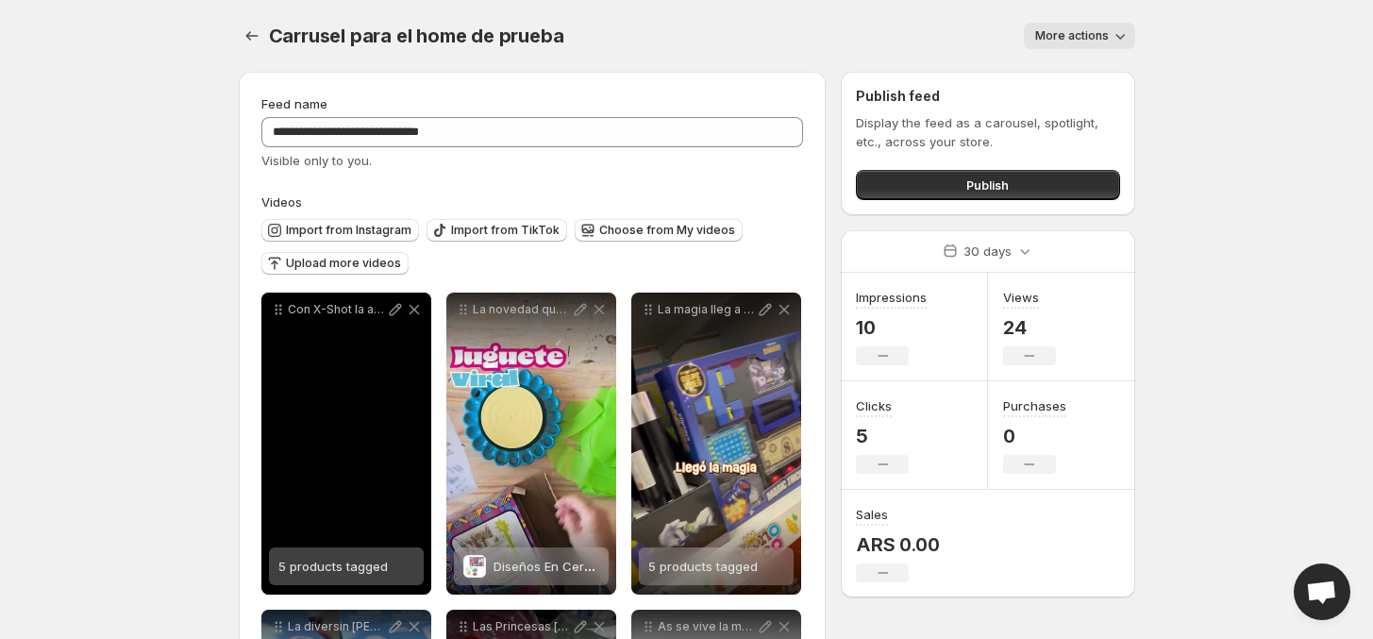
click at [303, 415] on div "Con X-Shot la accin nunca se detiene Carg en segundos apunt con precisin y desa…" at bounding box center [346, 443] width 170 height 302
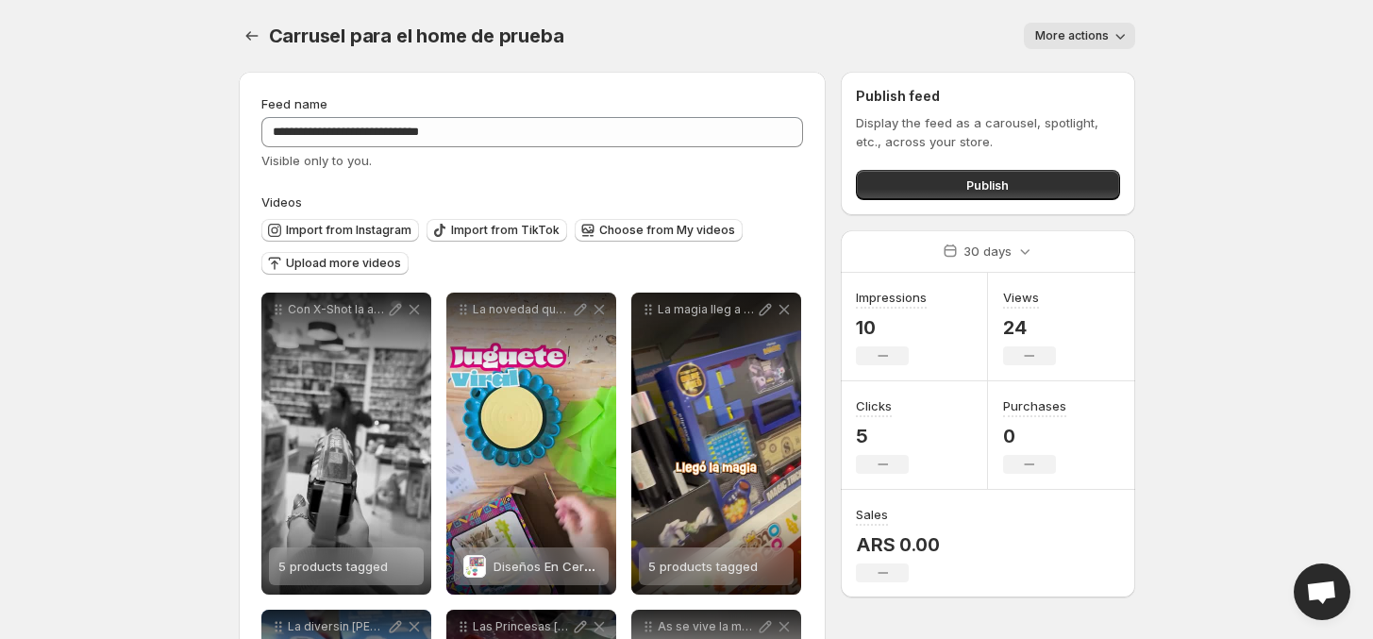
scroll to position [236, 0]
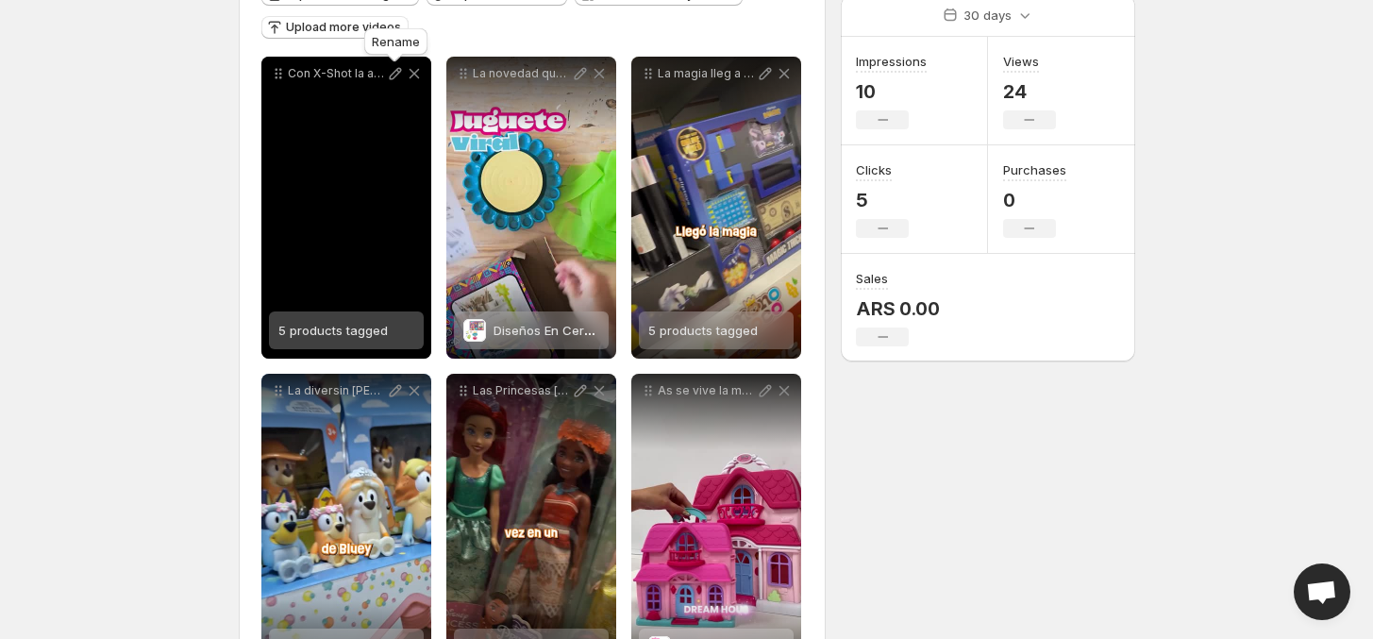
click at [393, 72] on icon at bounding box center [395, 73] width 19 height 19
type input "**********"
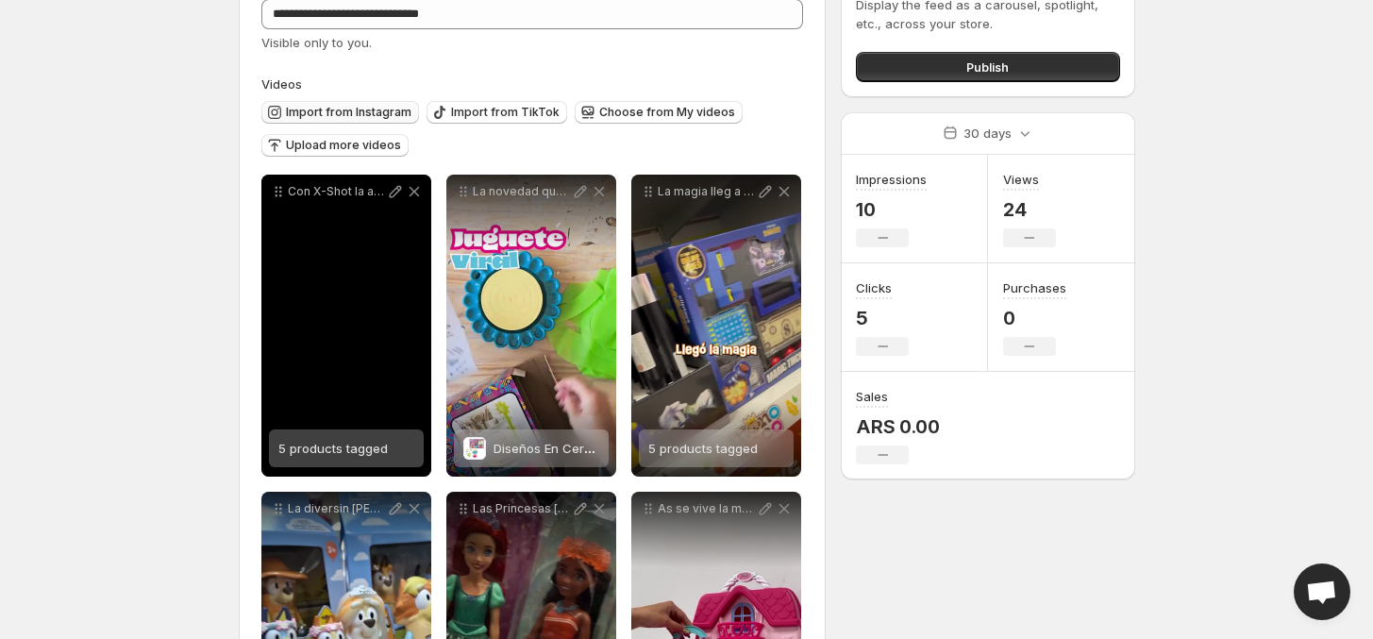
scroll to position [0, 0]
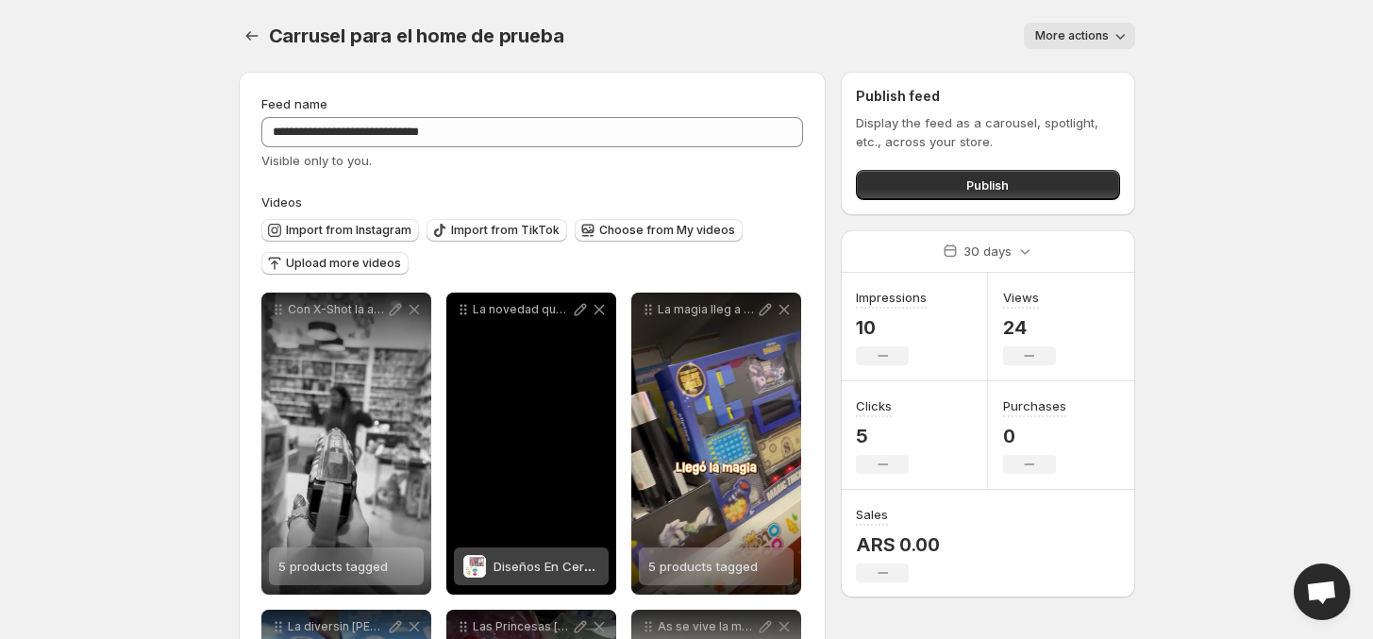
click at [308, 453] on div "Con X-Shot la accin nunca se detiene Carg en segundos apunt con precisin y desa…" at bounding box center [346, 443] width 170 height 302
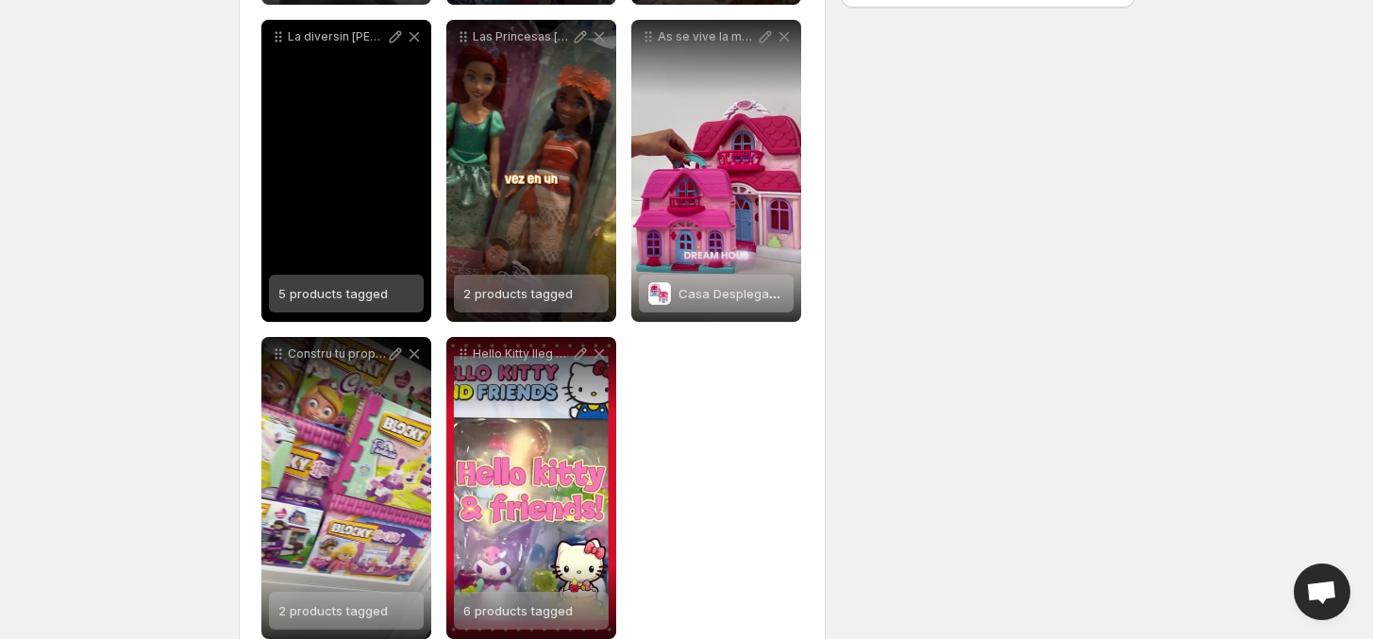
scroll to position [236, 0]
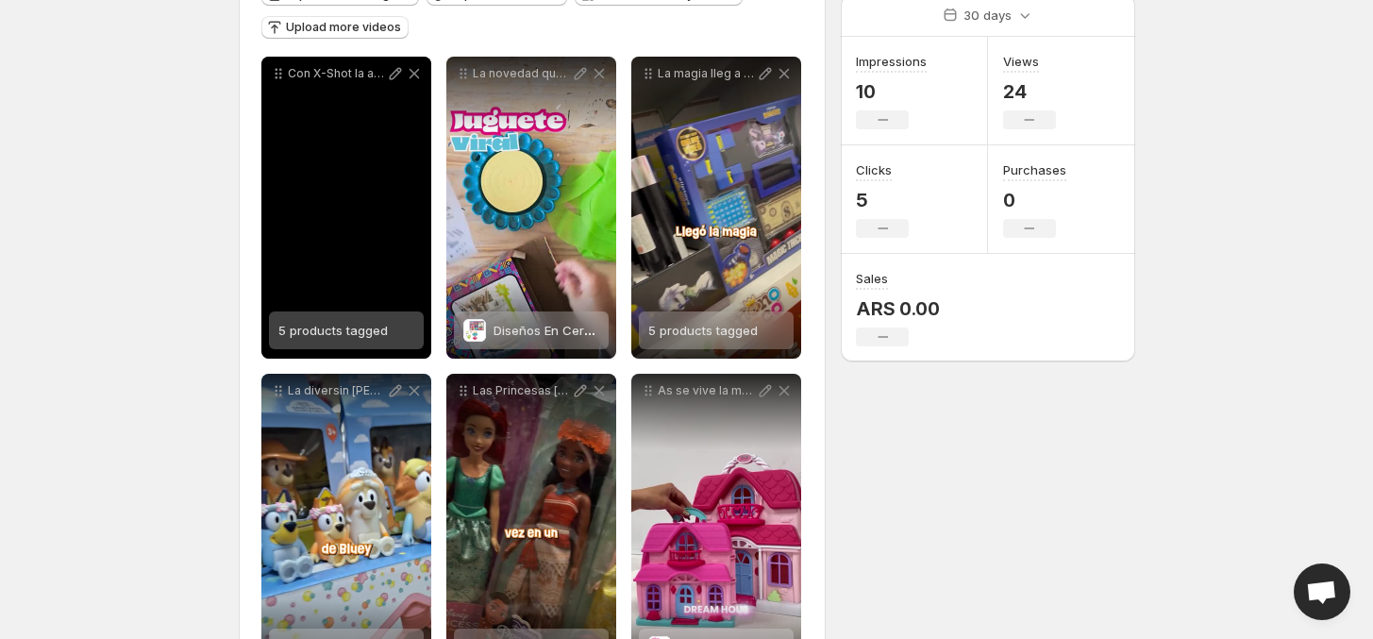
click at [333, 325] on span "5 products tagged" at bounding box center [332, 330] width 109 height 15
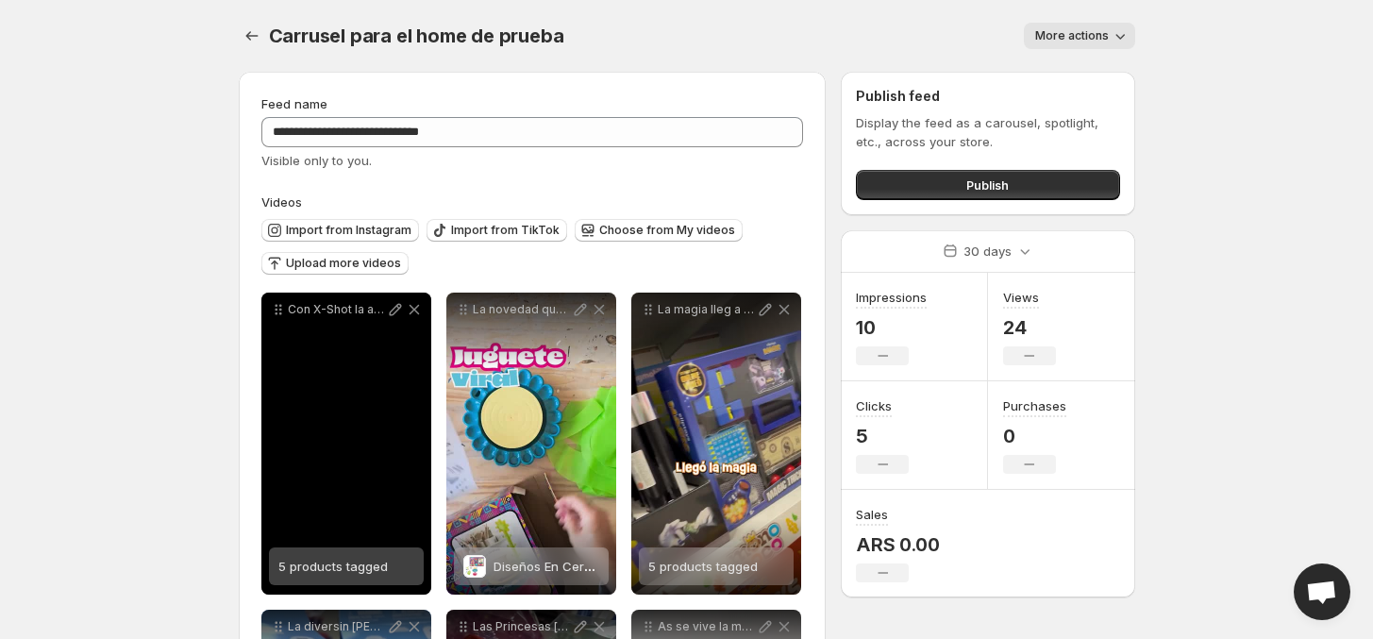
click at [330, 569] on span "5 products tagged" at bounding box center [332, 566] width 109 height 15
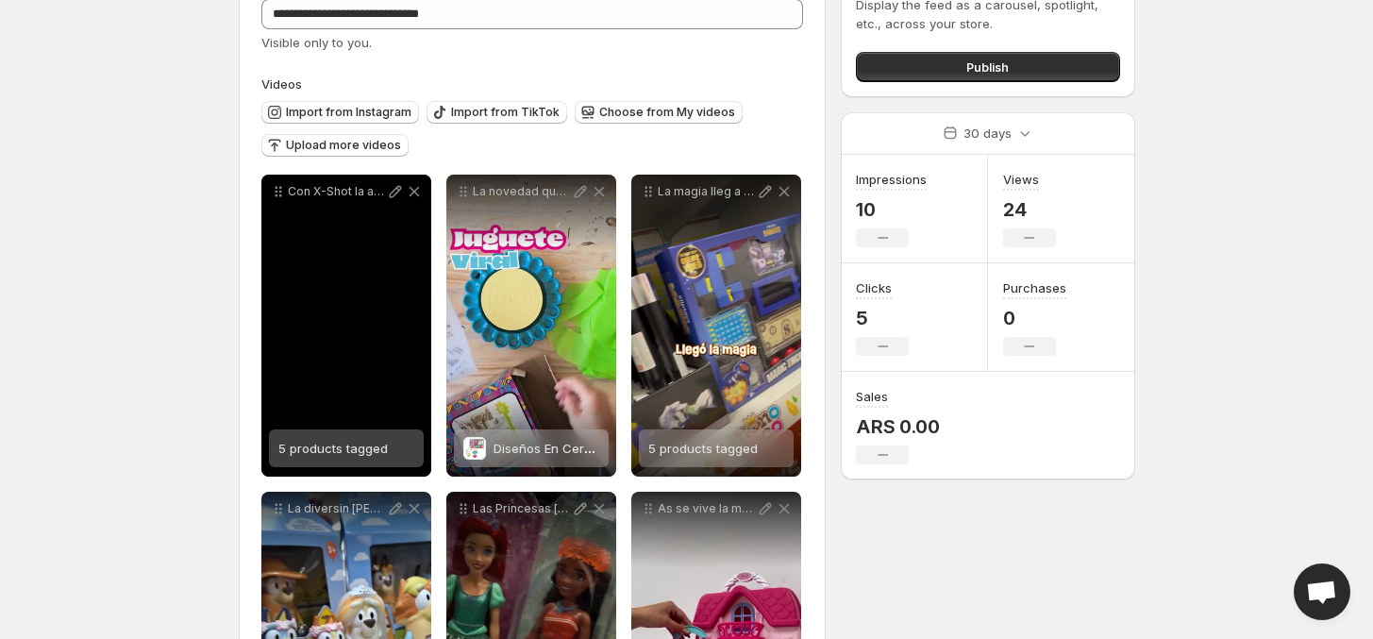
click at [371, 369] on div "Con X-Shot la accin nunca se detiene Carg en segundos apunt con precisin y desa…" at bounding box center [346, 326] width 170 height 302
click at [300, 454] on span "5 products tagged" at bounding box center [332, 448] width 109 height 15
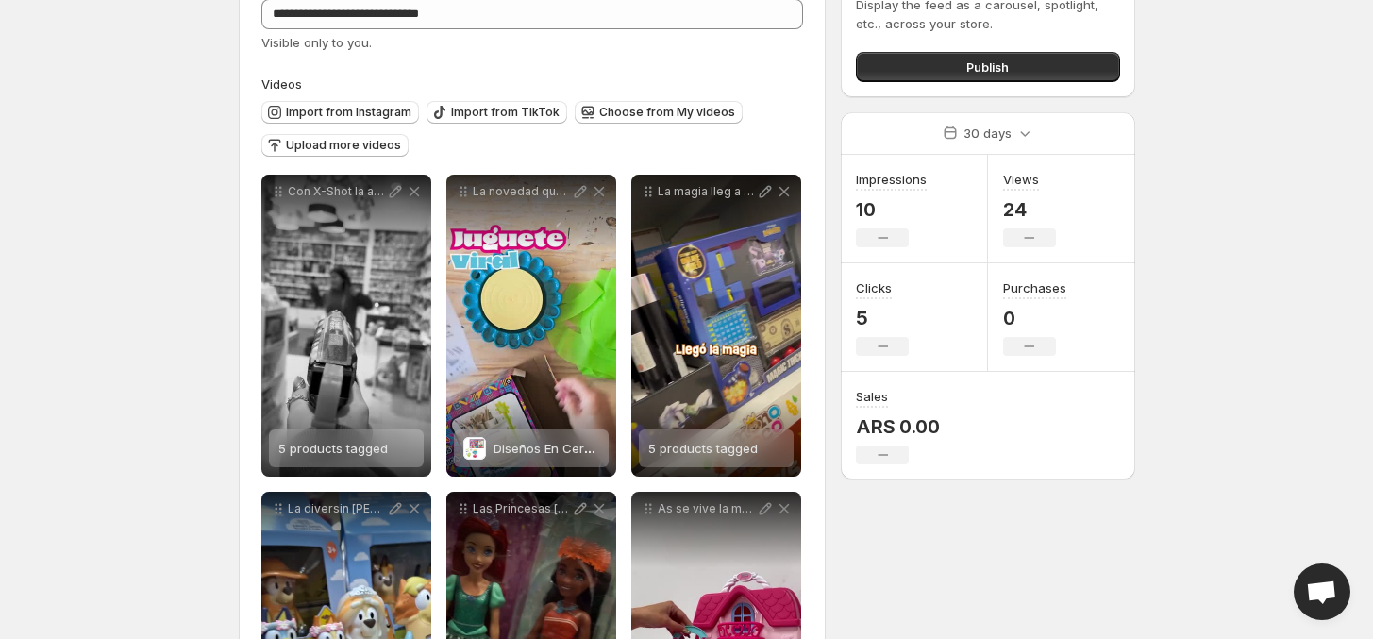
scroll to position [0, 0]
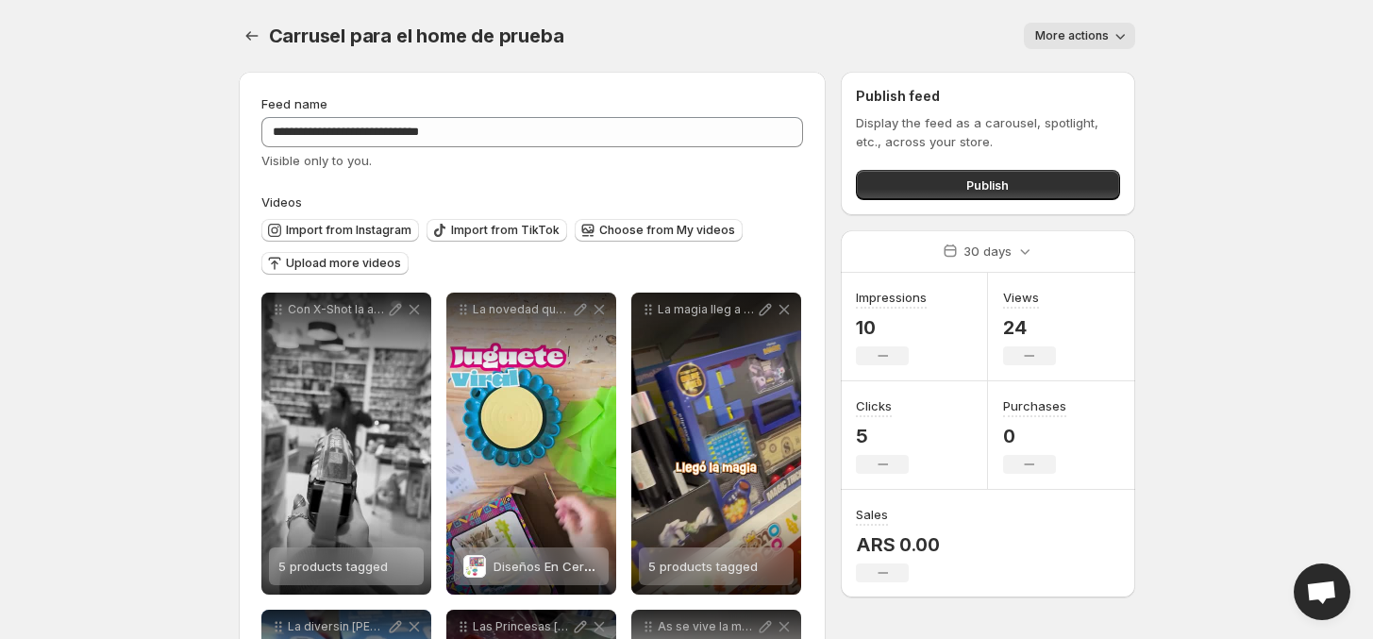
click at [1071, 23] on button "More actions" at bounding box center [1079, 36] width 111 height 26
click at [1030, 25] on button "More actions" at bounding box center [1079, 36] width 111 height 26
click at [463, 203] on label "Videos" at bounding box center [532, 201] width 543 height 19
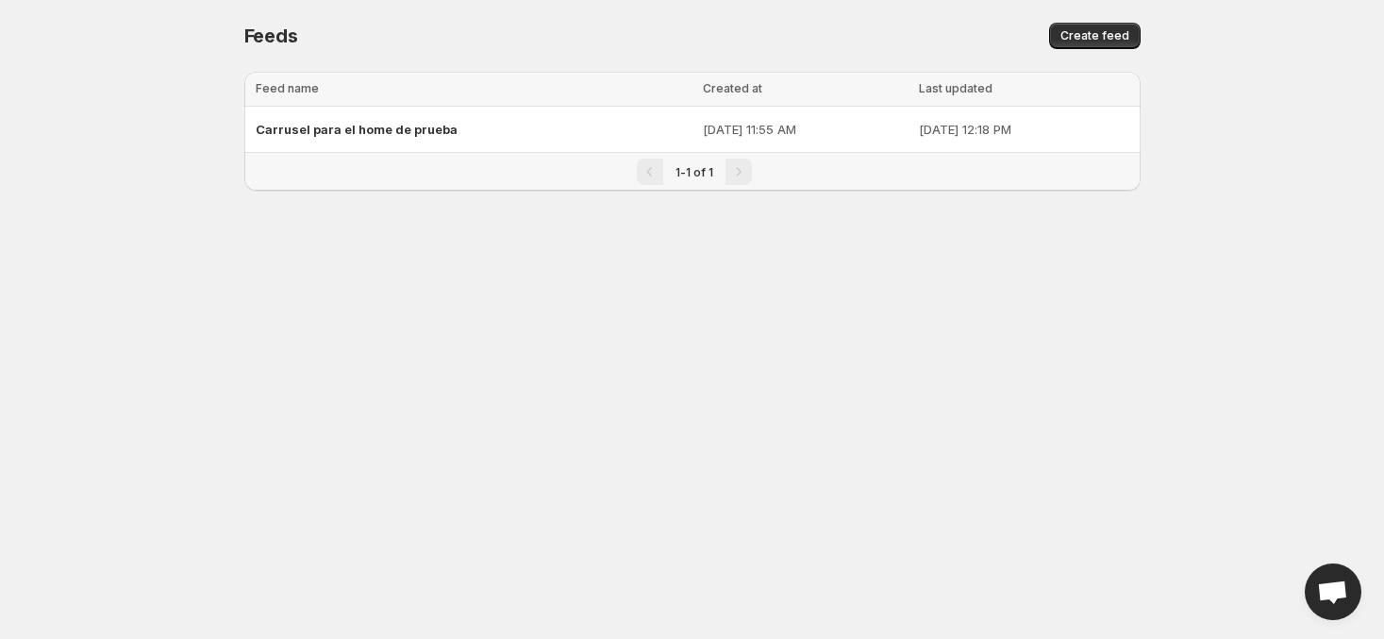
click at [1078, 13] on div "Feeds. This page is ready Feeds Create feed" at bounding box center [692, 36] width 896 height 72
click at [1081, 18] on div "Feeds. This page is ready Feeds Create feed" at bounding box center [692, 36] width 896 height 72
click at [1088, 27] on button "Create feed" at bounding box center [1095, 36] width 92 height 26
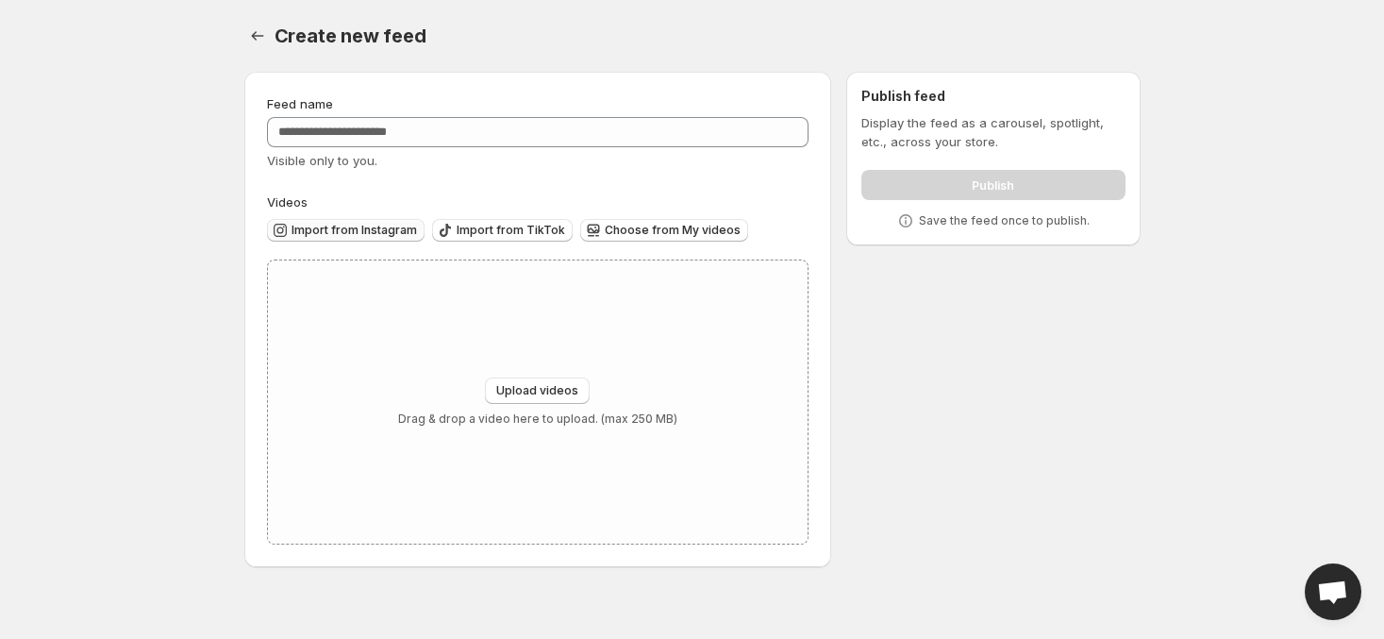
click at [354, 235] on span "Import from Instagram" at bounding box center [354, 230] width 125 height 15
click at [337, 231] on span "Import from Instagram" at bounding box center [354, 230] width 125 height 15
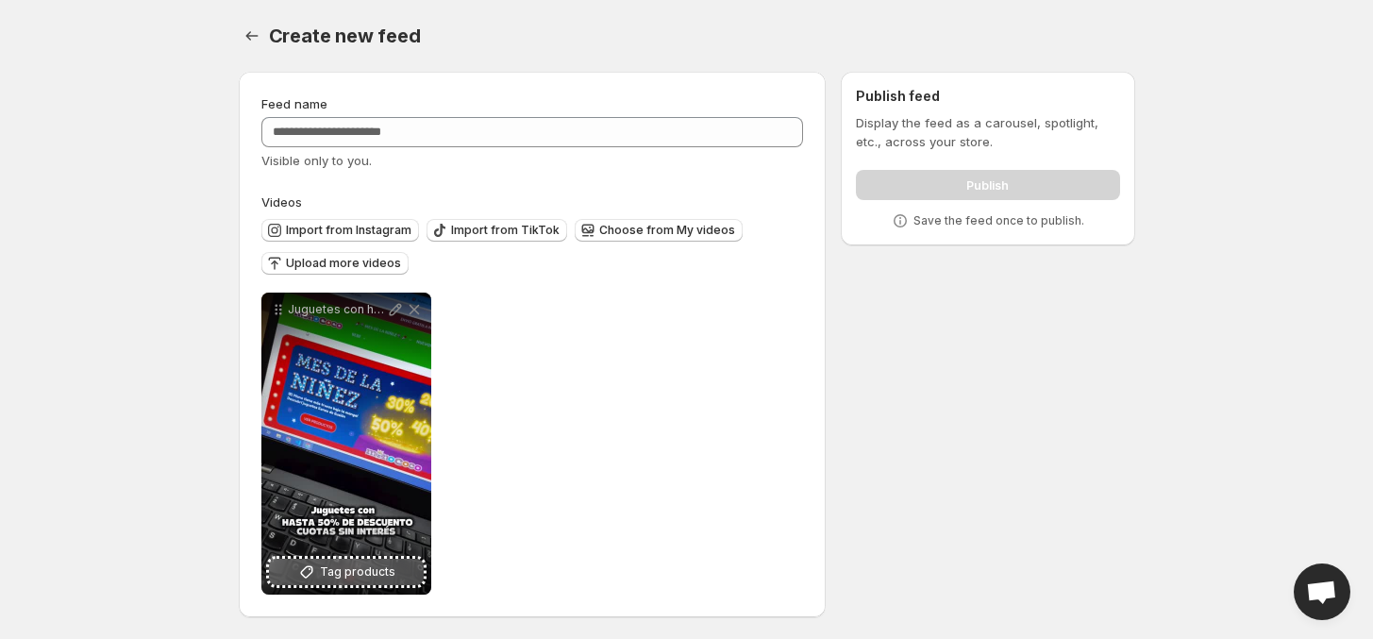
click at [375, 581] on span "Tag products" at bounding box center [357, 571] width 75 height 19
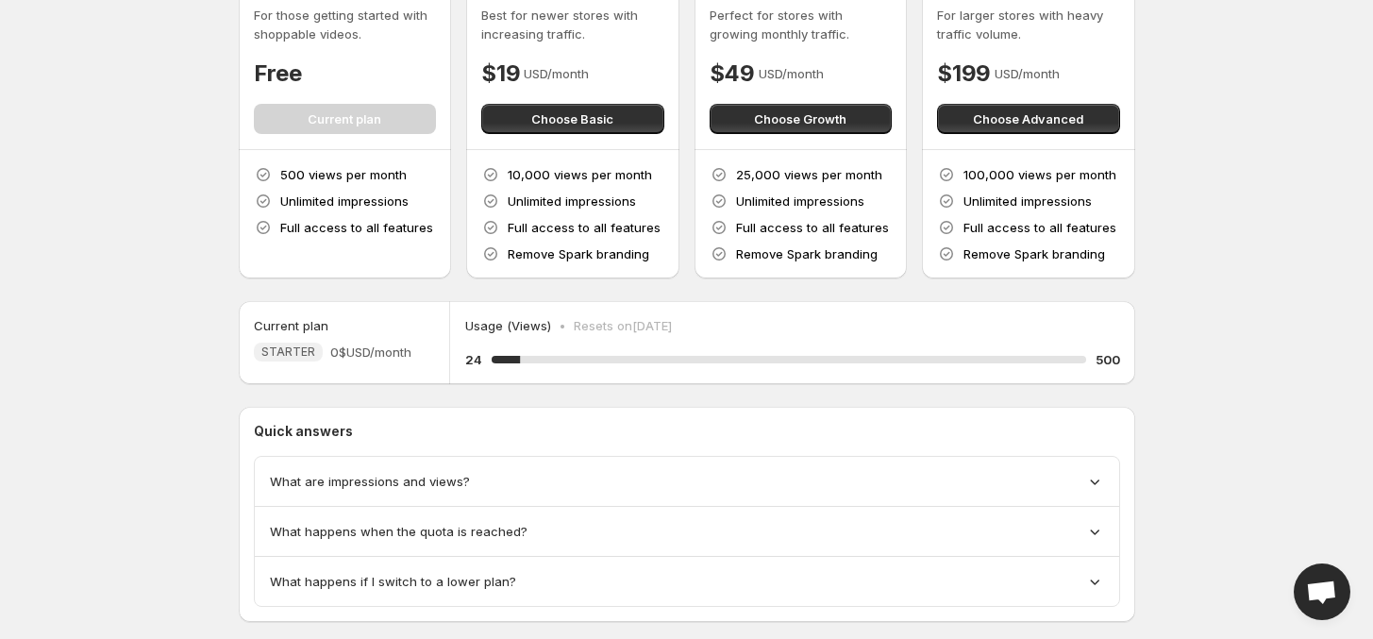
scroll to position [154, 0]
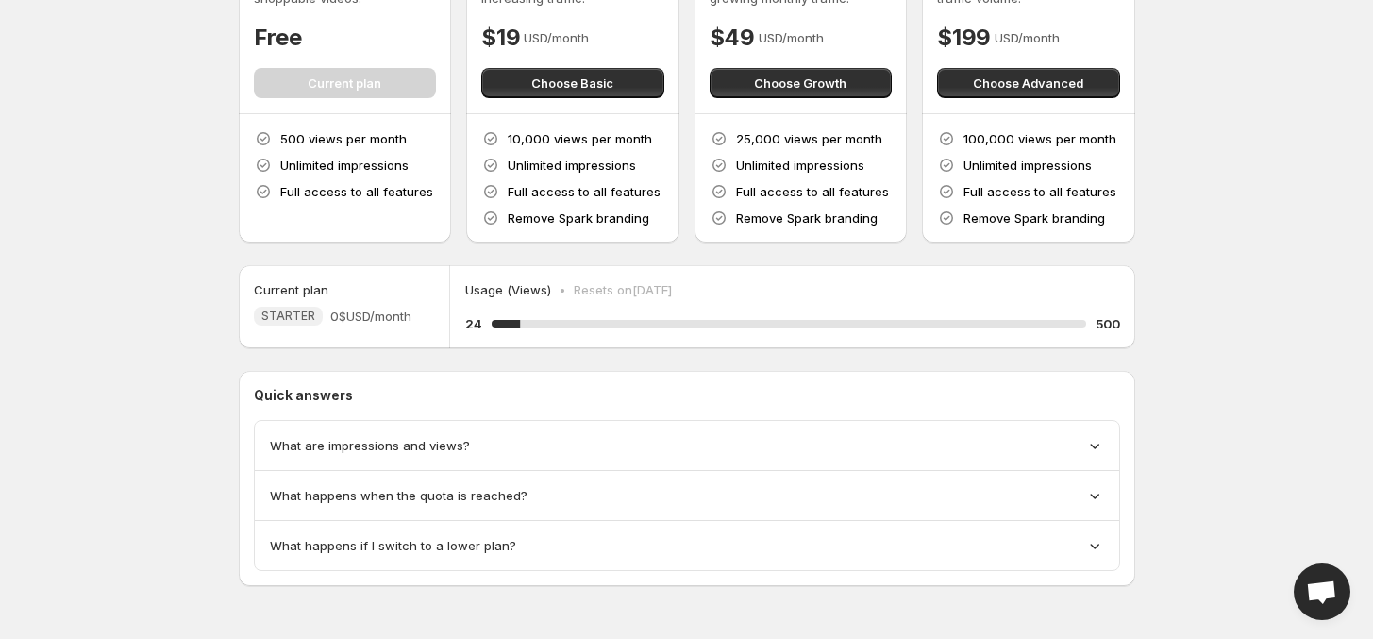
click at [491, 439] on div "What are impressions and views?" at bounding box center [687, 445] width 834 height 19
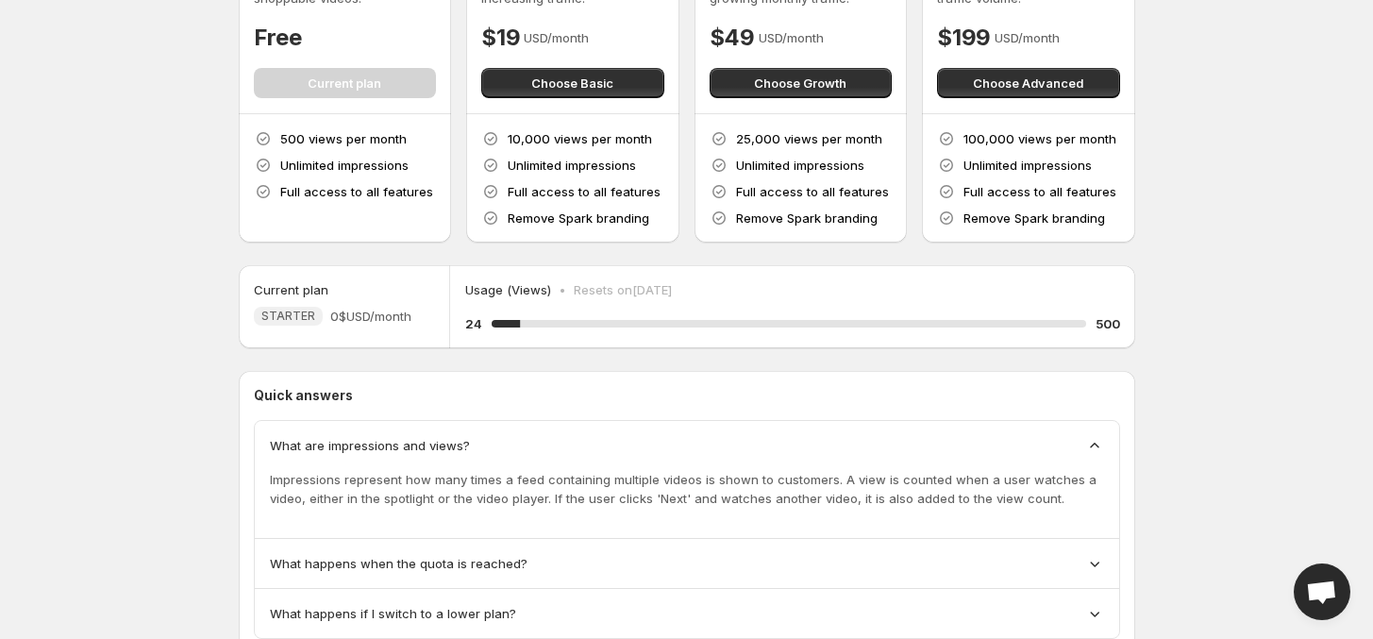
scroll to position [223, 0]
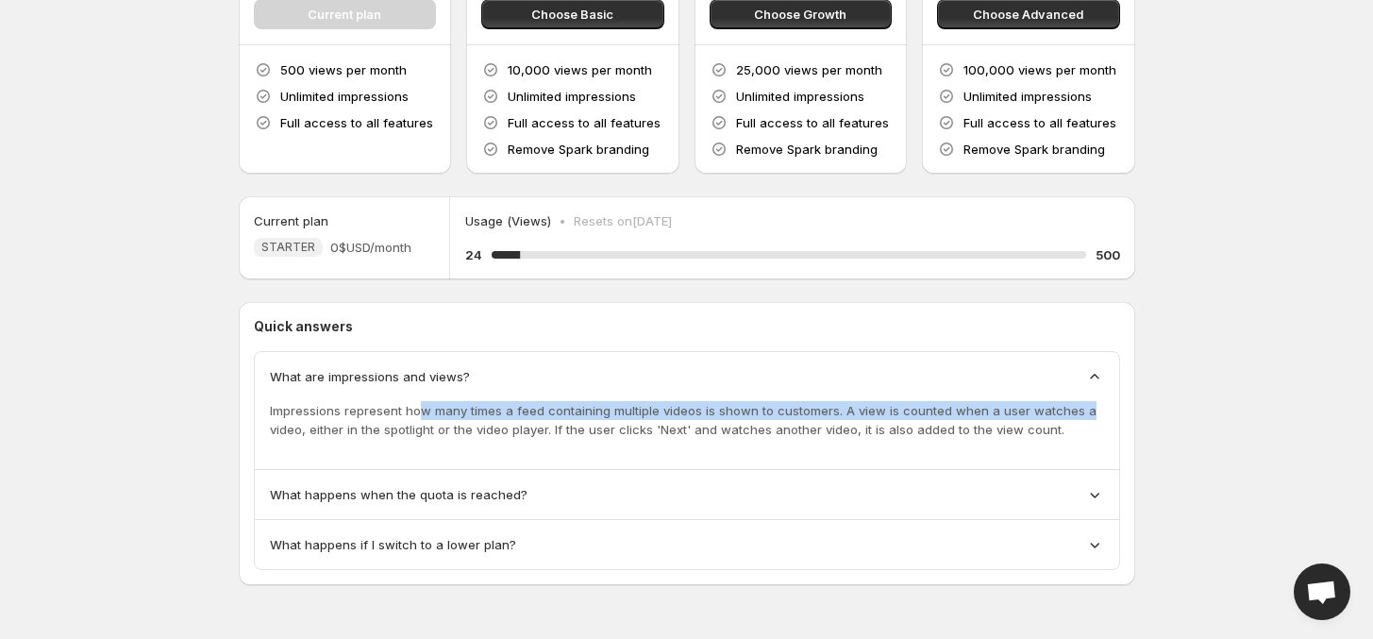
drag, startPoint x: 420, startPoint y: 413, endPoint x: 1076, endPoint y: 418, distance: 655.8
click at [1076, 418] on p "Impressions represent how many times a feed containing multiple videos is shown…" at bounding box center [687, 420] width 834 height 38
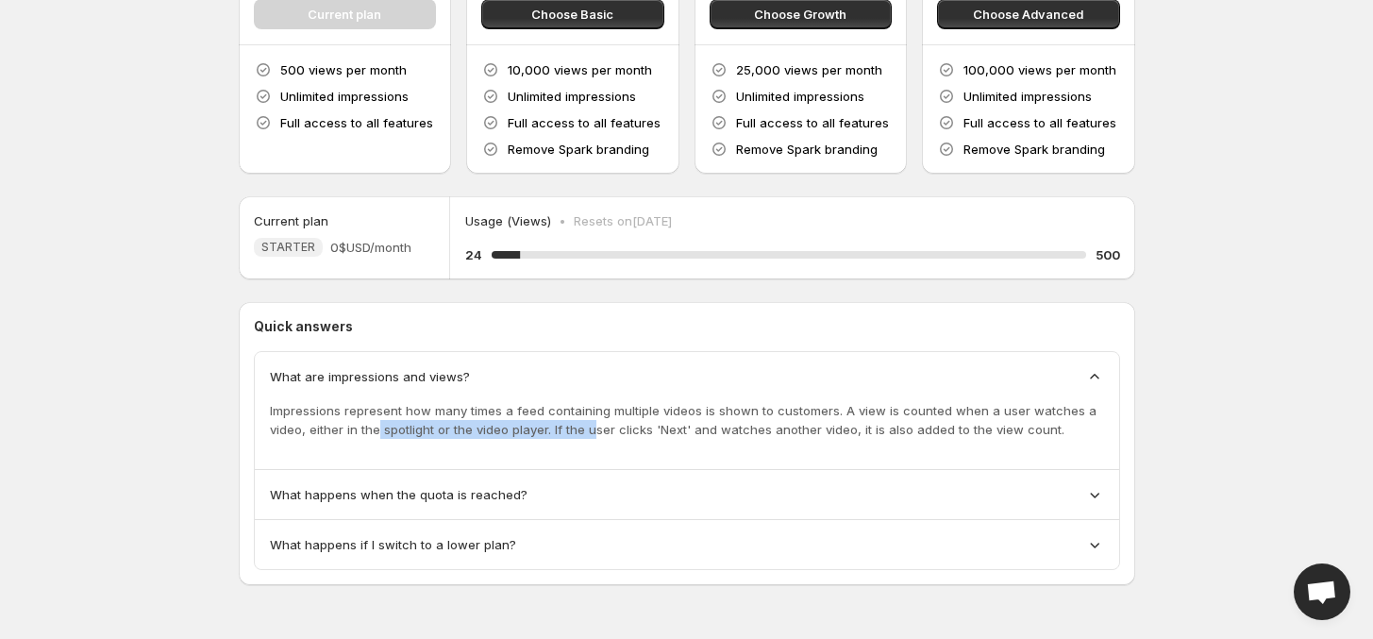
drag, startPoint x: 377, startPoint y: 425, endPoint x: 592, endPoint y: 421, distance: 214.2
click at [592, 421] on p "Impressions represent how many times a feed containing multiple videos is shown…" at bounding box center [687, 420] width 834 height 38
click at [583, 499] on div "What happens when the quota is reached?" at bounding box center [687, 494] width 834 height 19
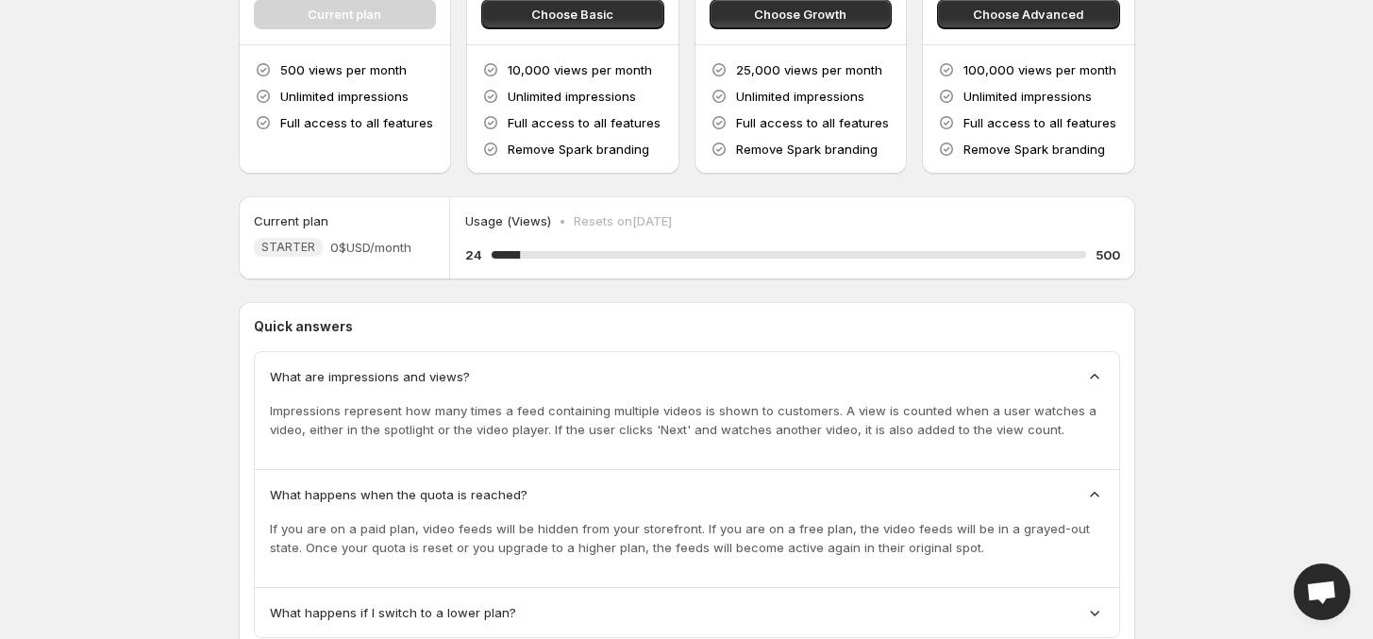
scroll to position [291, 0]
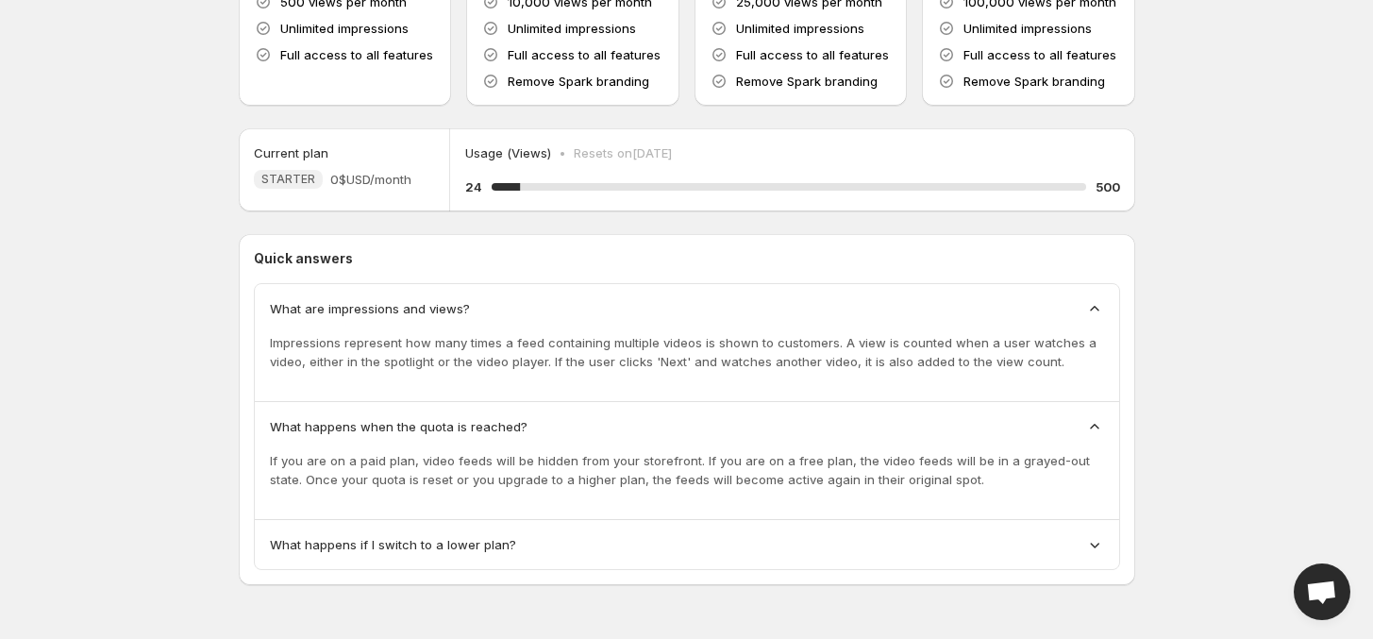
click at [569, 530] on div "What happens if I switch to a lower plan?" at bounding box center [687, 544] width 864 height 49
click at [502, 567] on div "What happens if I switch to a lower plan?" at bounding box center [687, 544] width 864 height 49
click at [541, 531] on div "What happens if I switch to a lower plan?" at bounding box center [687, 544] width 864 height 49
